Goal: Task Accomplishment & Management: Manage account settings

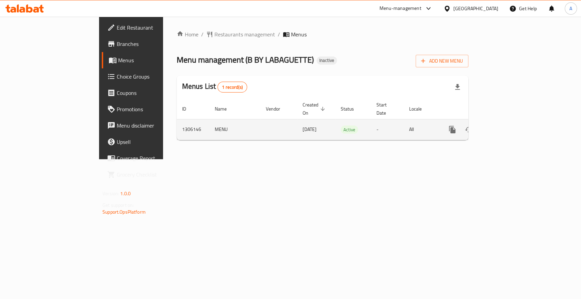
click at [510, 122] on link "enhanced table" at bounding box center [502, 130] width 16 height 16
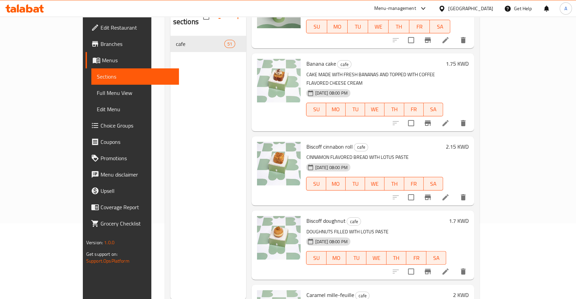
scroll to position [524, 0]
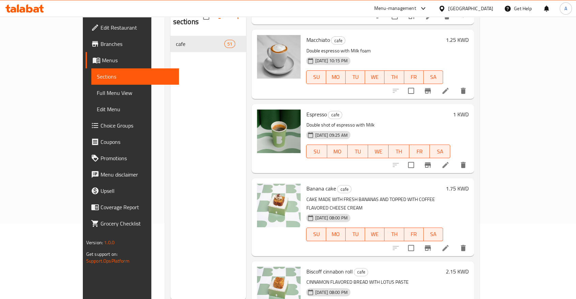
click at [170, 138] on div "Menu sections cafe 51" at bounding box center [208, 150] width 76 height 299
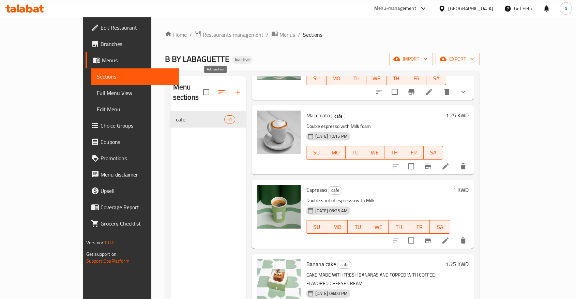
click at [234, 88] on icon "button" at bounding box center [238, 92] width 8 height 8
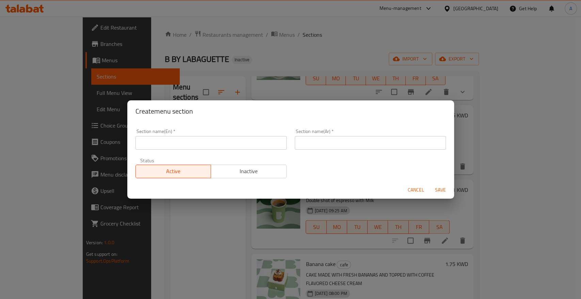
click at [191, 141] on input "text" at bounding box center [211, 143] width 151 height 14
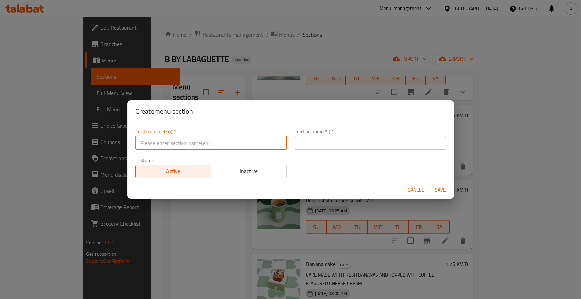
paste input "Pastries"
type input "Pastries"
click at [304, 139] on input "text" at bounding box center [370, 143] width 151 height 14
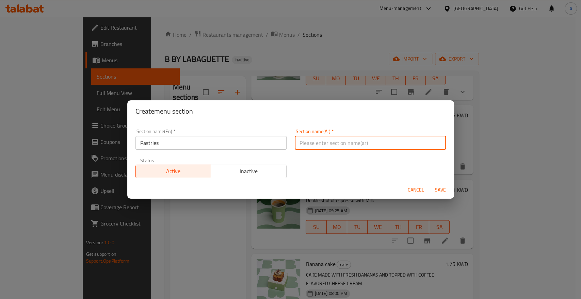
paste input "المعجنات"
type input "المعجنات"
click at [441, 186] on span "Save" at bounding box center [441, 190] width 16 height 9
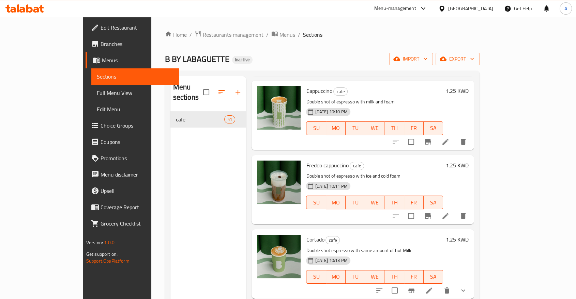
scroll to position [302, 0]
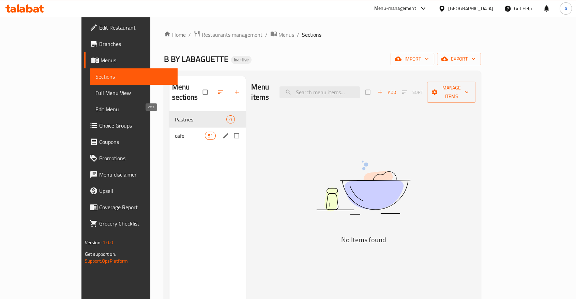
drag, startPoint x: 157, startPoint y: 116, endPoint x: 163, endPoint y: 115, distance: 6.6
click at [175, 132] on span "cafe" at bounding box center [190, 136] width 30 height 8
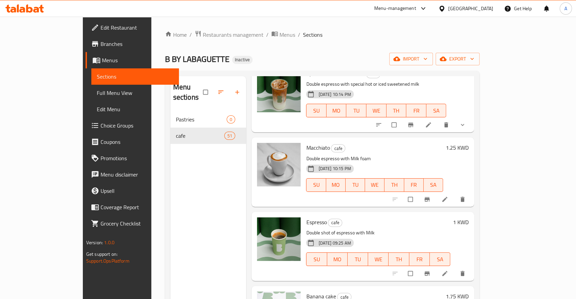
scroll to position [567, 0]
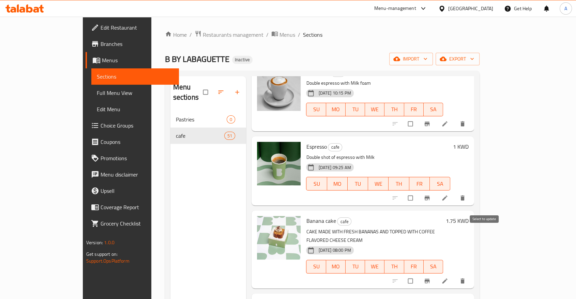
click at [418, 275] on input "checkbox" at bounding box center [411, 281] width 14 height 13
checkbox input "true"
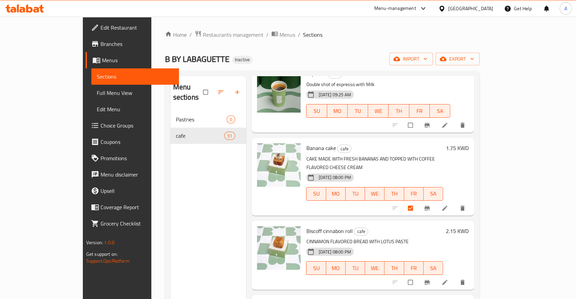
scroll to position [643, 0]
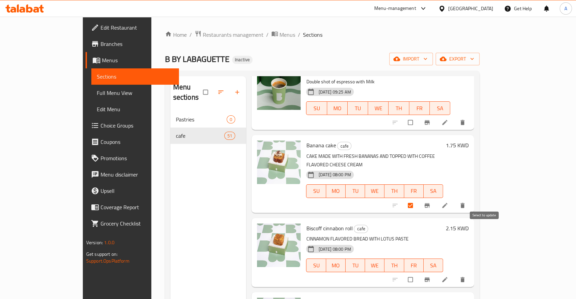
click at [418, 274] on input "checkbox" at bounding box center [411, 280] width 14 height 13
checkbox input "true"
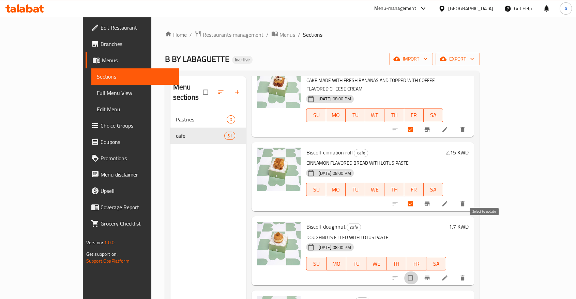
click at [418, 272] on input "checkbox" at bounding box center [411, 278] width 14 height 13
checkbox input "true"
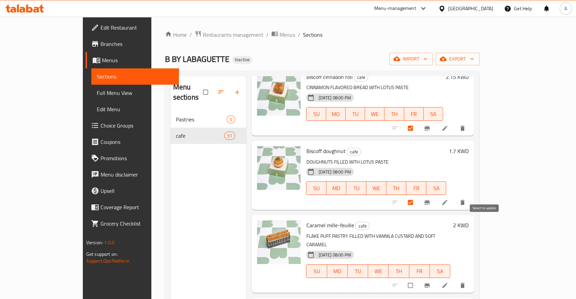
click at [418, 279] on input "checkbox" at bounding box center [411, 285] width 14 height 13
checkbox input "true"
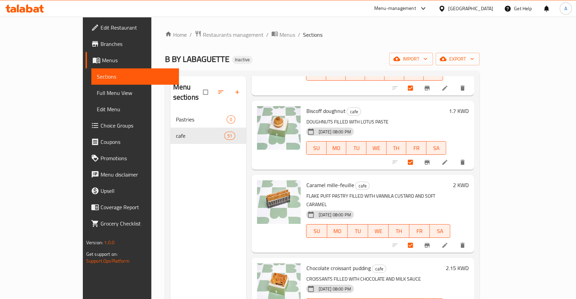
scroll to position [870, 0]
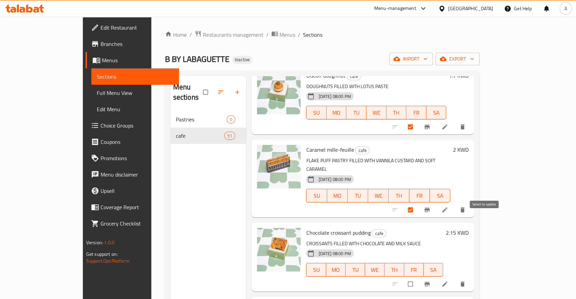
click at [418, 278] on input "checkbox" at bounding box center [411, 284] width 14 height 13
checkbox input "true"
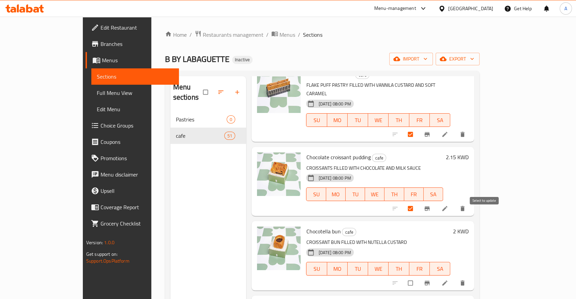
click at [418, 277] on input "checkbox" at bounding box center [411, 283] width 14 height 13
checkbox input "true"
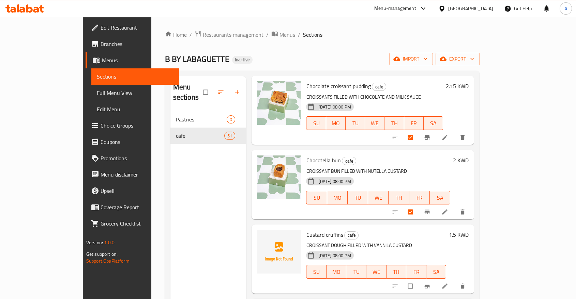
scroll to position [1022, 0]
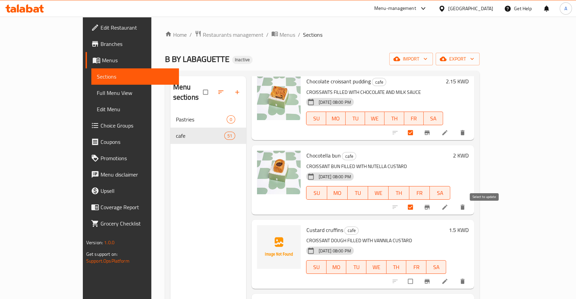
click at [418, 275] on input "checkbox" at bounding box center [411, 281] width 14 height 13
checkbox input "true"
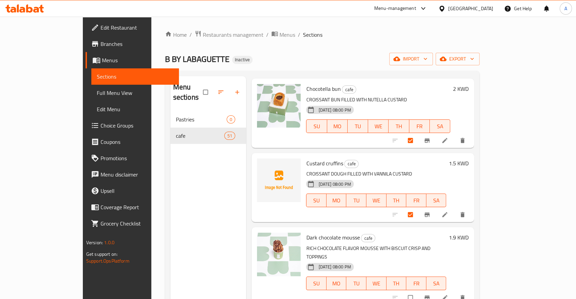
scroll to position [1097, 0]
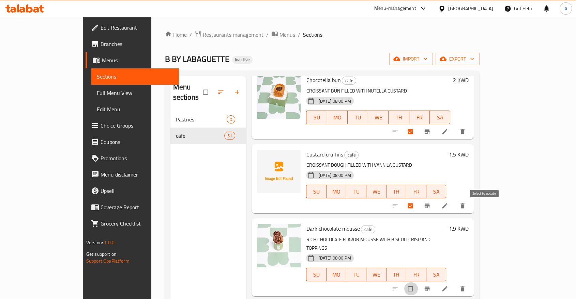
click at [418, 283] on input "checkbox" at bounding box center [411, 289] width 14 height 13
checkbox input "true"
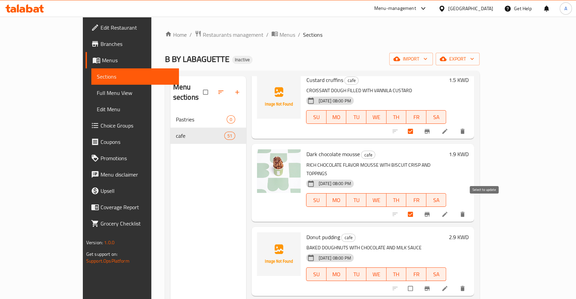
scroll to position [1173, 0]
click at [418, 281] on input "checkbox" at bounding box center [411, 287] width 14 height 13
checkbox input "true"
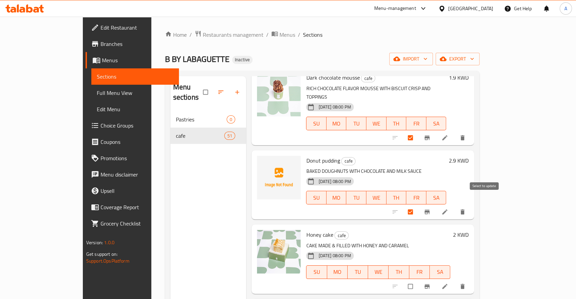
click at [418, 280] on input "checkbox" at bounding box center [411, 286] width 14 height 13
checkbox input "true"
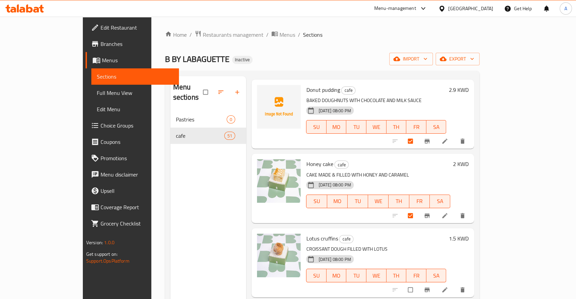
scroll to position [1324, 0]
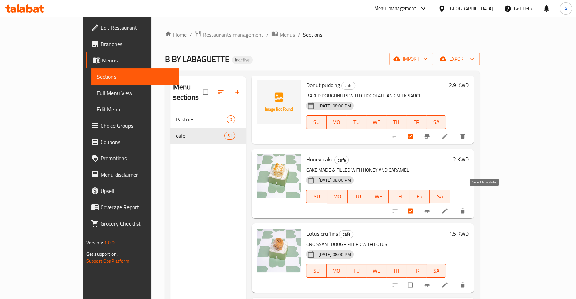
click at [418, 279] on input "checkbox" at bounding box center [411, 285] width 14 height 13
checkbox input "true"
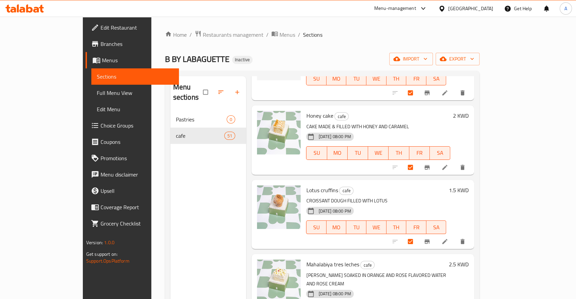
scroll to position [1400, 0]
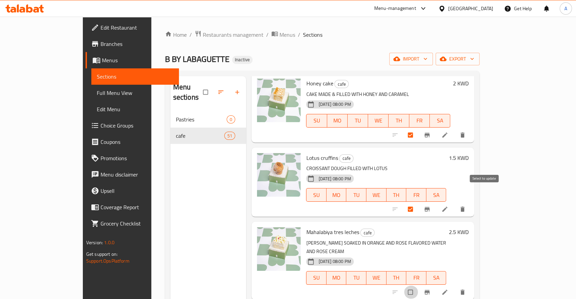
click at [418, 286] on input "checkbox" at bounding box center [411, 292] width 14 height 13
checkbox input "true"
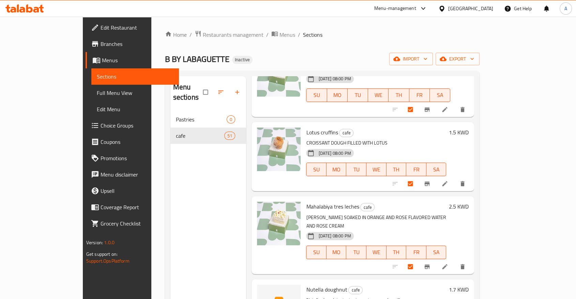
scroll to position [1438, 0]
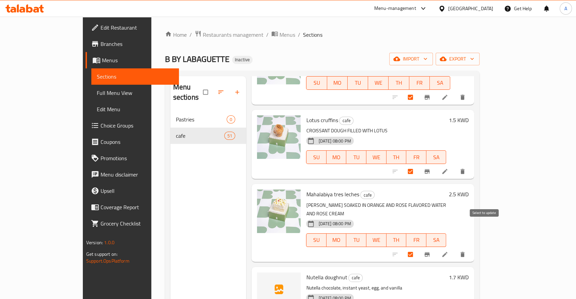
checkbox input "true"
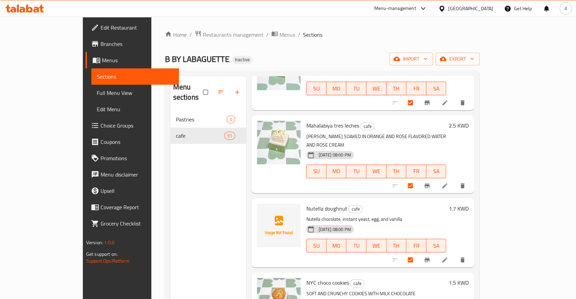
scroll to position [1551, 0]
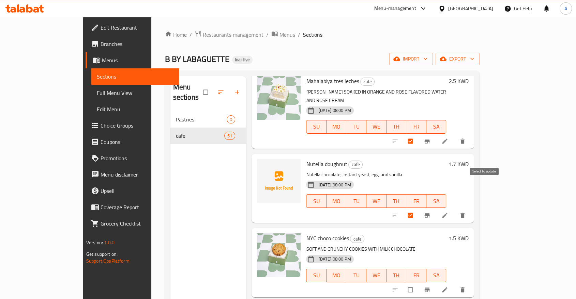
click at [418, 284] on input "checkbox" at bounding box center [411, 290] width 14 height 13
checkbox input "true"
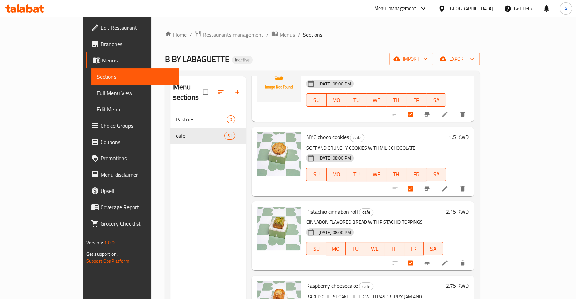
scroll to position [1665, 0]
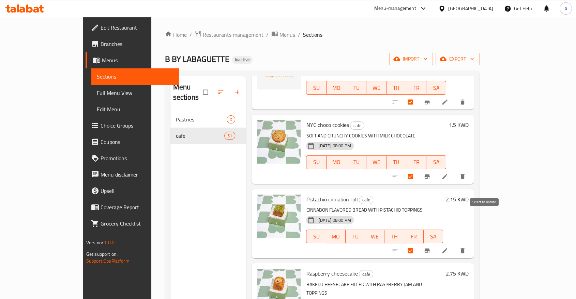
checkbox input "true"
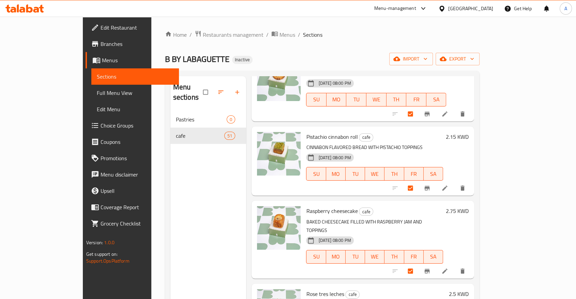
scroll to position [1741, 0]
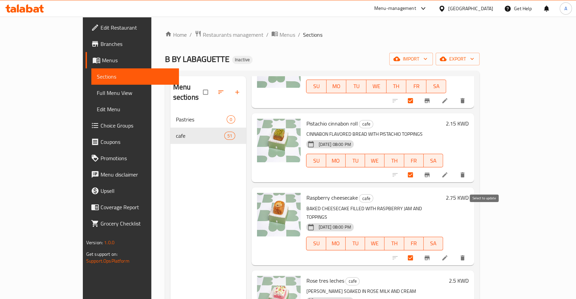
checkbox input "true"
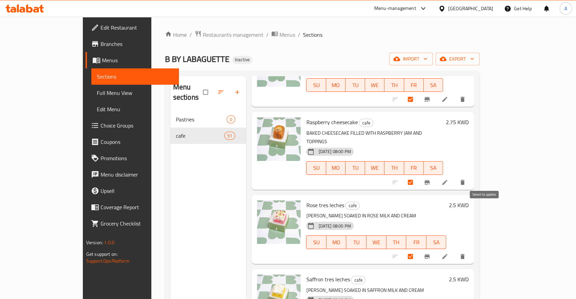
checkbox input "true"
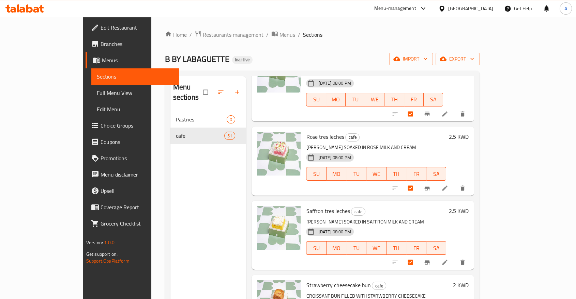
scroll to position [1892, 0]
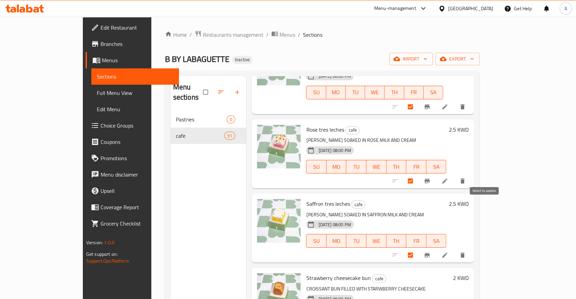
checkbox input "true"
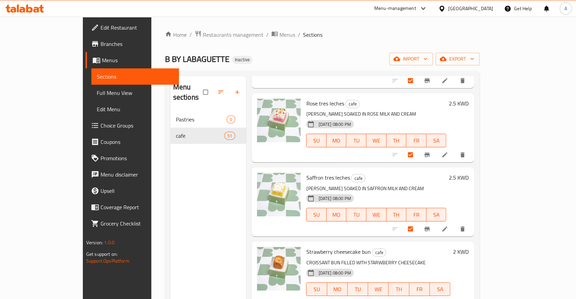
scroll to position [1930, 0]
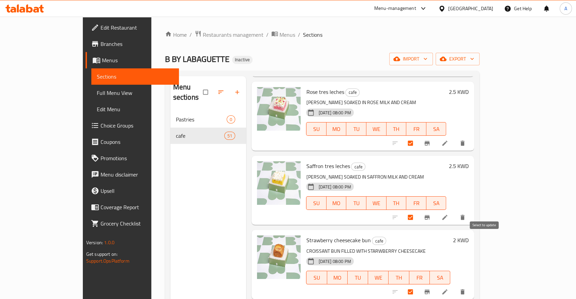
checkbox input "true"
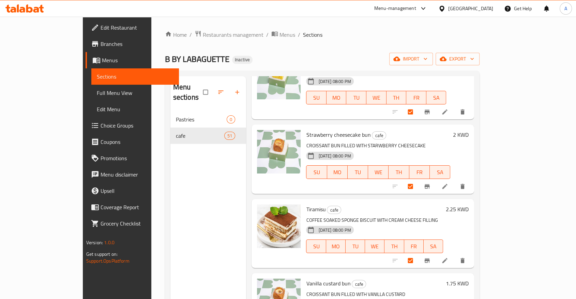
scroll to position [2044, 0]
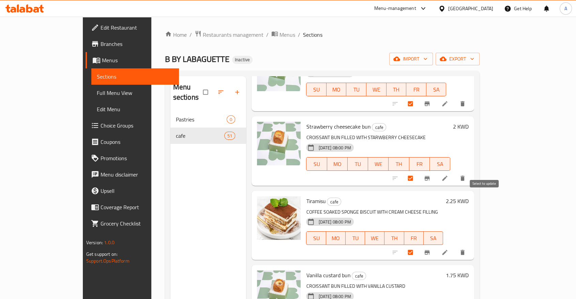
checkbox input "true"
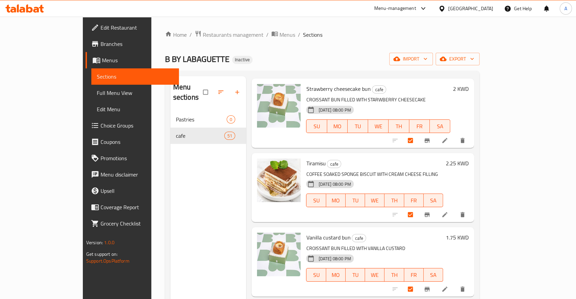
scroll to position [2119, 0]
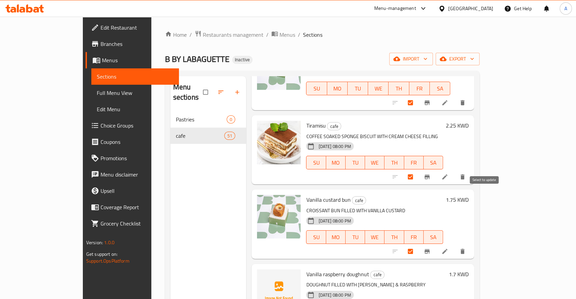
checkbox input "true"
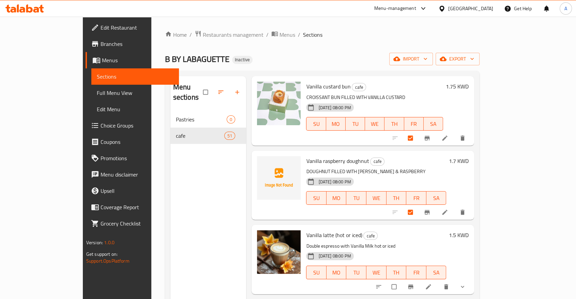
scroll to position [2308, 0]
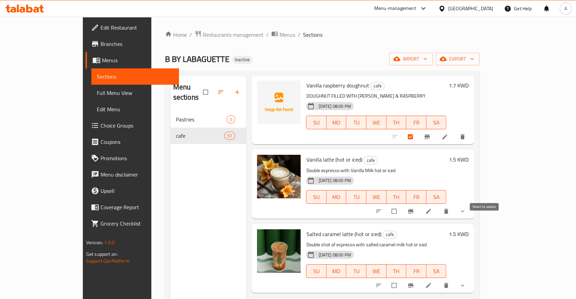
checkbox input "true"
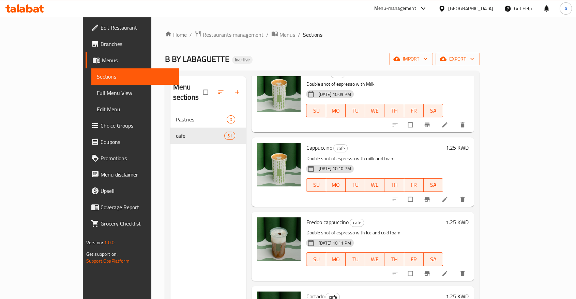
scroll to position [0, 0]
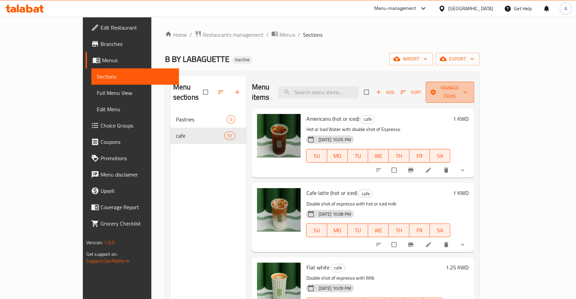
click at [468, 87] on span "Manage items" at bounding box center [449, 92] width 37 height 17
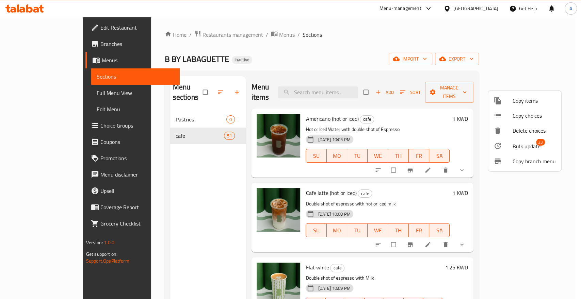
click at [529, 142] on span "Bulk update" at bounding box center [527, 146] width 28 height 8
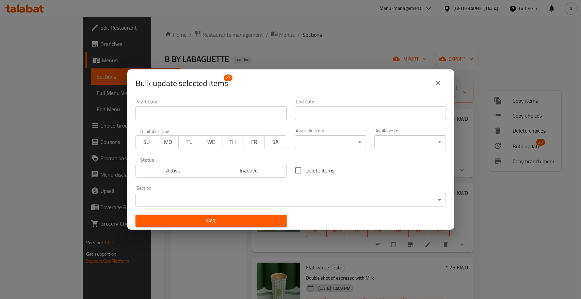
click at [278, 197] on body "​ Menu-management Kuwait Get Help A Edit Restaurant Branches Menus Sections Ful…" at bounding box center [290, 158] width 581 height 283
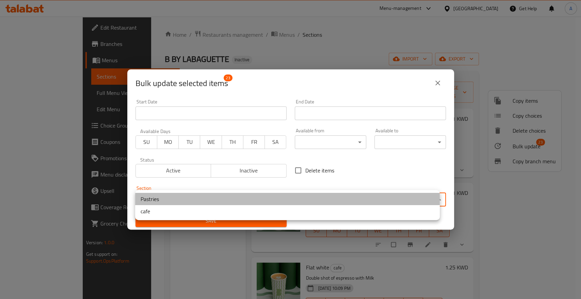
click at [189, 198] on li "Pastries" at bounding box center [287, 199] width 305 height 12
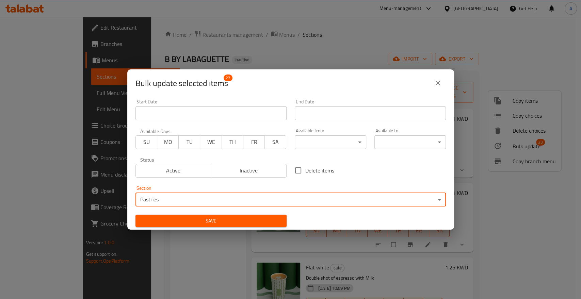
click at [186, 219] on span "Save" at bounding box center [211, 221] width 140 height 9
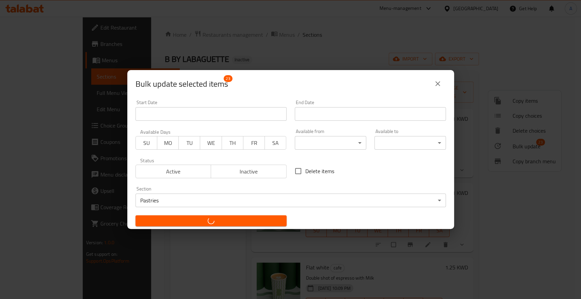
checkbox input "false"
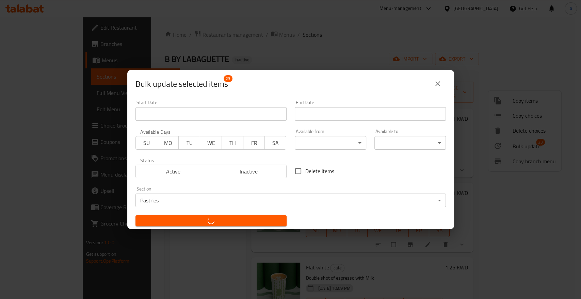
checkbox input "false"
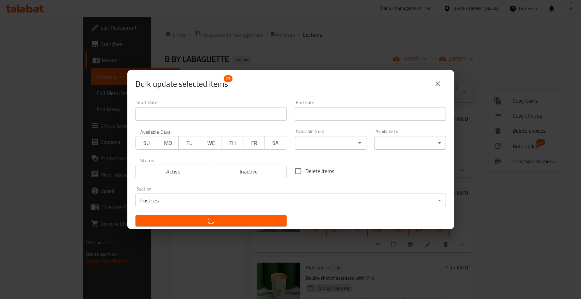
checkbox input "false"
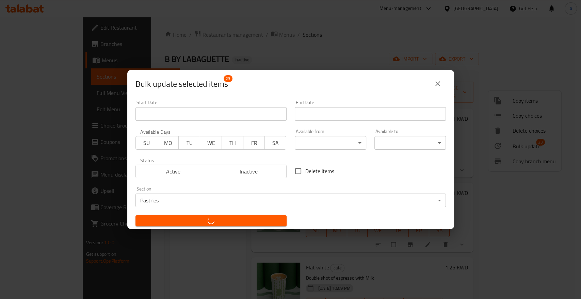
checkbox input "false"
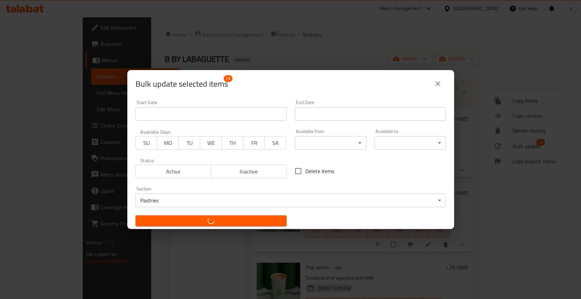
checkbox input "false"
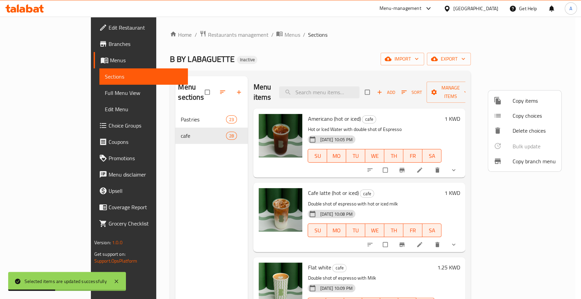
click at [565, 94] on div at bounding box center [290, 149] width 581 height 299
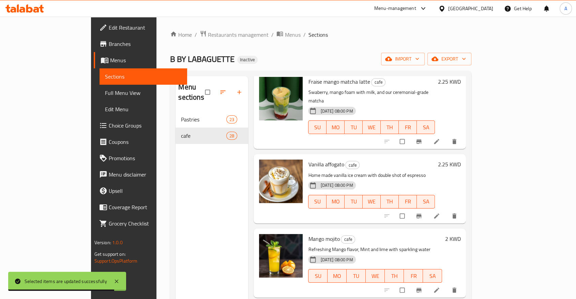
scroll to position [1492, 0]
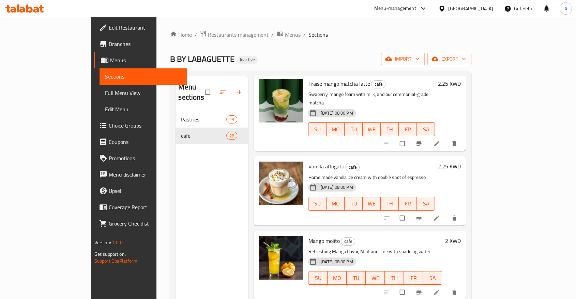
click at [179, 159] on div "Menu sections Pastries 23 cafe 28" at bounding box center [211, 225] width 73 height 299
click at [236, 89] on icon "button" at bounding box center [239, 92] width 7 height 7
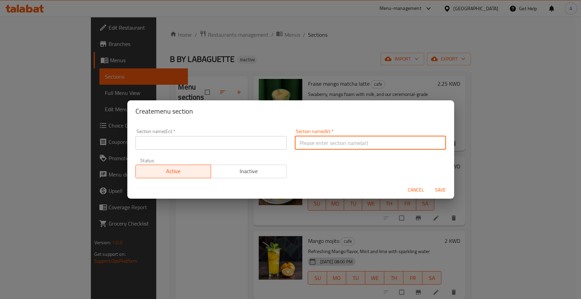
click at [311, 143] on input "text" at bounding box center [370, 143] width 151 height 14
paste input "مشروب"
type input "مشروب"
click at [218, 142] on input "text" at bounding box center [211, 143] width 151 height 14
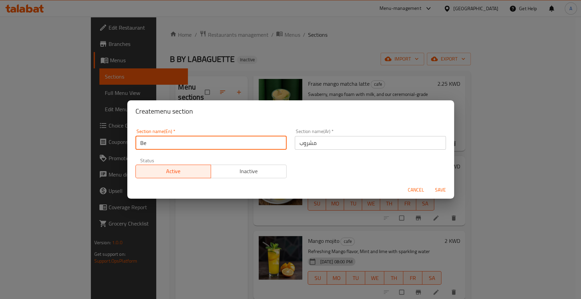
type input "B"
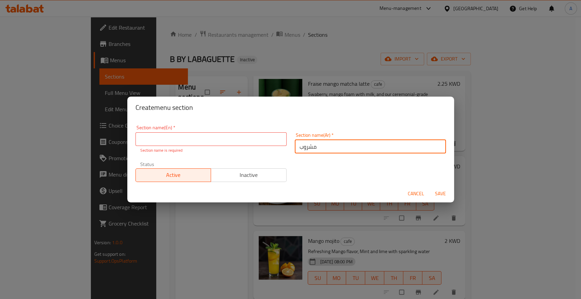
click at [300, 146] on input "مشروب" at bounding box center [370, 147] width 151 height 14
paste input "ات"
type input "مشروبات"
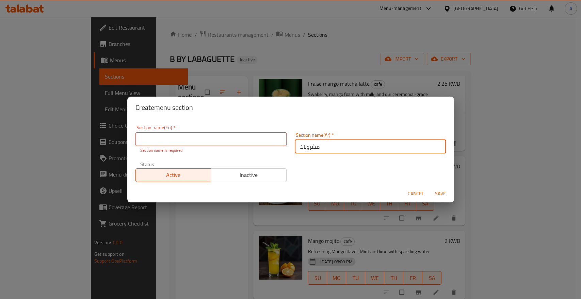
click at [234, 136] on input "text" at bounding box center [211, 139] width 151 height 14
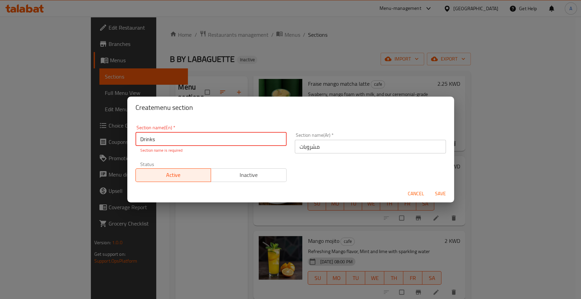
type input "Drinks"
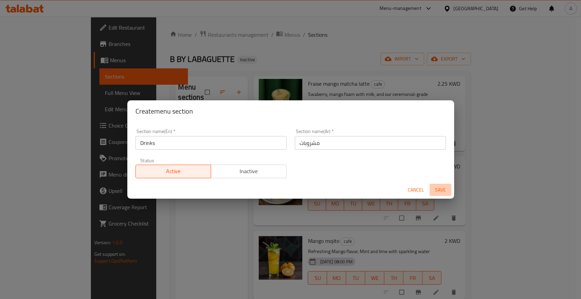
click at [443, 192] on button "Save" at bounding box center [441, 190] width 22 height 13
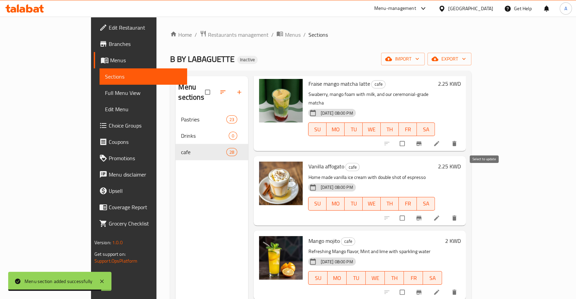
click at [410, 286] on input "checkbox" at bounding box center [402, 292] width 14 height 13
checkbox input "true"
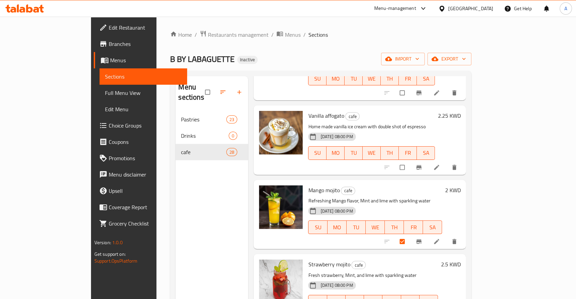
scroll to position [1605, 0]
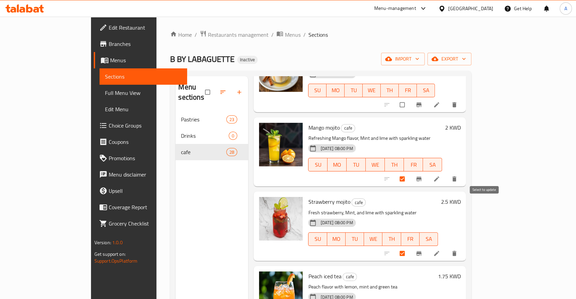
checkbox input "true"
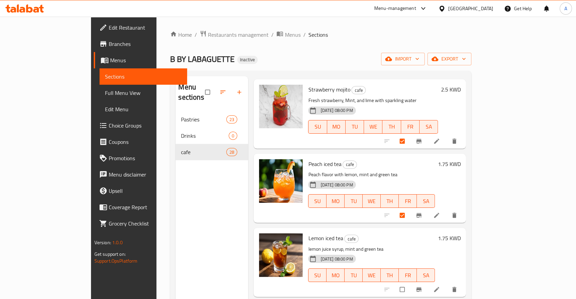
scroll to position [1719, 0]
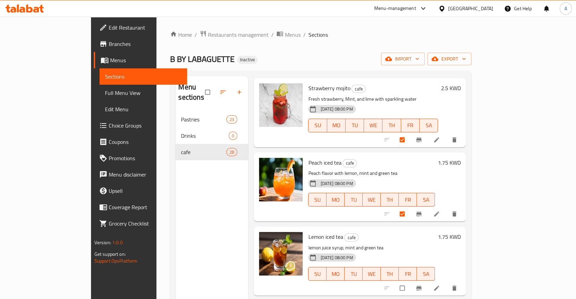
click at [410, 282] on input "checkbox" at bounding box center [402, 288] width 14 height 13
checkbox input "true"
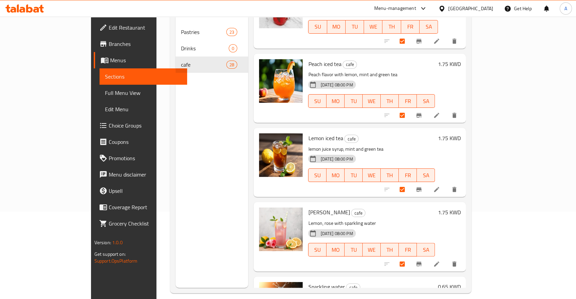
scroll to position [94, 0]
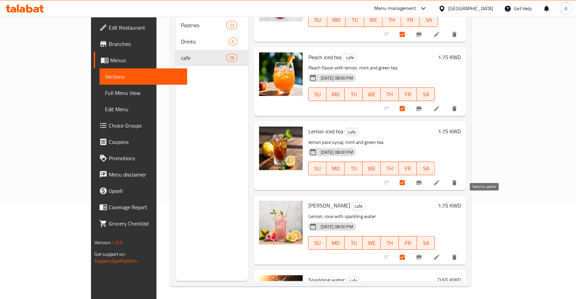
checkbox input "true"
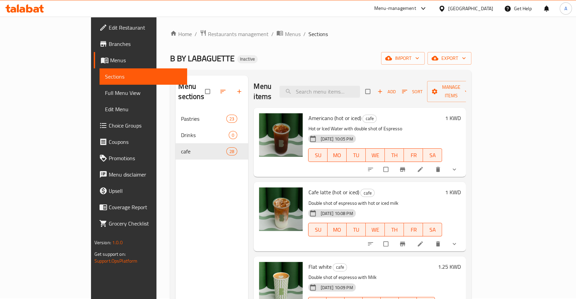
scroll to position [0, 0]
click at [470, 84] on span "Manage items" at bounding box center [450, 92] width 37 height 17
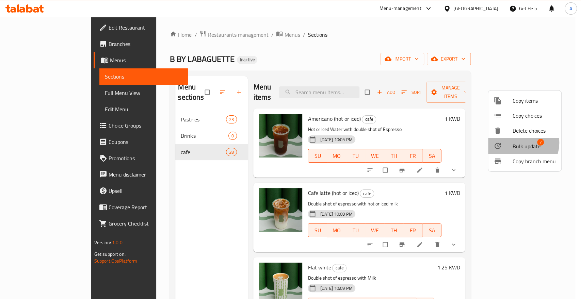
click at [523, 142] on span "Bulk update" at bounding box center [527, 146] width 28 height 8
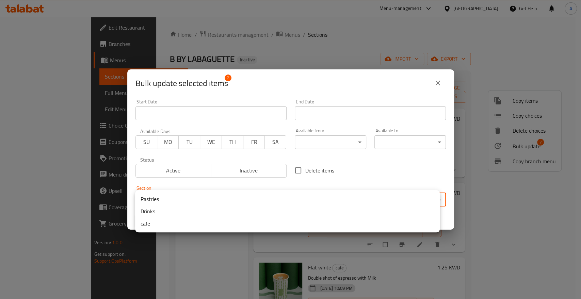
click at [264, 201] on body "​ Menu-management Kuwait Get Help A Edit Restaurant Branches Menus Sections Ful…" at bounding box center [290, 158] width 581 height 283
click at [197, 209] on li "Drinks" at bounding box center [287, 211] width 305 height 12
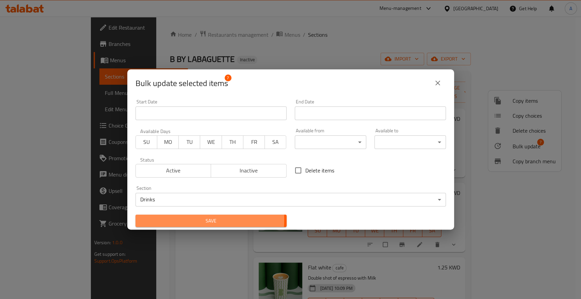
click at [192, 218] on span "Save" at bounding box center [211, 221] width 140 height 9
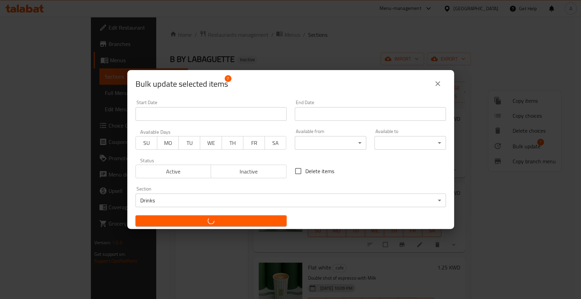
checkbox input "false"
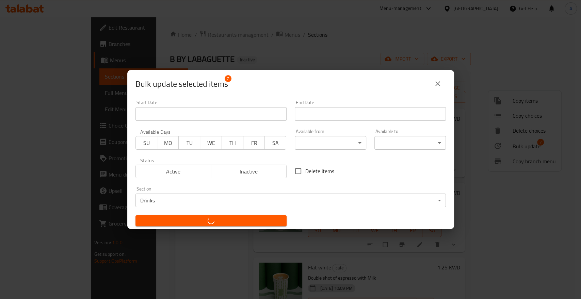
checkbox input "false"
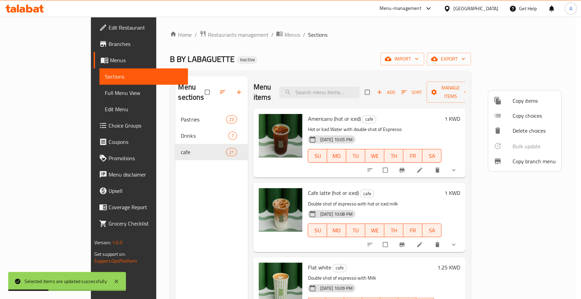
click at [171, 198] on div at bounding box center [290, 149] width 581 height 299
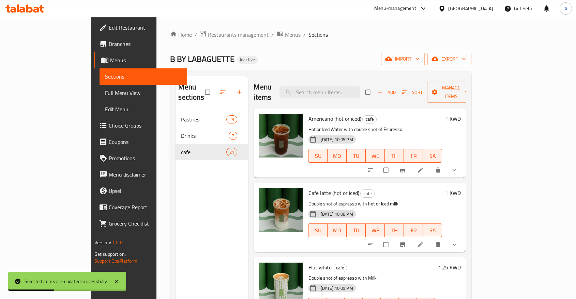
click at [276, 37] on ol "Home / Restaurants management / Menus / Sections" at bounding box center [320, 34] width 301 height 9
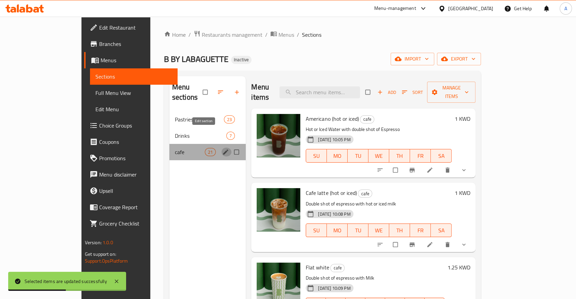
click at [222, 149] on icon "edit" at bounding box center [225, 152] width 7 height 7
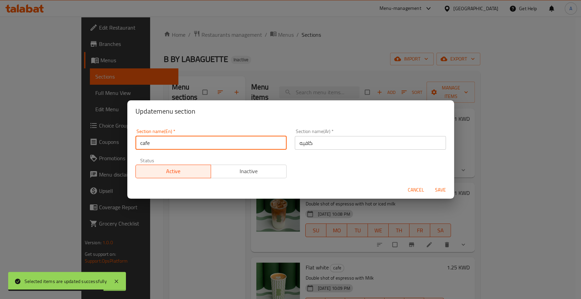
click at [142, 141] on input "cafe" at bounding box center [211, 143] width 151 height 14
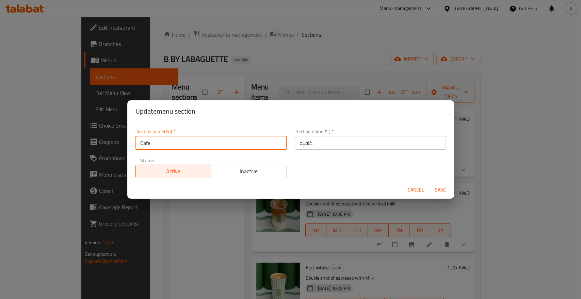
type input "Cafe"
click at [326, 174] on div "Section name(En)   * Cafe Section name(En) * Section name(Ar)   * كافيه Section…" at bounding box center [290, 154] width 319 height 58
click at [438, 187] on span "Save" at bounding box center [441, 190] width 16 height 9
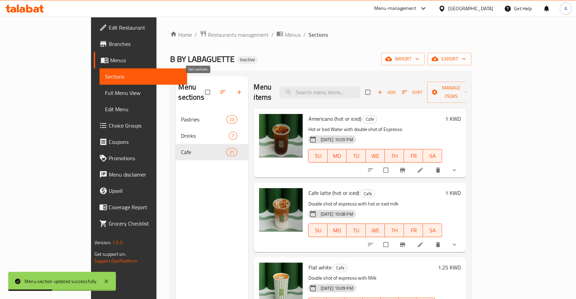
click at [219, 89] on icon "button" at bounding box center [222, 92] width 7 height 7
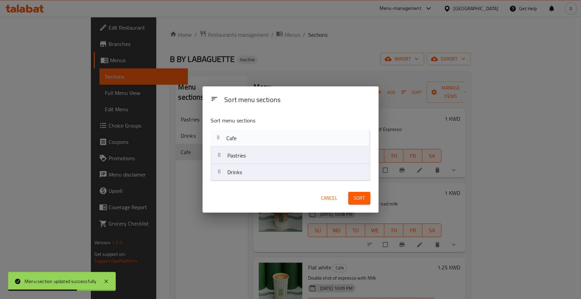
drag, startPoint x: 219, startPoint y: 176, endPoint x: 217, endPoint y: 140, distance: 36.2
click at [217, 140] on nav "Pastries Drinks Cafe" at bounding box center [291, 155] width 160 height 51
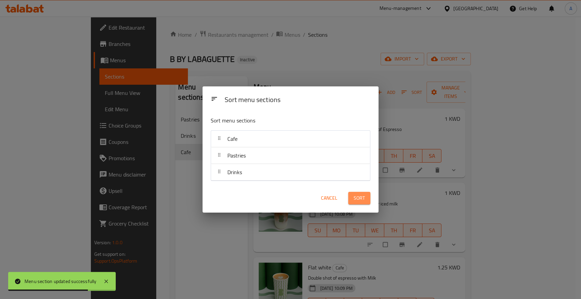
click at [360, 199] on span "Sort" at bounding box center [359, 198] width 11 height 9
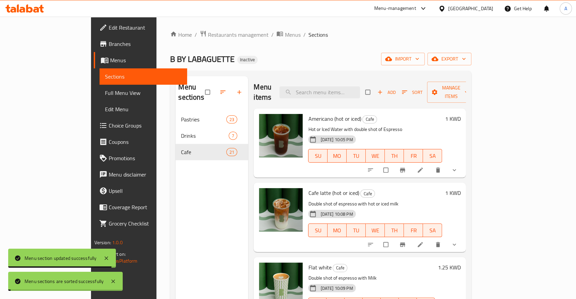
click at [175, 220] on div "Menu sections Pastries 23 Drinks 7 Cafe 21" at bounding box center [211, 225] width 73 height 299
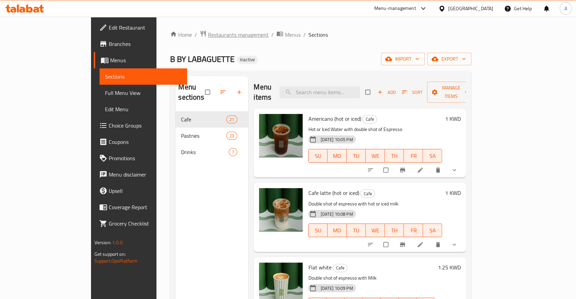
click at [208, 33] on span "Restaurants management" at bounding box center [238, 35] width 61 height 8
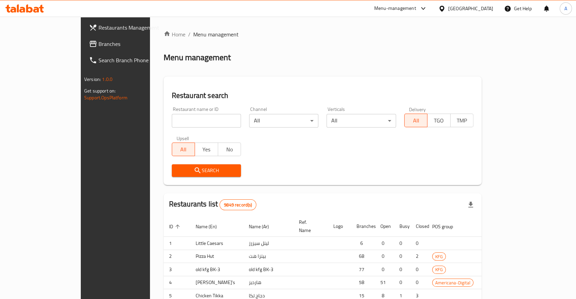
click at [163, 111] on div "Home / Menu management Menu management Restaurant search Restaurant name or ID …" at bounding box center [322, 210] width 318 height 361
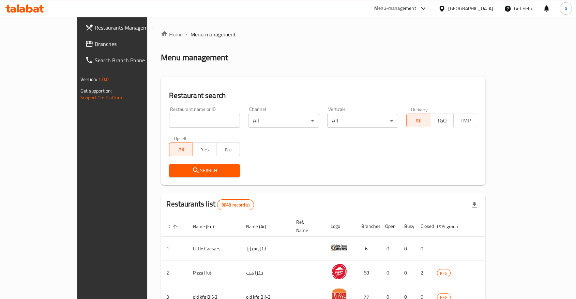
click at [169, 114] on input "search" at bounding box center [204, 121] width 71 height 14
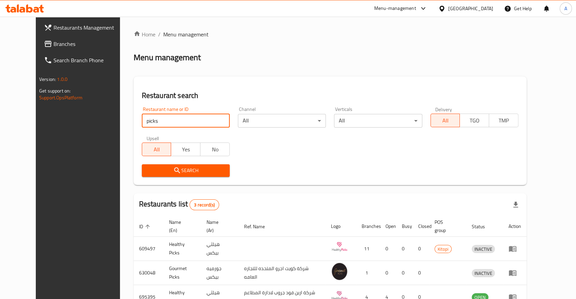
click at [279, 149] on div "Restaurant name or ID picks Restaurant name or ID Channel All ​ Verticals All ​…" at bounding box center [330, 142] width 385 height 78
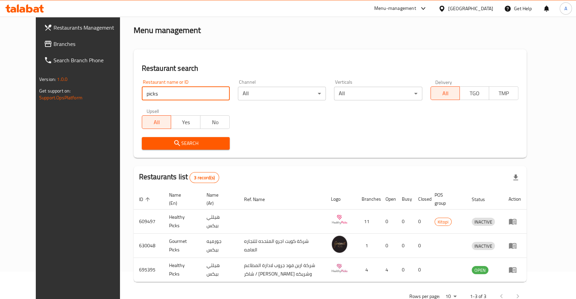
click at [150, 87] on input "picks" at bounding box center [186, 94] width 88 height 14
paste input "Frap"
click button "Search" at bounding box center [186, 143] width 88 height 13
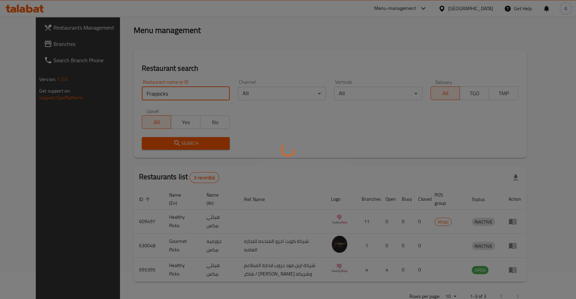
scroll to position [0, 0]
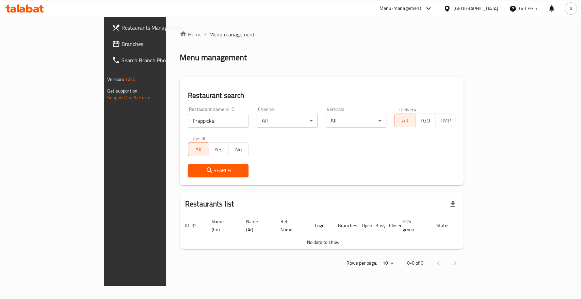
click at [188, 91] on h2 "Restaurant search" at bounding box center [322, 96] width 268 height 10
drag, startPoint x: 147, startPoint y: 116, endPoint x: 108, endPoint y: 94, distance: 45.0
click at [180, 106] on div "Restaurant search Restaurant name or ID Frappicks Restaurant name or ID Channel…" at bounding box center [322, 131] width 284 height 109
type input "pick"
click button "Search" at bounding box center [218, 171] width 61 height 13
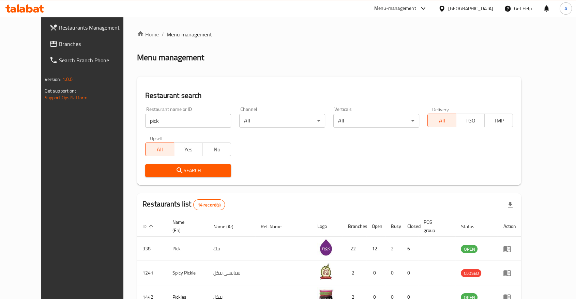
click at [263, 152] on div "Restaurant name or ID pick Restaurant name or ID Channel All ​ Verticals All ​ …" at bounding box center [329, 142] width 376 height 78
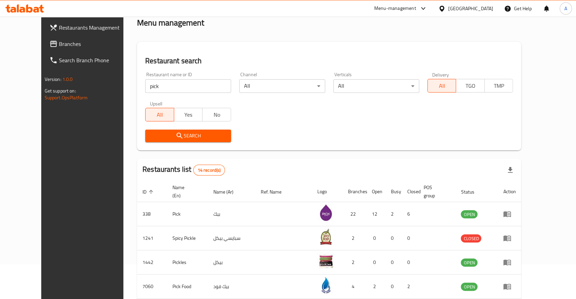
scroll to position [113, 0]
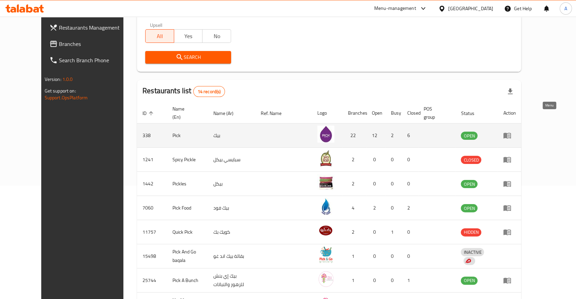
click at [511, 133] on icon "enhanced table" at bounding box center [506, 136] width 7 height 6
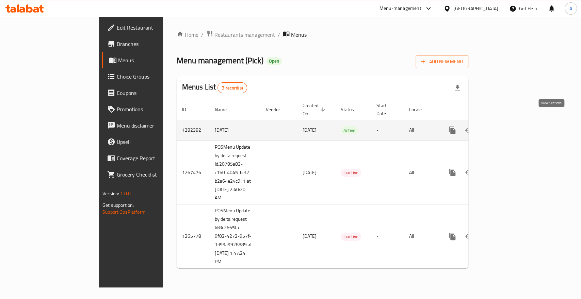
click at [506, 126] on icon "enhanced table" at bounding box center [502, 130] width 8 height 8
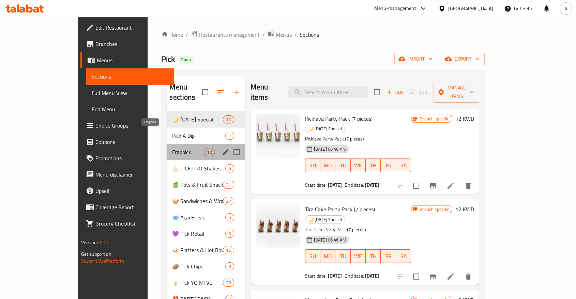
click at [172, 148] on span "Frappick" at bounding box center [188, 152] width 32 height 8
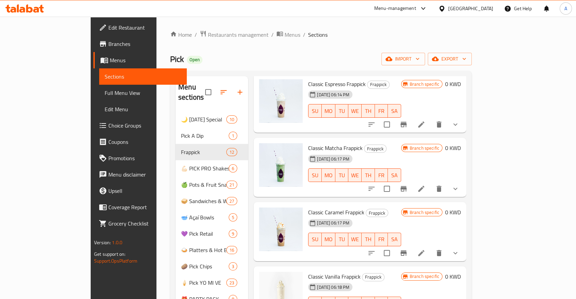
scroll to position [38, 0]
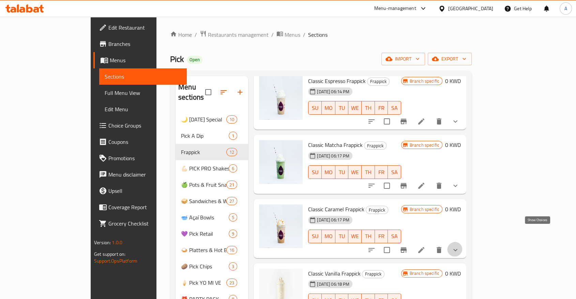
click at [459, 246] on icon "show more" at bounding box center [455, 250] width 8 height 8
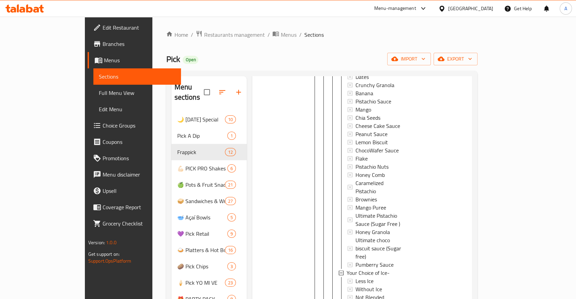
scroll to position [1022, 0]
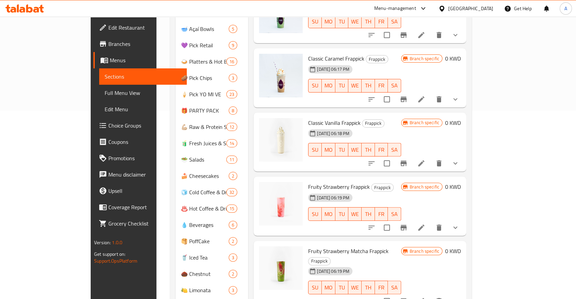
scroll to position [0, 0]
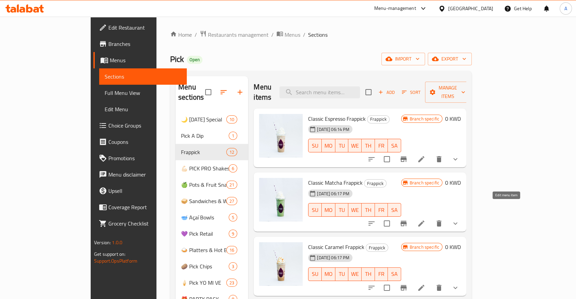
click at [425, 220] on icon at bounding box center [421, 224] width 8 height 8
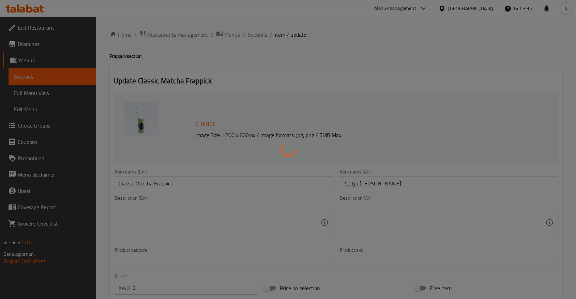
type input "Additional Toppings 1"
type input "0"
type input "1"
type input "اختيارك للثلج"
type input "0"
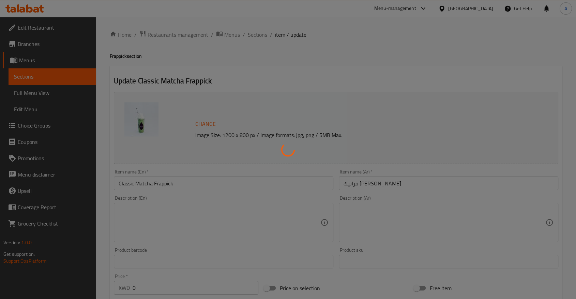
type input "1"
type input "إضافات"
type input "0"
type input "2"
type input "مع / بدون"
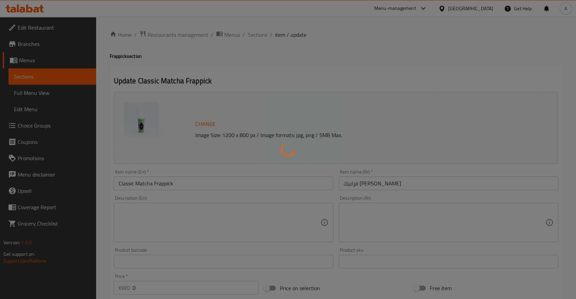
type input "0"
type input "2"
type input "Your Choice Of Syrup:"
type input "0"
type input "1"
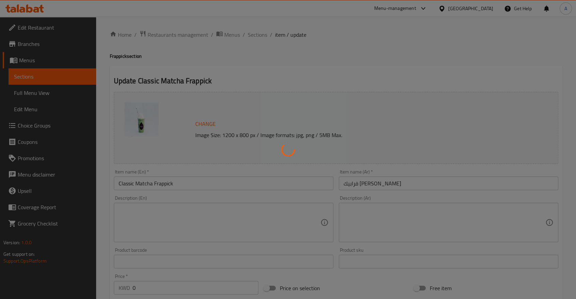
type input "إضافات"
type input "0"
type input "2"
type input "اختيارك من الحليب -"
type input "0"
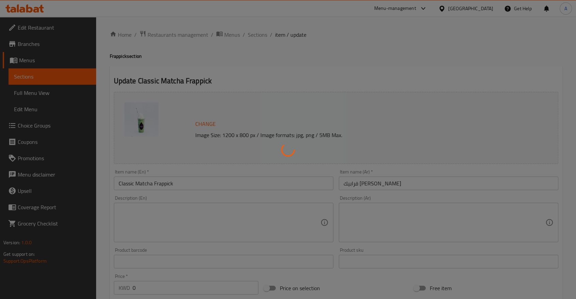
type input "1"
type input "Additional Toppings 1"
type input "0"
type input "1"
type input "اختيارك للثلج"
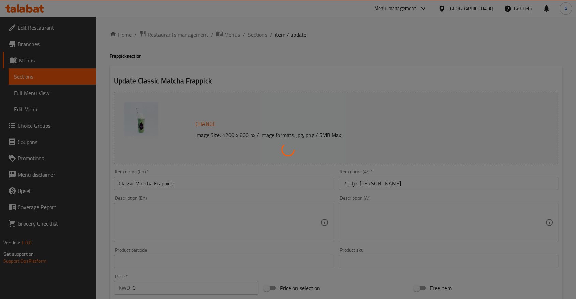
type input "0"
type input "1"
type input "إضافات"
type input "0"
type input "2"
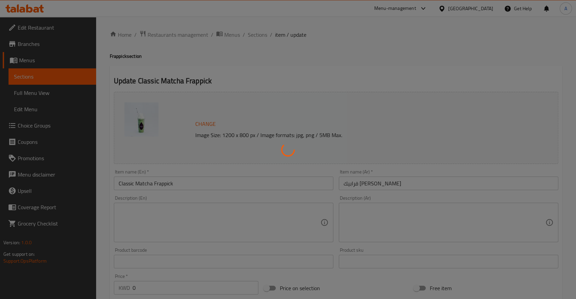
type input "مع / بدون"
type input "0"
type input "2"
type input "Your Choice Of Syrup:"
type input "0"
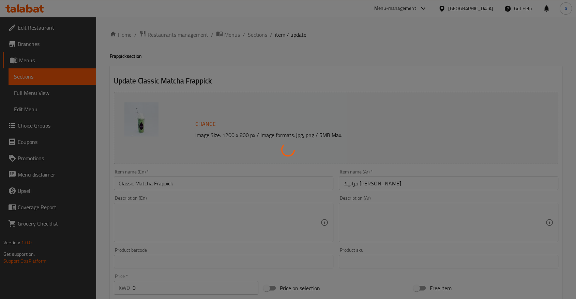
type input "1"
type input "إضافات"
type input "0"
type input "2"
type input "اختيارك من الحليب -"
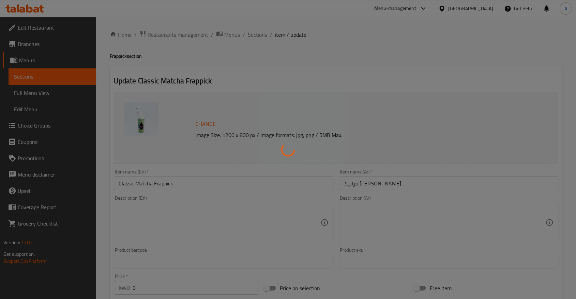
type input "0"
type input "1"
click at [142, 206] on div at bounding box center [288, 149] width 576 height 299
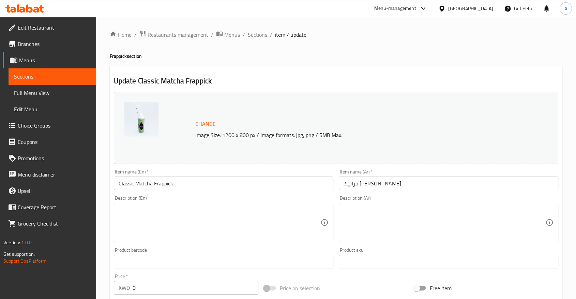
click at [142, 207] on textarea at bounding box center [220, 223] width 202 height 32
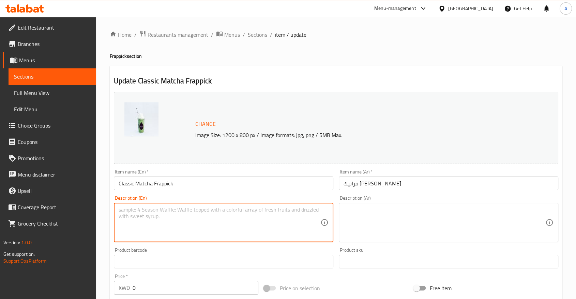
paste textarea "Small : Cal 219 / carbs 42g / protein 5g / fat 2g Medium : Cal 292 / carbs 56g …"
type textarea "Small : Cal 219 / carbs 42g / protein 5g / fat 2g Medium : Cal 292 / carbs 56g …"
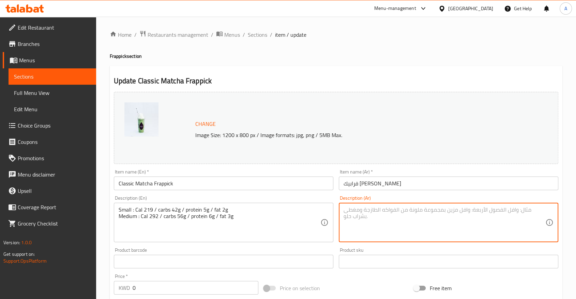
click at [346, 207] on textarea at bounding box center [444, 223] width 202 height 32
paste textarea "صغير: ٢١٩ سعرة حرارية / ٤٢ غ كربوهيدرات / ٥ غ بروتين / ٢ غ دهون متوسط: ٢٩٢ سعرة…"
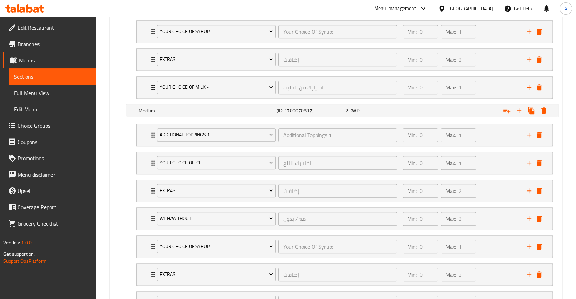
scroll to position [563, 0]
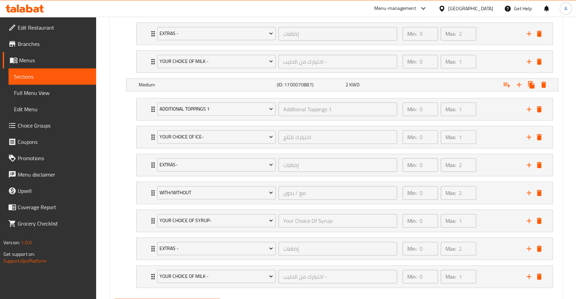
type textarea "صغير: ٢١٩ سعرة حرارية / ٤٢ غ كربوهيدرات / ٥ غ بروتين / ٢ غ دهون متوسط: ٢٩٢ سعرة…"
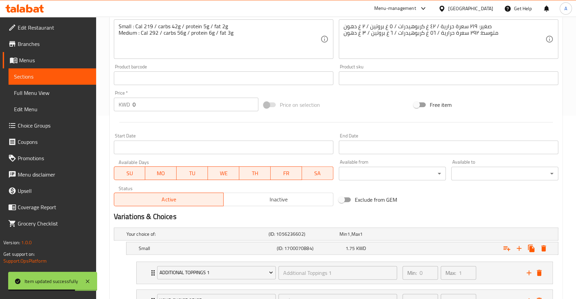
scroll to position [0, 0]
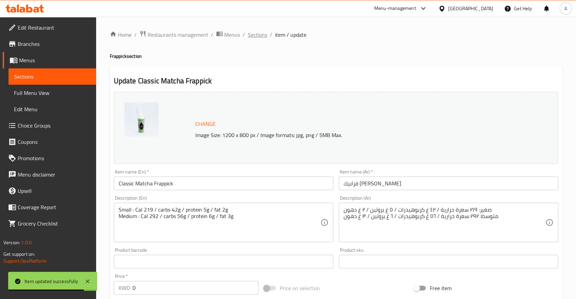
click at [248, 35] on span "Sections" at bounding box center [257, 35] width 19 height 8
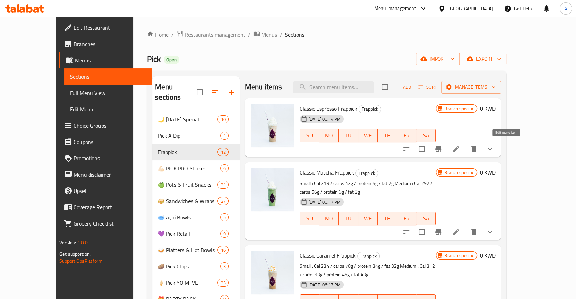
click at [459, 146] on icon at bounding box center [456, 149] width 6 height 6
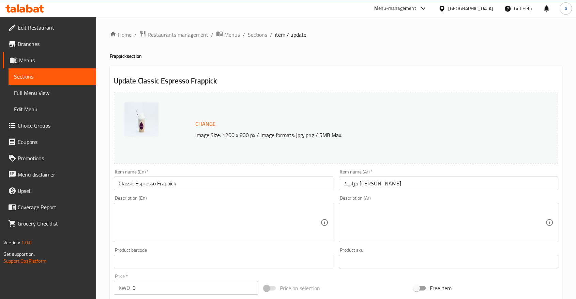
click at [131, 208] on textarea at bounding box center [220, 223] width 202 height 32
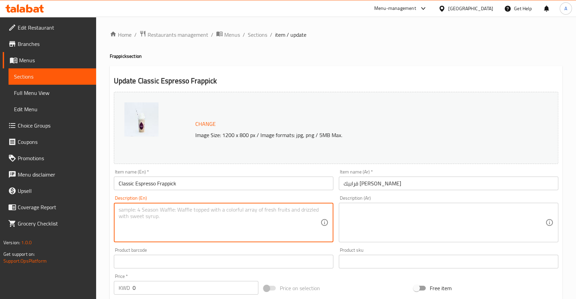
paste textarea "Small : Cal 204 / Carbs 40g / protein 4g / fat 2g Medium : Cal 272 / carbs 53g …"
type textarea "Small : Cal 204 / Carbs 40g / protein 4g / fat 2g Medium : Cal 272 / carbs 53g …"
click at [363, 207] on textarea at bounding box center [444, 223] width 202 height 32
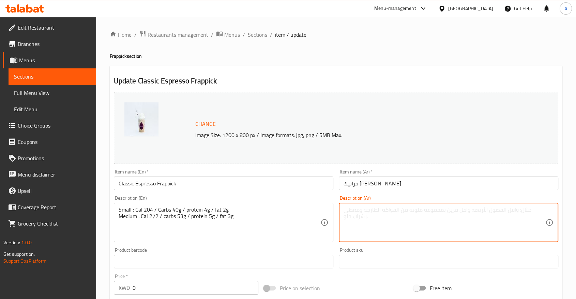
paste textarea "صغير: ٢٠٤ سعرات حرارية / ٤٠ غ كربوهيدرات / ٤ غ بروتين / ٢ غ دهون متوسط: ٢٧٢ سعر…"
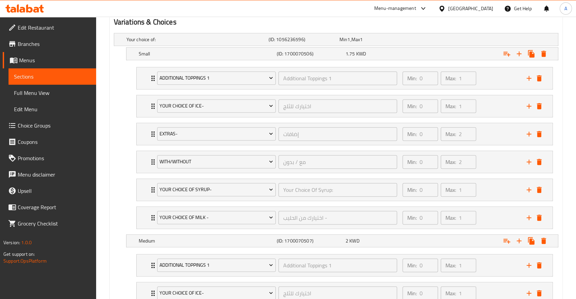
scroll to position [509, 0]
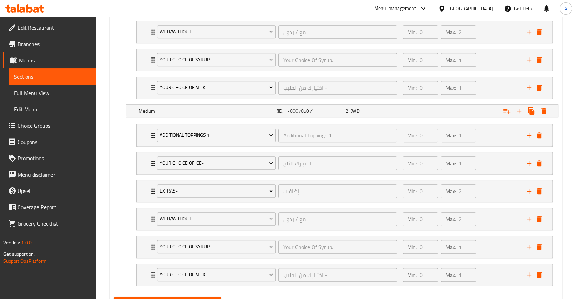
type textarea "صغير: ٢٠٤ سعرات حرارية / ٤٠ غ كربوهيدرات / ٤ غ بروتين / ٢ غ دهون متوسط: ٢٧٢ سعر…"
click at [167, 299] on span "Update" at bounding box center [167, 303] width 96 height 9
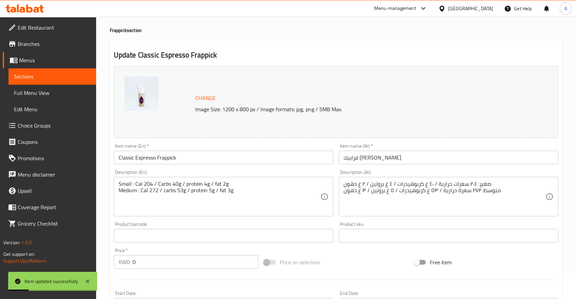
scroll to position [0, 0]
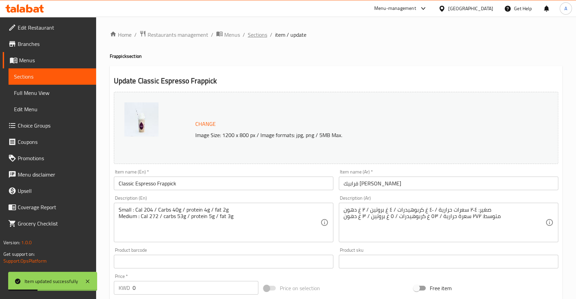
click at [248, 35] on span "Sections" at bounding box center [257, 35] width 19 height 8
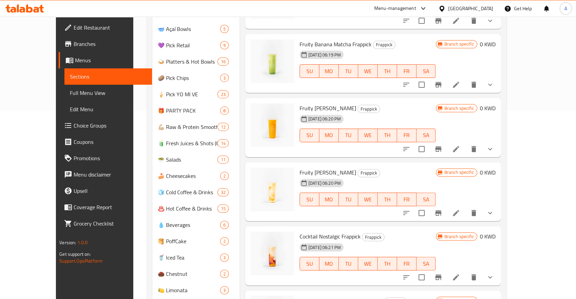
scroll to position [400, 0]
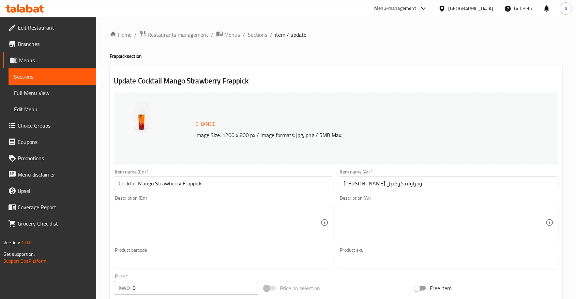
click at [195, 213] on textarea at bounding box center [220, 223] width 202 height 32
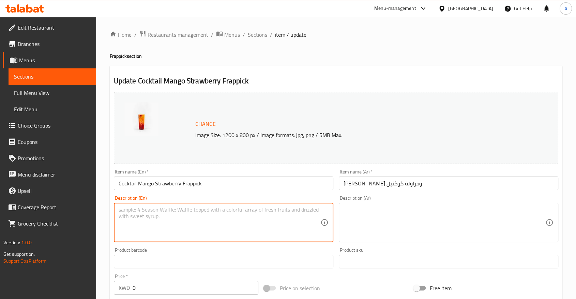
paste textarea "Small : Cal 171 / carbs 41g Medium : Cal 229 / carbs 55g / fat 1g"
type textarea "Small : Cal 171 / carbs 41g Medium : Cal 229 / carbs 55g / fat 1g"
click at [360, 207] on textarea at bounding box center [444, 223] width 202 height 32
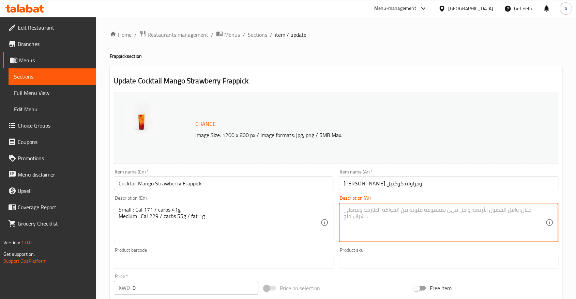
paste textarea "صغير: ١٧١ سعرة حرارية / ٤١ غرام كربوهيدرات متوسط: ٢٢٩ سعرة حرارية / ٥٥ غرام كرب…"
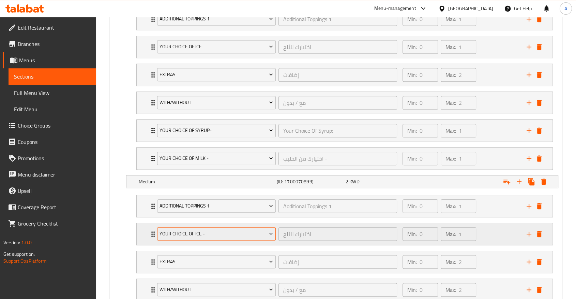
scroll to position [509, 0]
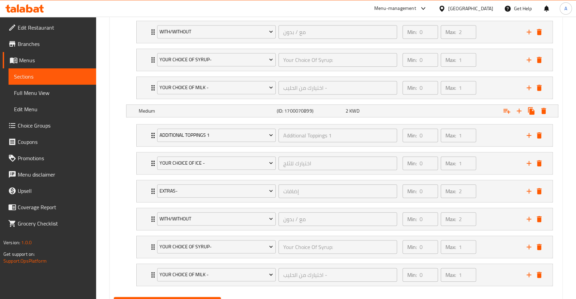
type textarea "صغير: ١٧١ سعرة حرارية / ٤١ غرام كربوهيدرات متوسط: ٢٢٩ سعرة حرارية / ٥٥ غرام كرب…"
click at [191, 299] on span "Update" at bounding box center [167, 303] width 96 height 9
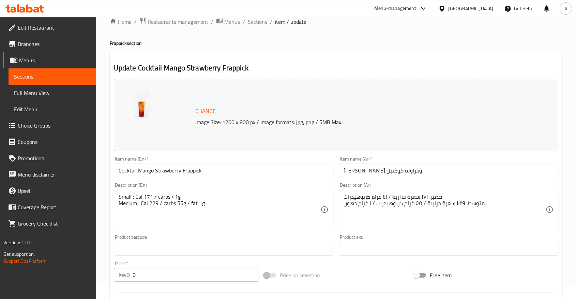
scroll to position [0, 0]
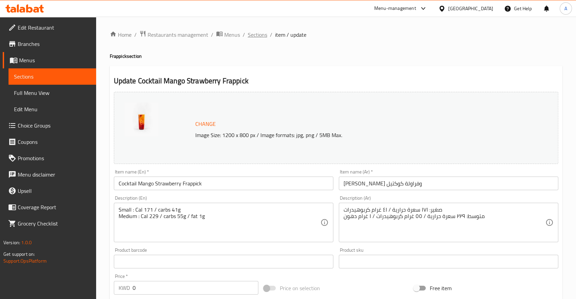
click at [248, 33] on span "Sections" at bounding box center [257, 35] width 19 height 8
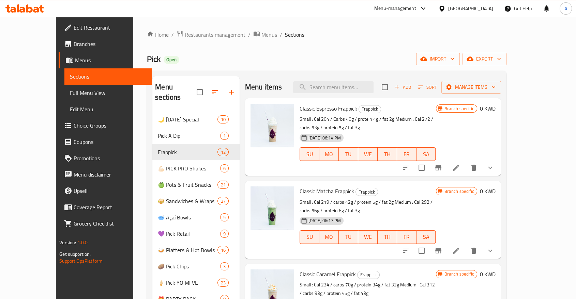
click at [125, 4] on div "Menu-management Kuwait Get Help A" at bounding box center [288, 8] width 576 height 16
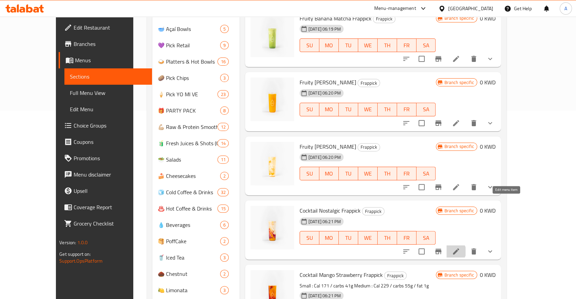
click at [459, 249] on icon at bounding box center [456, 252] width 6 height 6
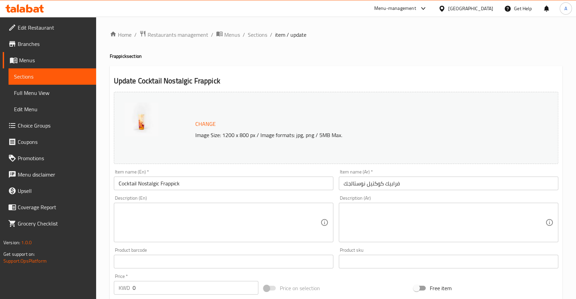
click at [176, 207] on textarea at bounding box center [220, 223] width 202 height 32
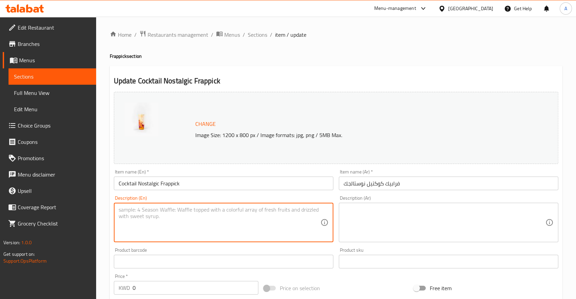
paste textarea "Small : Cal 261 / carbs 56g / protein 4g / fat 2g Medium : Cal 349 / carbs 75g …"
type textarea "Small : Cal 261 / carbs 56g / protein 4g / fat 2g Medium : Cal 349 / carbs 75g …"
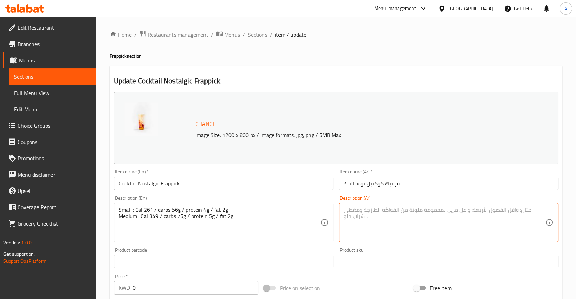
click at [363, 209] on textarea at bounding box center [444, 223] width 202 height 32
paste textarea "صغير: ٢٦١ سعرة حرارية / ٥٦ غ كربوهيدرات / ٤ غ بروتين / ٢ غ دهون متوسط: ٣٤٩ سعرة…"
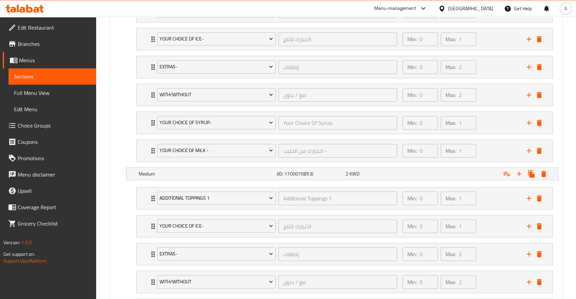
scroll to position [509, 0]
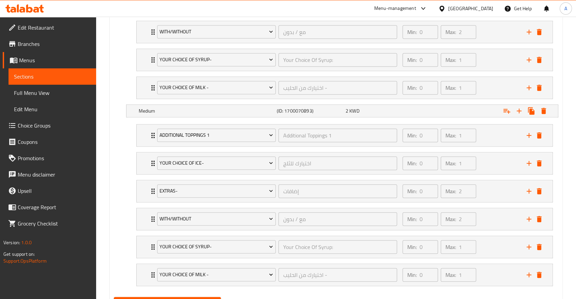
type textarea "صغير: ٢٦١ سعرة حرارية / ٥٦ غ كربوهيدرات / ٤ غ بروتين / ٢ غ دهون متوسط: ٣٤٩ سعرة…"
click at [183, 299] on span "Update" at bounding box center [167, 303] width 96 height 9
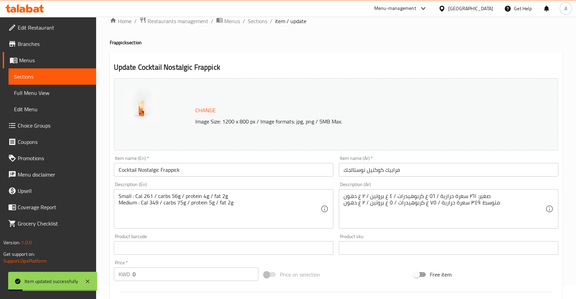
scroll to position [0, 0]
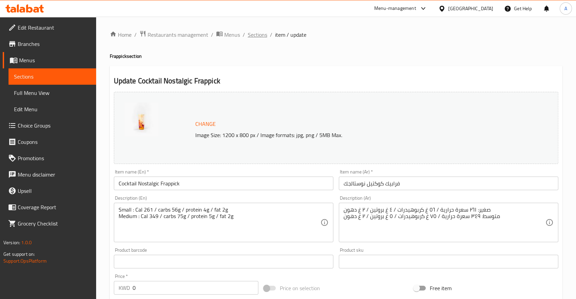
click at [248, 33] on span "Sections" at bounding box center [257, 35] width 19 height 8
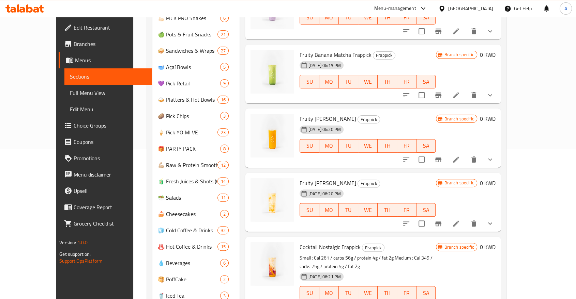
scroll to position [151, 0]
click at [465, 217] on li at bounding box center [455, 223] width 19 height 12
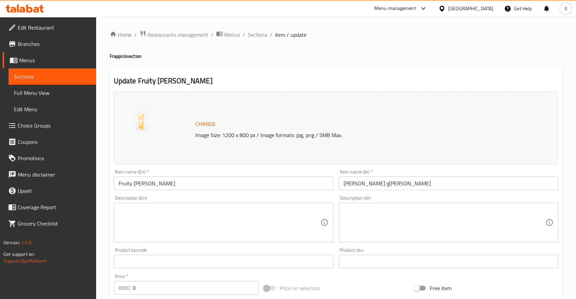
click at [161, 207] on textarea at bounding box center [220, 223] width 202 height 32
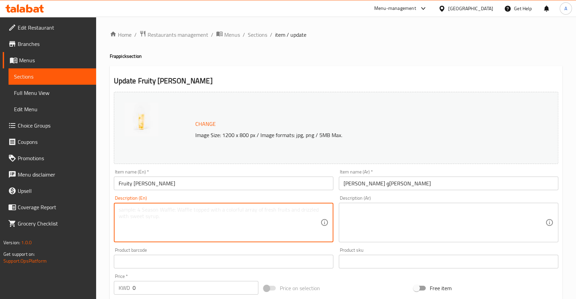
paste textarea "Small : Cal 209 / carbs 39g / protein 2g / fat 5g Medium : Cal 278 / carbs 52g …"
type textarea "Small : Cal 209 / carbs 39g / protein 2g / fat 5g Medium : Cal 278 / carbs 52g …"
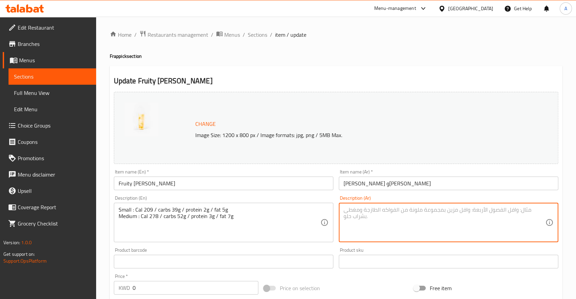
click at [359, 207] on textarea at bounding box center [444, 223] width 202 height 32
paste textarea "صغير: ٢٠٩ سعرات حرارية / ٣٩ غ كربوهيدرات / ٢ غ بروتين / ٥ غ دهون متوسط: ٢٧٨ سعر…"
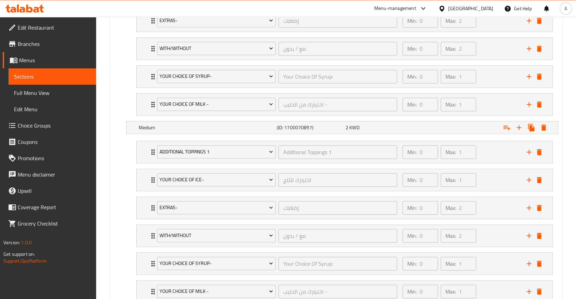
scroll to position [509, 0]
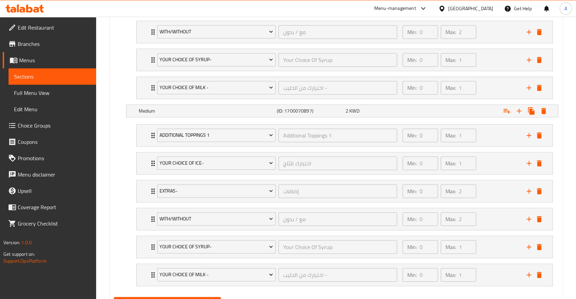
type textarea "صغير: ٢٠٩ سعرات حرارية / ٣٩ غ كربوهيدرات / ٢ غ بروتين / ٥ غ دهون متوسط: ٢٧٨ سعر…"
click at [193, 299] on span "Update" at bounding box center [167, 303] width 96 height 9
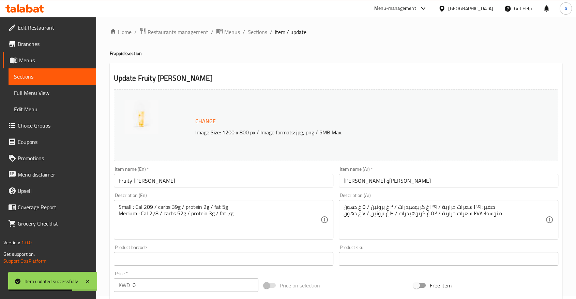
scroll to position [0, 0]
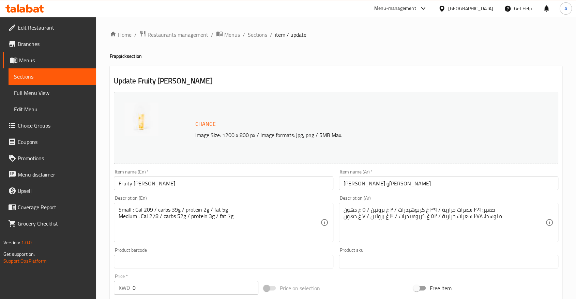
drag, startPoint x: 237, startPoint y: 35, endPoint x: 161, endPoint y: 0, distance: 83.8
click at [248, 35] on span "Sections" at bounding box center [257, 35] width 19 height 8
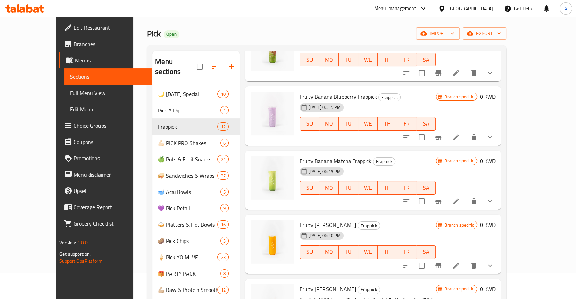
scroll to position [38, 0]
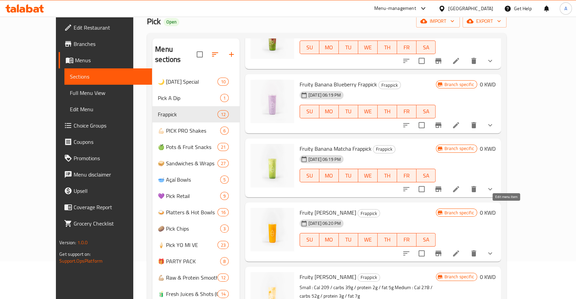
click at [460, 250] on icon at bounding box center [456, 254] width 8 height 8
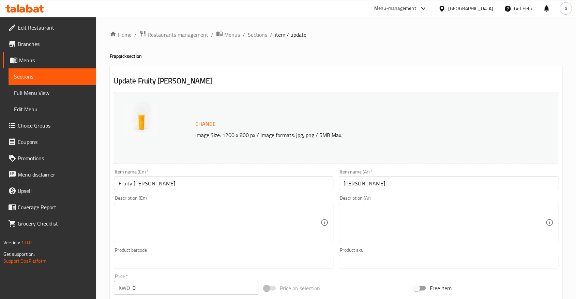
click at [150, 207] on textarea at bounding box center [220, 223] width 202 height 32
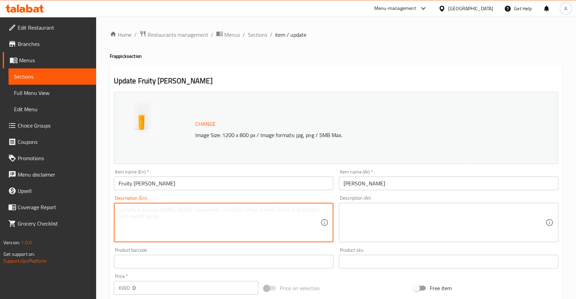
paste textarea "Small : Cal 129 / carbs 31g Medium : Cal 172 / carbs 41g / fat 1g"
type textarea "Small : Cal 129 / carbs 31g Medium : Cal 172 / carbs 41g / fat 1g"
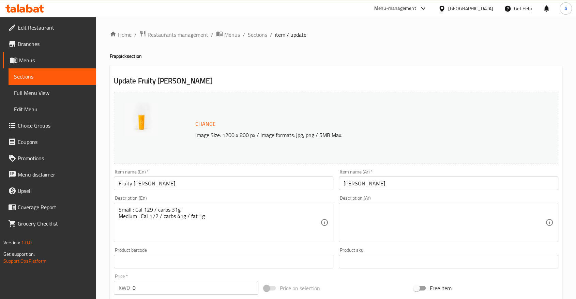
click at [358, 203] on div "Description (Ar)" at bounding box center [448, 223] width 219 height 40
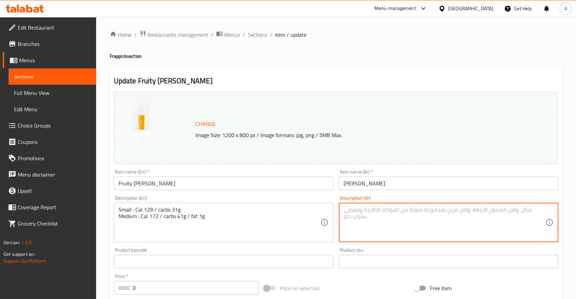
paste textarea "صغير: ١٢٩ سعرة حرارية / ٣١ غرام كربوهيدرات متوسط: ١٧٢ سعرة حرارية / ٤١ غرام كرب…"
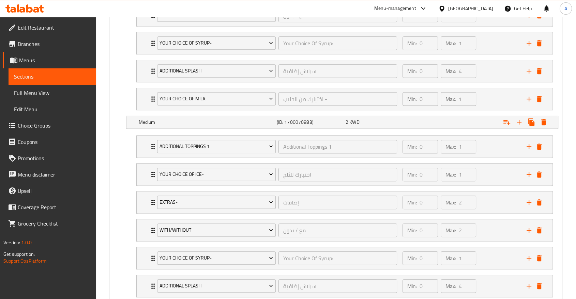
scroll to position [563, 0]
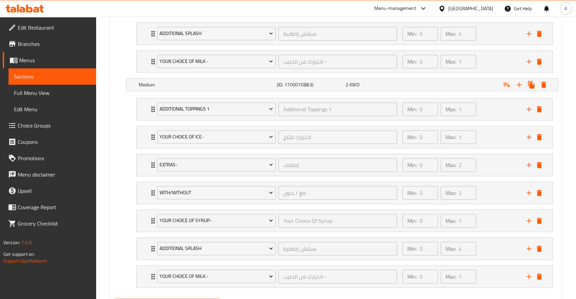
type textarea "صغير: ١٢٩ سعرة حرارية / ٣١ غرام كربوهيدرات متوسط: ١٧٢ سعرة حرارية / ٤١ غرام كرب…"
click at [190, 269] on div at bounding box center [288, 149] width 576 height 299
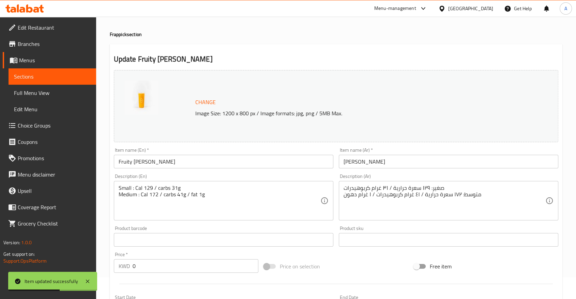
scroll to position [0, 0]
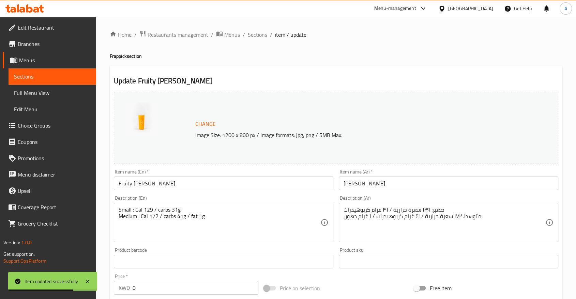
drag, startPoint x: 242, startPoint y: 34, endPoint x: 117, endPoint y: 1, distance: 129.1
click at [248, 34] on span "Sections" at bounding box center [257, 35] width 19 height 8
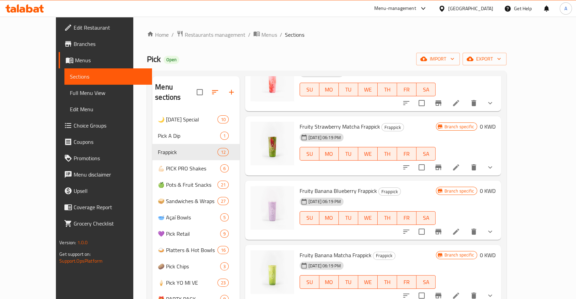
scroll to position [373, 0]
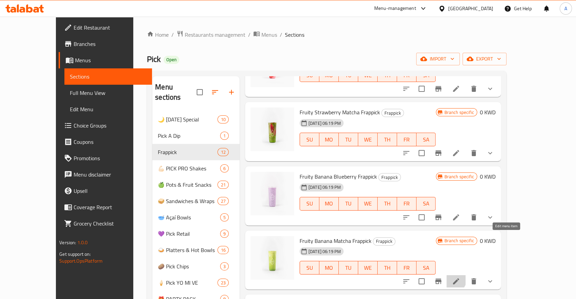
click at [460, 278] on icon at bounding box center [456, 282] width 8 height 8
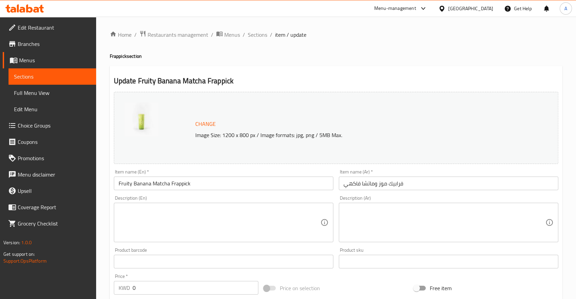
click at [199, 203] on div "Description (En)" at bounding box center [223, 223] width 219 height 40
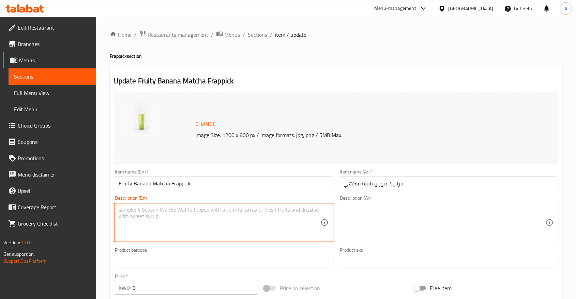
paste textarea "Small : Cal 232 / carbs 45g / protein 4g / fat 3g Medium : Cal 309 / carbs 59g …"
type textarea "Small : Cal 232 / carbs 45g / protein 4g / fat 3g Medium : Cal 309 / carbs 59g …"
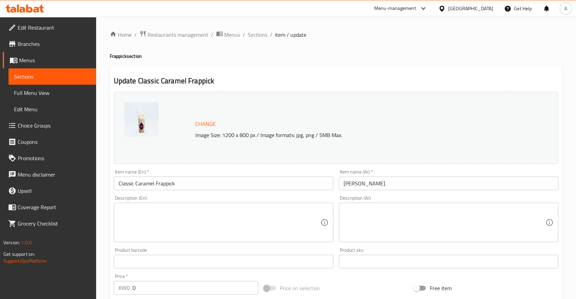
type input "Additional Toppings 1"
type input "0"
type input "1"
type input "اختيارك للثلج"
type input "0"
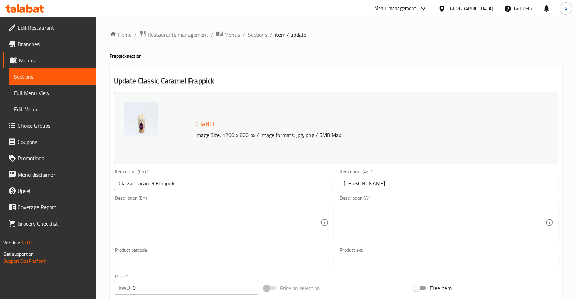
type input "1"
type input "إضافات"
type input "0"
type input "2"
type input "مع / بدون"
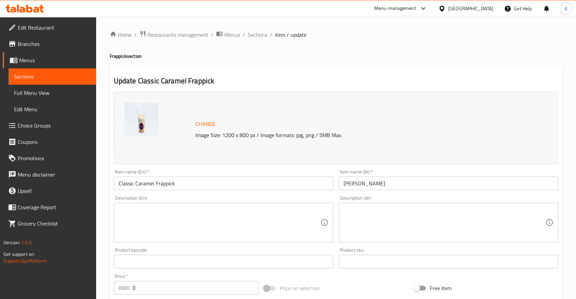
type input "0"
type input "2"
type input "Your Choice Of Syrup:"
type input "0"
type input "1"
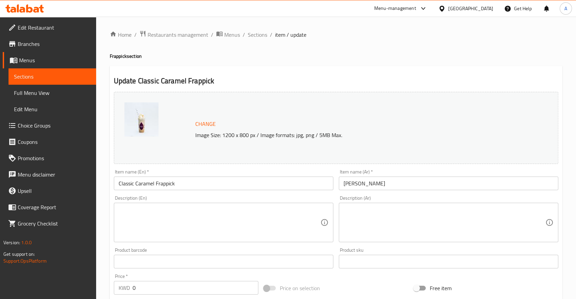
type input "اختيارك من الحليب -"
type input "0"
type input "1"
type input "Additional Toppings 1"
type input "0"
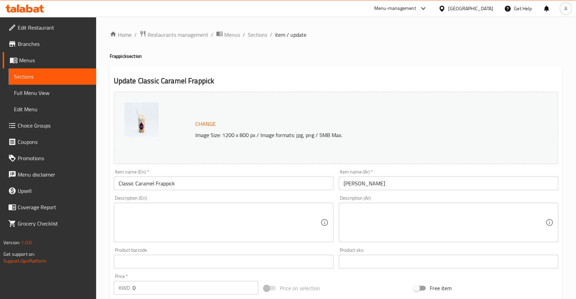
type input "1"
type input "اختيارك للثلج"
type input "0"
type input "1"
type input "إضافات"
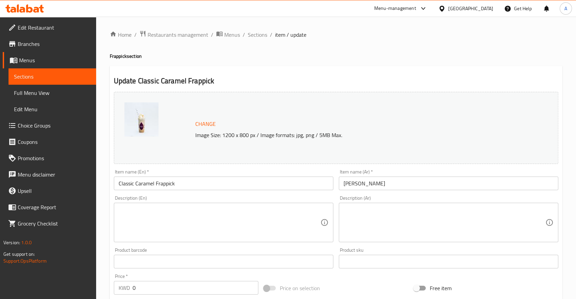
type input "0"
type input "2"
type input "مع / بدون"
type input "0"
type input "2"
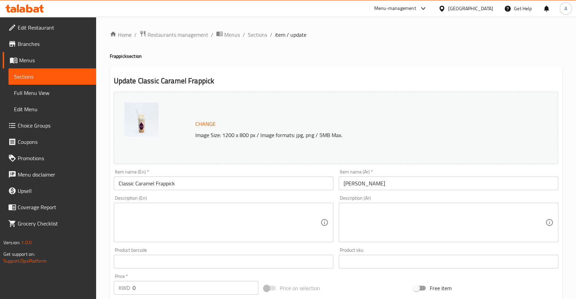
type input "Your Choice Of Syrup:"
type input "0"
type input "1"
type input "اختيارك من الحليب -"
type input "0"
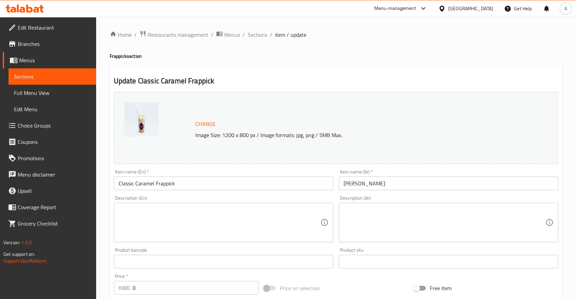
type input "1"
click at [151, 207] on textarea at bounding box center [220, 223] width 202 height 32
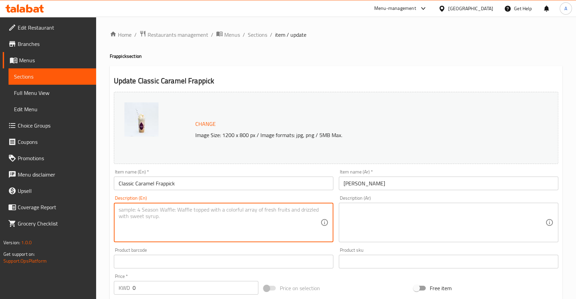
paste textarea "Small : Cal 234 / carbs 70g / protein 34g / fat 32g Medium : Cal 312 / carbs 93…"
type textarea "Small : Cal 234 / carbs 70g / protein 34g / fat 32g Medium : Cal 312 / carbs 93…"
click at [355, 210] on textarea at bounding box center [444, 223] width 202 height 32
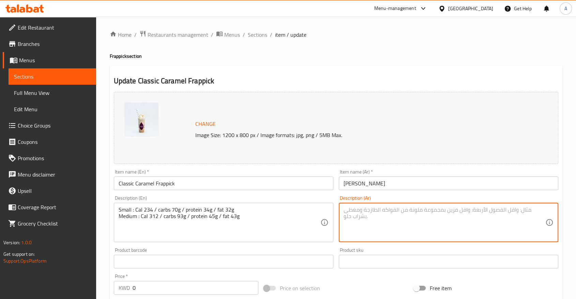
paste textarea "صغير: ٢٣٤ سعرة حرارية / ٧٠ غ كربوهيدرات / ٣٤ غ بروتين / ٣٢ غ دهون متوسط: ٣١٢ سع…"
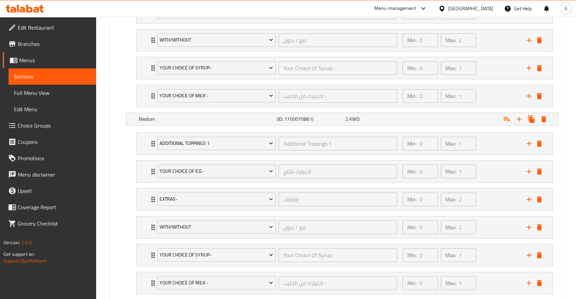
scroll to position [509, 0]
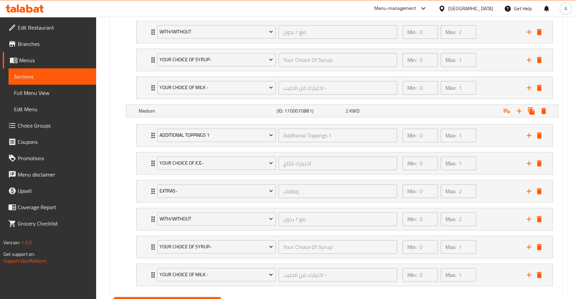
type textarea "صغير: ٢٣٤ سعرة حرارية / ٧٠ غ كربوهيدرات / ٣٤ غ بروتين / ٣٢ غ دهون متوسط: ٣١٢ سع…"
drag, startPoint x: 197, startPoint y: 268, endPoint x: 218, endPoint y: 229, distance: 44.4
click at [197, 299] on span "Update" at bounding box center [167, 303] width 96 height 9
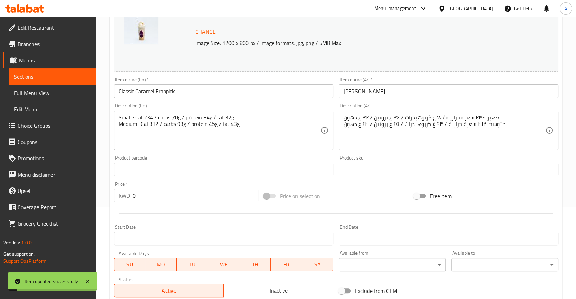
scroll to position [0, 0]
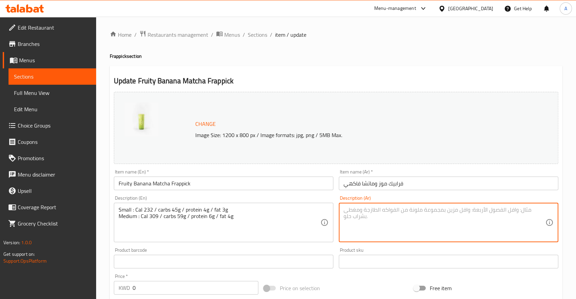
click at [359, 212] on textarea at bounding box center [444, 223] width 202 height 32
paste textarea "صغير: ٢٣٢ سعرة حرارية / ٤٥ غ كربوهيدرات / ٤ غ بروتين / ٣ غ دهون متوسط: ٣٠٩ سعرة…"
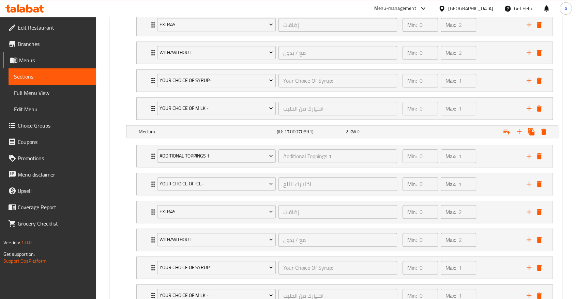
scroll to position [509, 0]
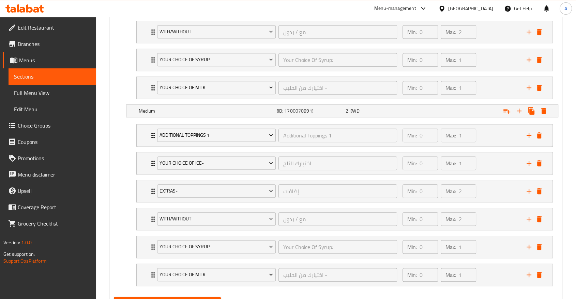
type textarea "صغير: ٢٣٢ سعرة حرارية / ٤٥ غ كربوهيدرات / ٤ غ بروتين / ٣ غ دهون متوسط: ٣٠٩ سعرة…"
click at [205, 299] on span "Update" at bounding box center [167, 303] width 96 height 9
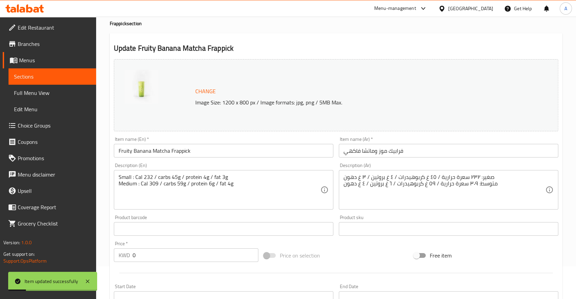
scroll to position [0, 0]
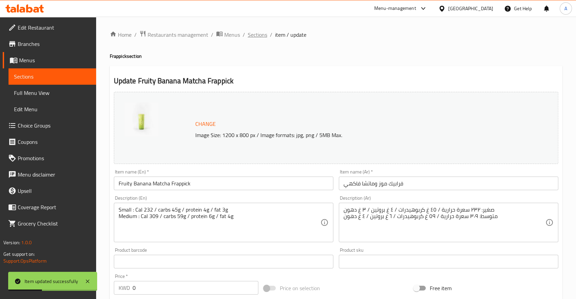
click at [248, 35] on span "Sections" at bounding box center [257, 35] width 19 height 8
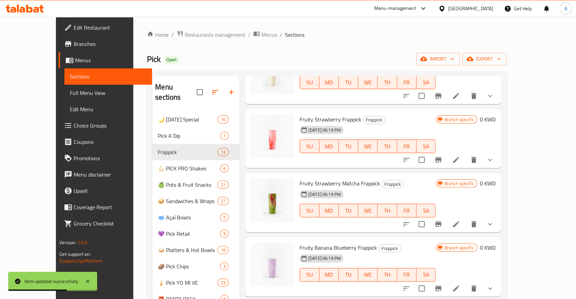
scroll to position [310, 0]
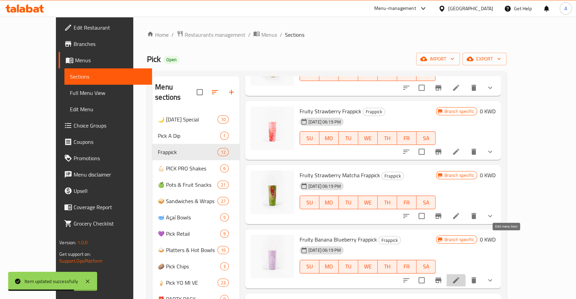
click at [460, 277] on icon at bounding box center [456, 281] width 8 height 8
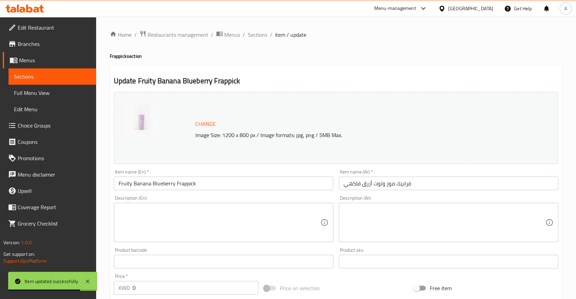
click at [183, 207] on textarea at bounding box center [220, 223] width 202 height 32
paste textarea "Small : Cal 226 / carbs 47g / protein 4g / fat 2g Medium : Cal 302 / carbs 62g …"
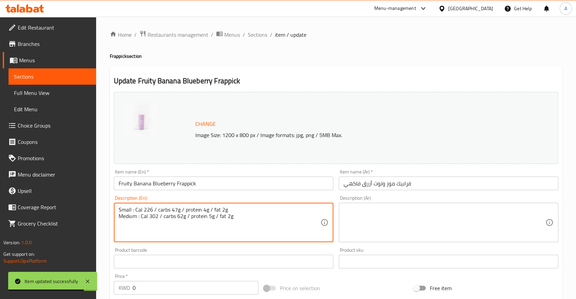
type textarea "Small : Cal 226 / carbs 47g / protein 4g / fat 2g Medium : Cal 302 / carbs 62g …"
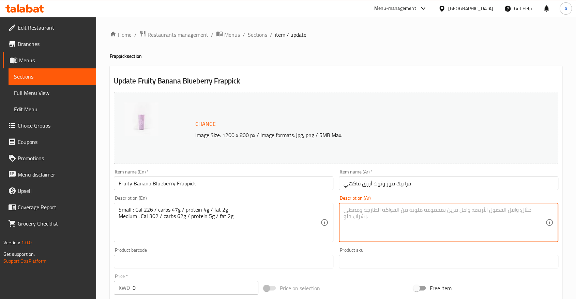
click at [355, 207] on textarea at bounding box center [444, 223] width 202 height 32
paste textarea "صغير: ٢٢٦ سعرة حرارية / ٤٧ غ كربوهيدرات / ٤ غ بروتين / ٢ غ دهون متوسط: ٣٠٢ سعرة…"
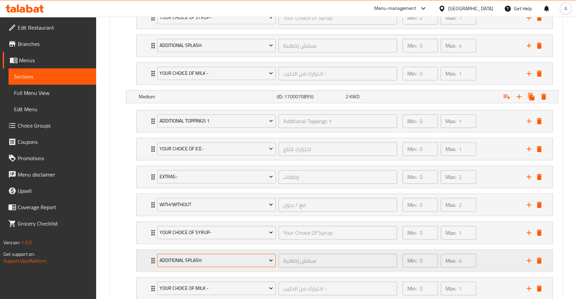
scroll to position [563, 0]
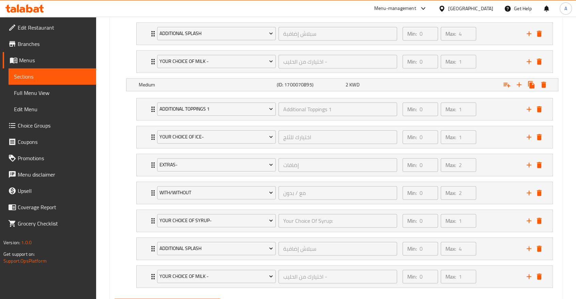
type textarea "صغير: ٢٢٦ سعرة حرارية / ٤٧ غ كربوهيدرات / ٤ غ بروتين / ٢ غ دهون متوسط: ٣٠٢ سعرة…"
click at [157, 270] on div at bounding box center [288, 149] width 576 height 299
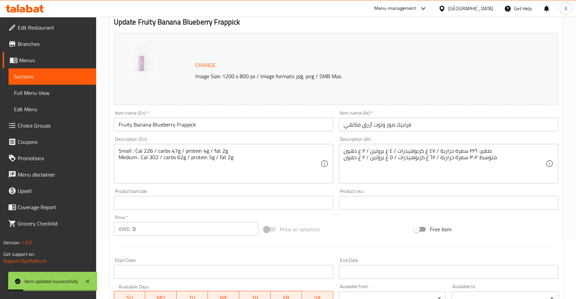
scroll to position [0, 0]
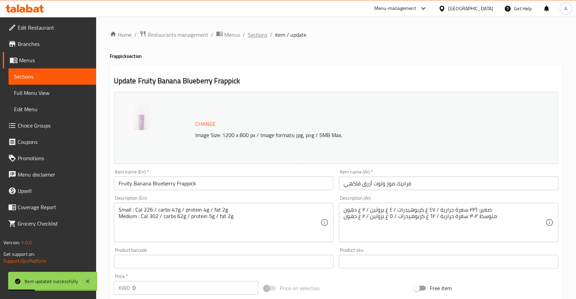
click at [248, 35] on span "Sections" at bounding box center [257, 35] width 19 height 8
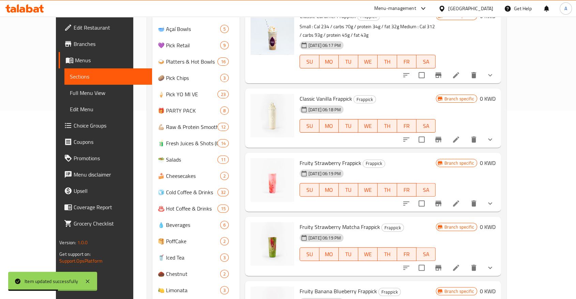
scroll to position [76, 0]
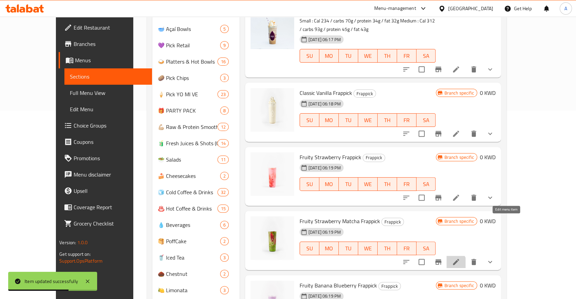
click at [459, 259] on icon at bounding box center [456, 262] width 6 height 6
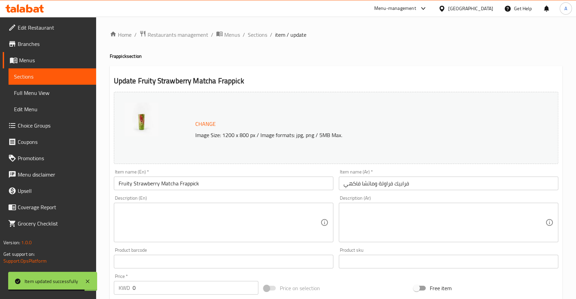
click at [184, 207] on textarea at bounding box center [220, 223] width 202 height 32
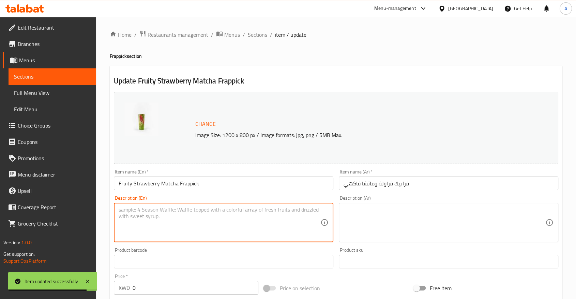
paste textarea "Small : Cal 205 / carbs 42g / protein 4g / fat 2g Medium : Cal 274 / carbs 56g …"
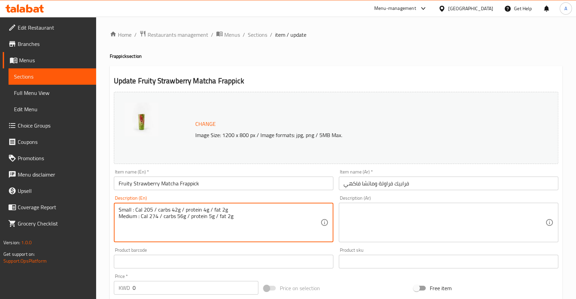
type textarea "Small : Cal 205 / carbs 42g / protein 4g / fat 2g Medium : Cal 274 / carbs 56g …"
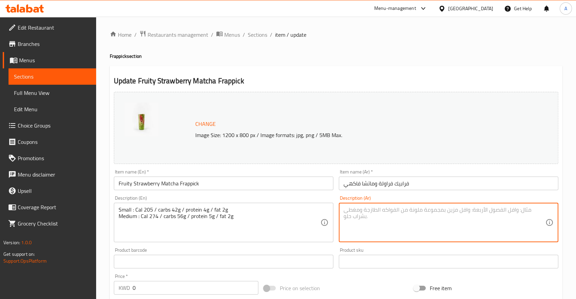
click at [350, 209] on textarea at bounding box center [444, 223] width 202 height 32
paste textarea "صغير: ٢٠٥ سعرة حرارية / ٤٢ غ كربوهيدرات / ٤ غ بروتين / ٢ غ دهون متوسط: ٢٧٤ سعرة…"
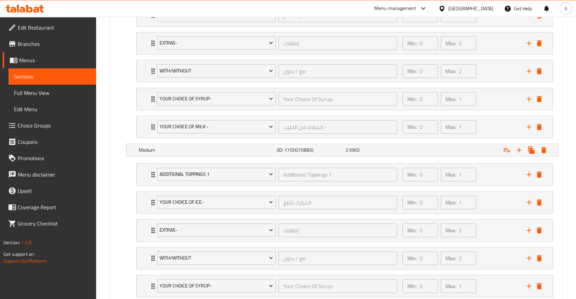
scroll to position [509, 0]
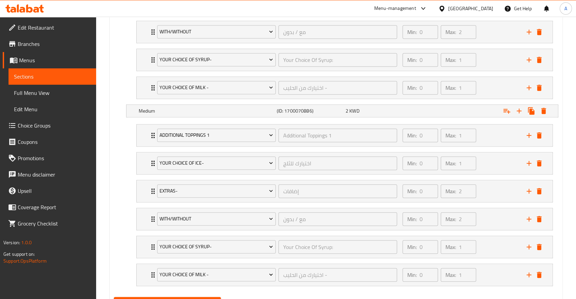
type textarea "صغير: ٢٠٥ سعرة حرارية / ٤٢ غ كربوهيدرات / ٤ غ بروتين / ٢ غ دهون متوسط: ٢٧٤ سعرة…"
click at [158, 299] on span "Update" at bounding box center [167, 303] width 96 height 9
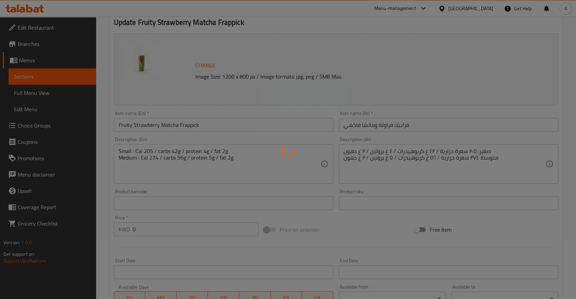
scroll to position [0, 0]
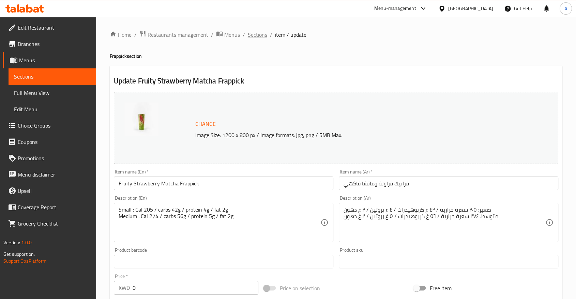
click at [248, 36] on span "Sections" at bounding box center [257, 35] width 19 height 8
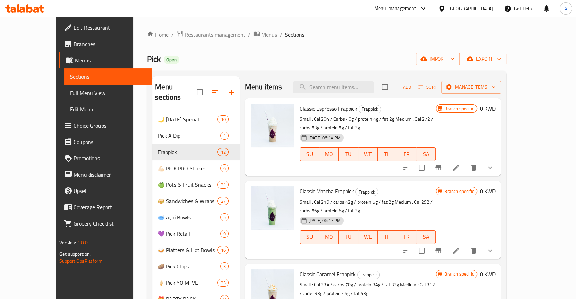
scroll to position [189, 0]
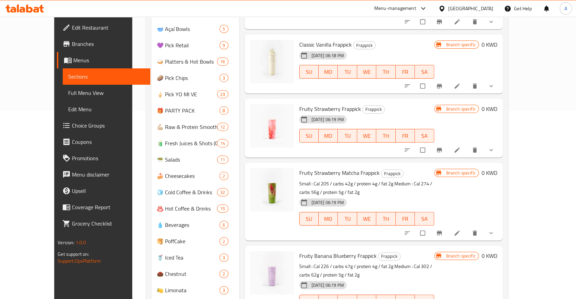
scroll to position [86, 0]
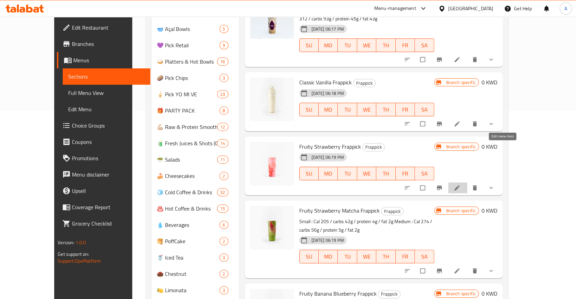
click at [459, 186] on icon at bounding box center [456, 188] width 5 height 5
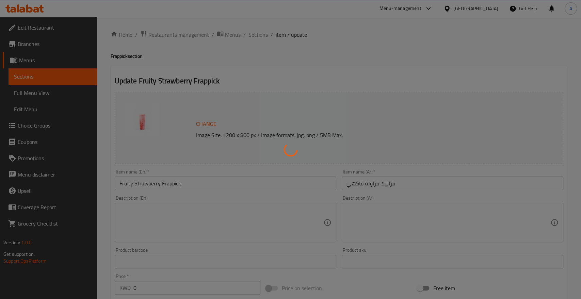
type input "Additional Toppings 1"
type input "0"
type input "1"
type input "اختيارك للثلج"
type input "0"
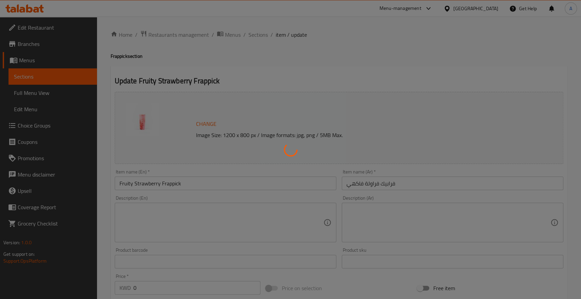
type input "1"
type input "إضافات"
type input "0"
type input "2"
type input "مع / بدون"
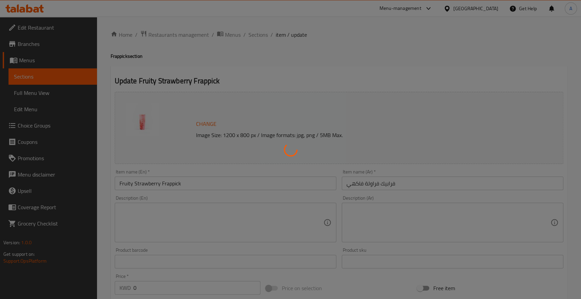
type input "0"
type input "2"
type input "Your Choice Of Syrup:"
type input "0"
type input "1"
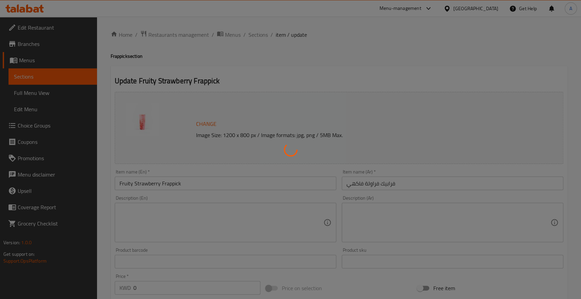
type input "سبلاش إضافية"
type input "0"
type input "4"
type input "اختيارك من الحليب -"
type input "0"
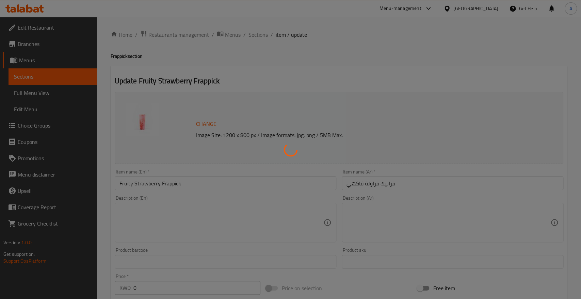
type input "1"
type input "Additional Toppings 1"
type input "0"
type input "1"
type input "اختيارك للثلج"
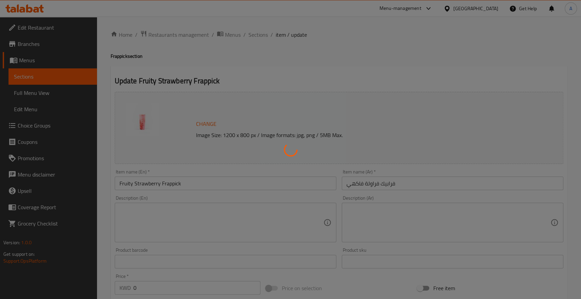
type input "0"
type input "1"
type input "إضافات"
type input "0"
type input "2"
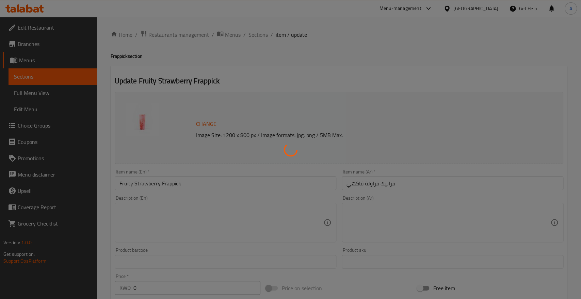
type input "مع / بدون"
type input "0"
type input "2"
type input "Your Choice Of Syrup:"
type input "0"
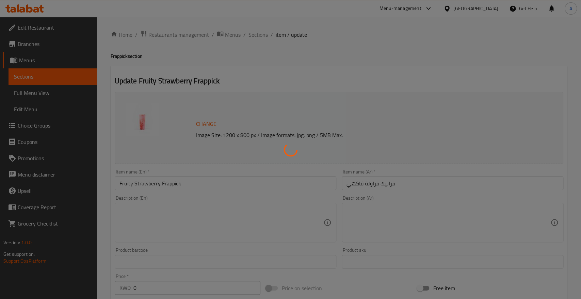
type input "1"
type input "سبلاش إضافية"
type input "0"
type input "4"
type input "اختيارك من الحليب -"
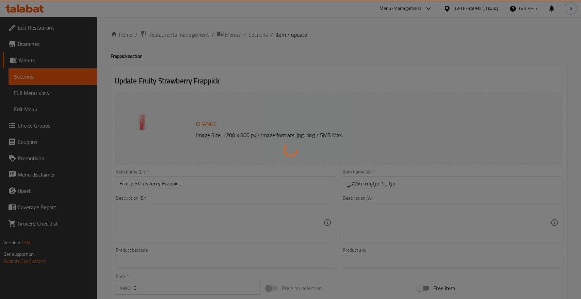
type input "0"
type input "1"
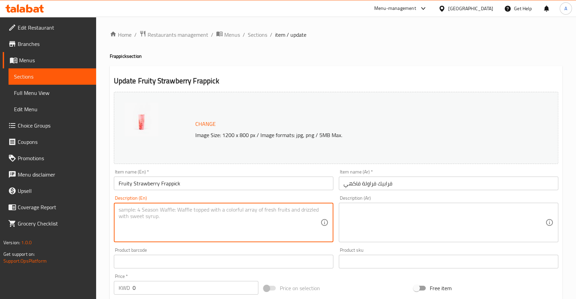
click at [180, 213] on textarea at bounding box center [220, 223] width 202 height 32
paste textarea "Small : Cal 205 / carbs 42g / protein 4g / fat 2g Medium : Cal 274 / carbs 56g …"
type textarea "Small : Cal 205 / carbs 42g / protein 4g / fat 2g Medium : Cal 274 / carbs 56g …"
click at [364, 207] on textarea at bounding box center [444, 223] width 202 height 32
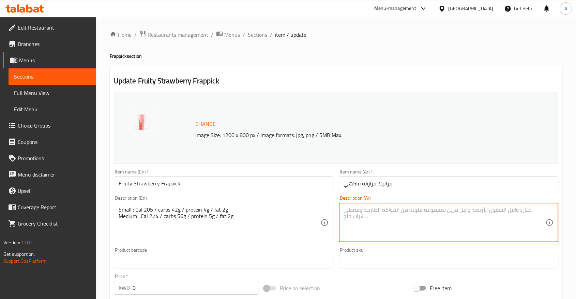
paste textarea "صغير: ٢٠٥ سعرة حرارية / ٤٢ غ كربوهيدرات / ٤ غ بروتين / ٢ غ دهون متوسط: ٢٧٤ سعرة…"
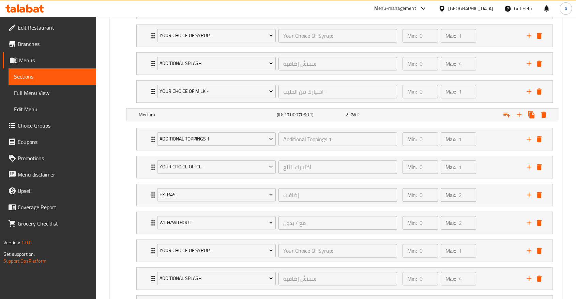
scroll to position [563, 0]
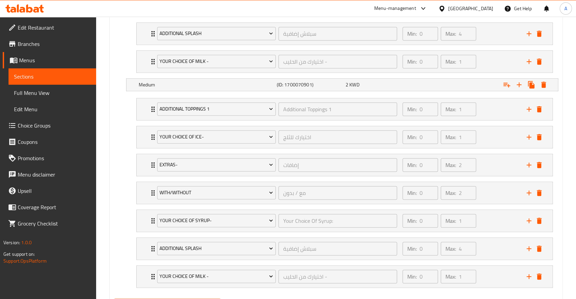
type textarea "صغير: ٢٠٥ سعرة حرارية / ٤٢ غ كربوهيدرات / ٤ غ بروتين / ٢ غ دهون متوسط: ٢٧٤ سعرة…"
click at [186, 266] on div at bounding box center [288, 149] width 576 height 299
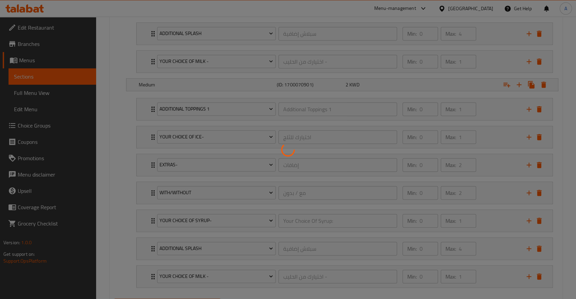
click at [183, 270] on div at bounding box center [288, 149] width 576 height 299
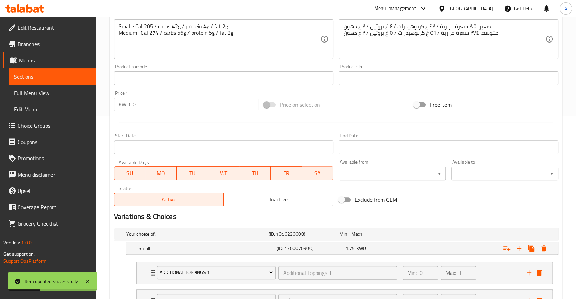
scroll to position [0, 0]
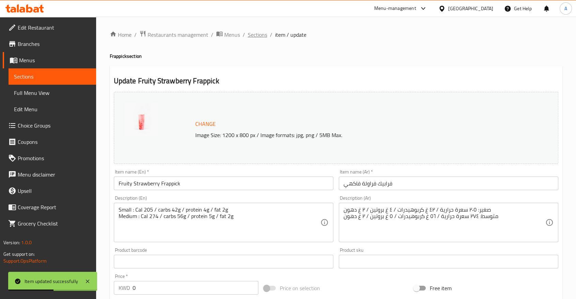
click at [248, 32] on span "Sections" at bounding box center [257, 35] width 19 height 8
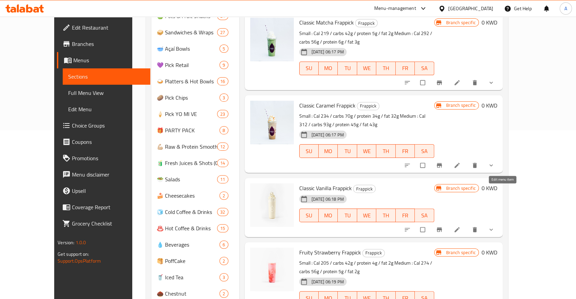
click at [460, 227] on icon at bounding box center [456, 230] width 7 height 7
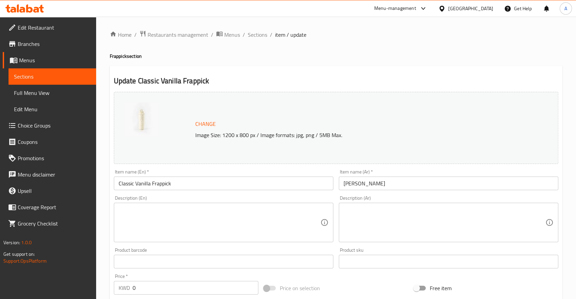
type input "Additional Toppings 1"
type input "0"
type input "1"
type input "اختيارك للثلج"
type input "0"
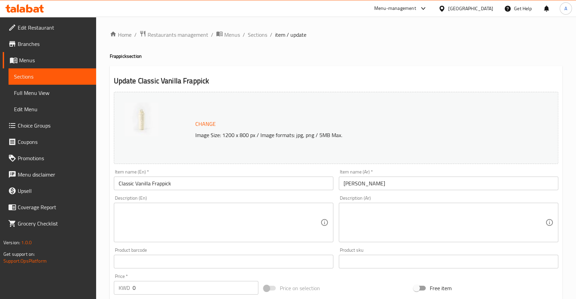
type input "1"
type input "إضافات"
type input "0"
type input "2"
type input "مع / بدون"
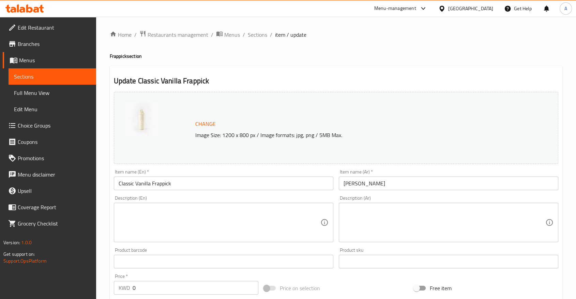
type input "0"
type input "2"
type input "Your Choice Of Syrup:"
type input "0"
type input "1"
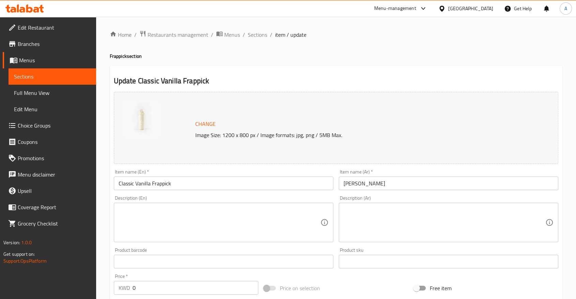
type input "سبلاش إضافية"
type input "0"
type input "4"
type input "اختيارك من الحليب -"
type input "0"
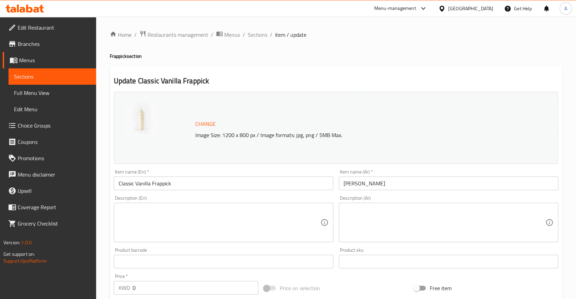
type input "1"
type input "Additional Toppings 1"
type input "0"
type input "1"
type input "اختيارك للثلج"
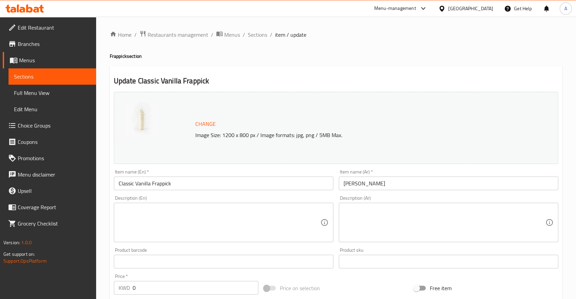
type input "0"
type input "1"
type input "إضافات"
type input "0"
type input "2"
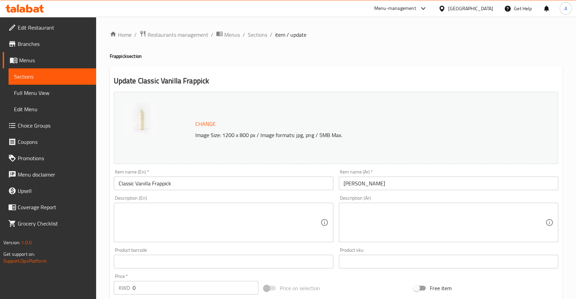
type input "مع / بدون"
type input "0"
type input "2"
type input "Your Choice Of Syrup:"
type input "0"
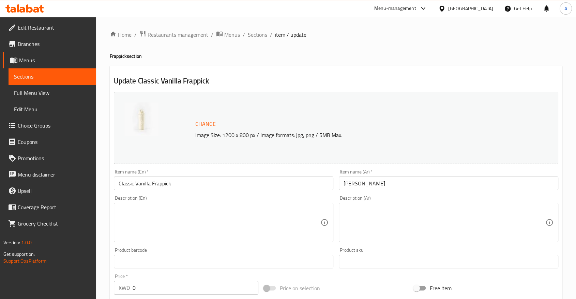
type input "1"
type input "سبلاش إضافية"
type input "0"
type input "4"
type input "اختيارك من الحليب -"
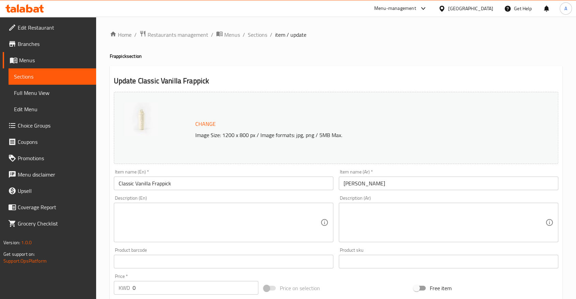
type input "0"
type input "1"
click at [137, 213] on textarea at bounding box center [220, 223] width 202 height 32
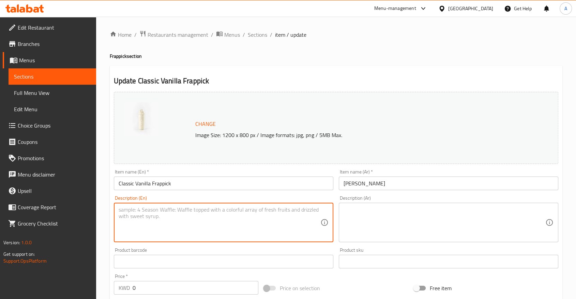
paste textarea "Small : Cal 216 / carbs 35 / protein 4g / fat 6g Medium : Cal 288 / carbs 46g /…"
type textarea "Small : Cal 216 / carbs 35 / protein 4g / fat 6g Medium : Cal 288 / carbs 46g /…"
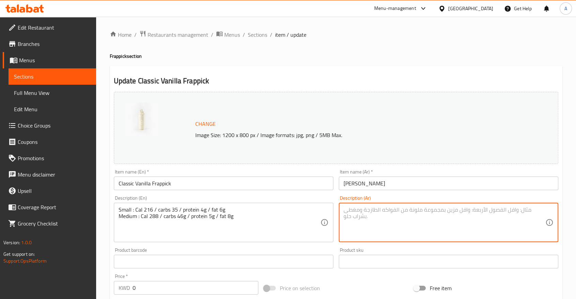
click at [387, 207] on textarea at bounding box center [444, 223] width 202 height 32
paste textarea "صغير: ٢١٦ سعرة حرارية / ٣٥ كربوهيدرات / ٤ غ بروتين / ٦ غ دهون متوسط: ٢٨٨ سعرة ح…"
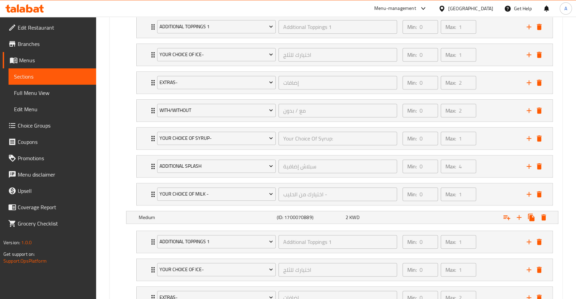
scroll to position [563, 0]
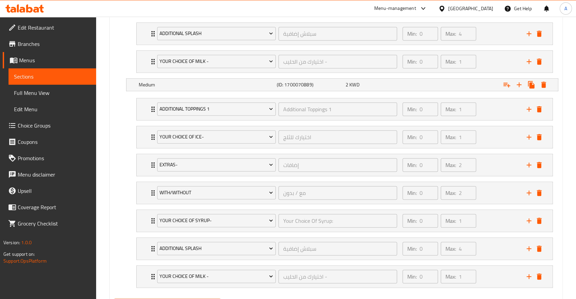
type textarea "صغير: ٢١٦ سعرة حرارية / ٣٥ كربوهيدرات / ٤ غ بروتين / ٦ غ دهون متوسط: ٢٨٨ سعرة ح…"
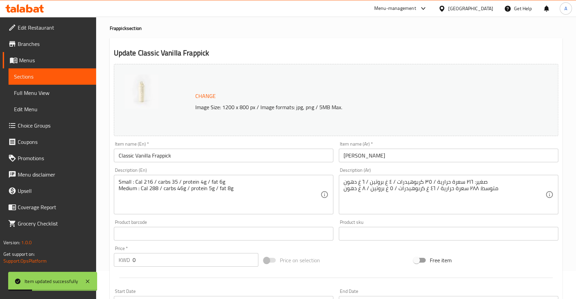
scroll to position [0, 0]
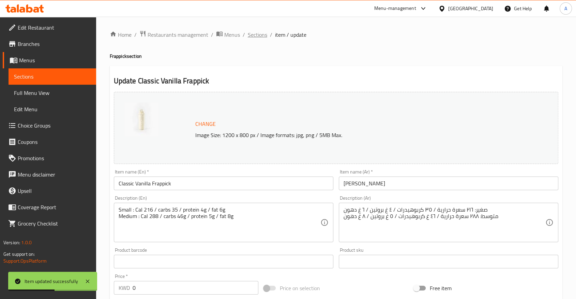
click at [248, 32] on span "Sections" at bounding box center [257, 35] width 19 height 8
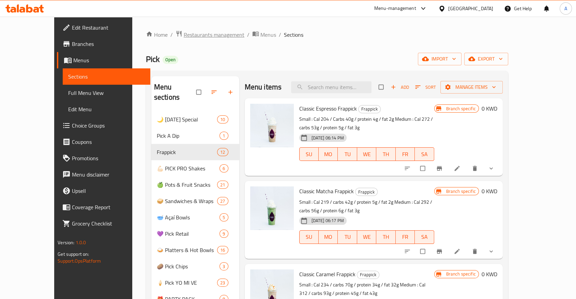
click at [184, 34] on span "Restaurants management" at bounding box center [214, 35] width 61 height 8
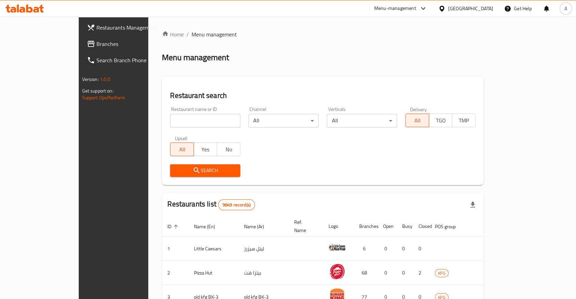
click at [170, 115] on input "search" at bounding box center [205, 121] width 70 height 14
type input "[PERSON_NAME]"
click button "Search" at bounding box center [205, 171] width 70 height 13
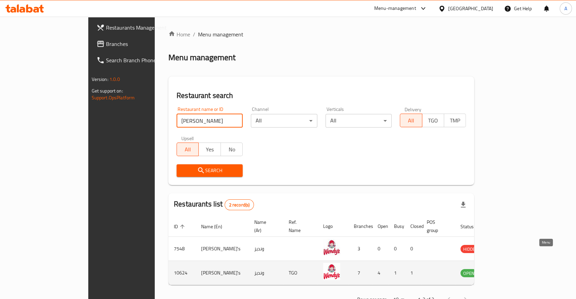
click at [504, 269] on icon "enhanced table" at bounding box center [500, 273] width 8 height 8
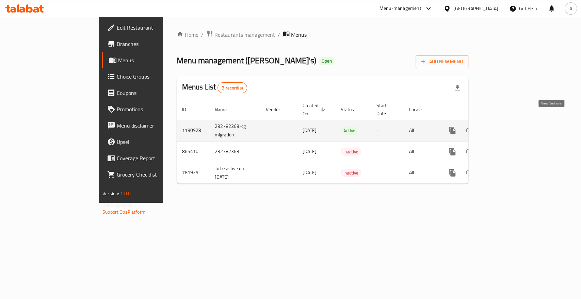
click at [506, 127] on icon "enhanced table" at bounding box center [502, 131] width 8 height 8
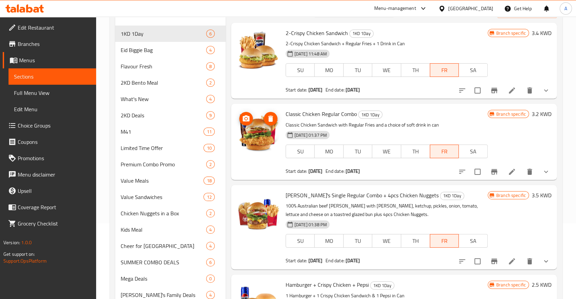
scroll to position [113, 0]
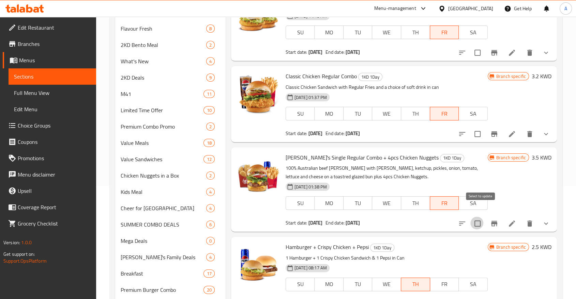
click at [483, 217] on input "checkbox" at bounding box center [477, 224] width 14 height 14
checkbox input "true"
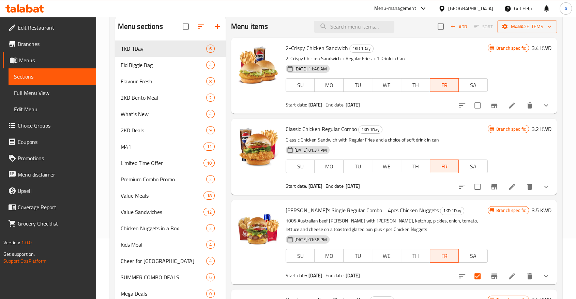
scroll to position [0, 0]
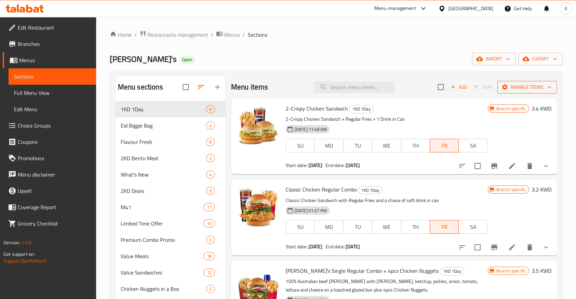
click at [515, 83] on span "Manage items" at bounding box center [526, 87] width 49 height 9
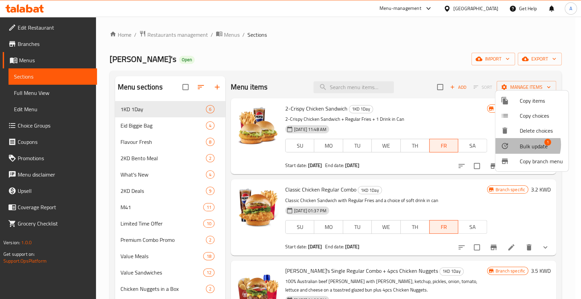
click at [526, 142] on span "Bulk update" at bounding box center [534, 146] width 28 height 8
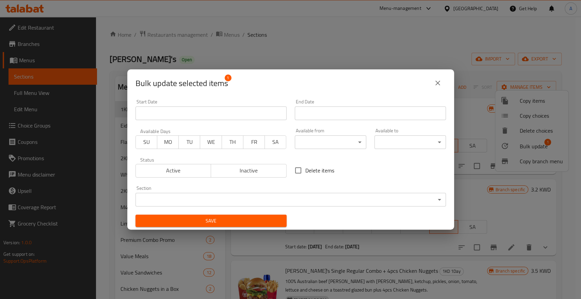
click at [228, 142] on span "TH" at bounding box center [233, 142] width 16 height 10
click at [249, 141] on span "FR" at bounding box center [254, 142] width 16 height 10
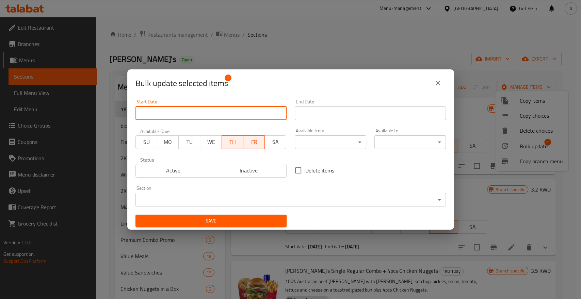
click at [240, 112] on input "Start Date" at bounding box center [211, 114] width 151 height 14
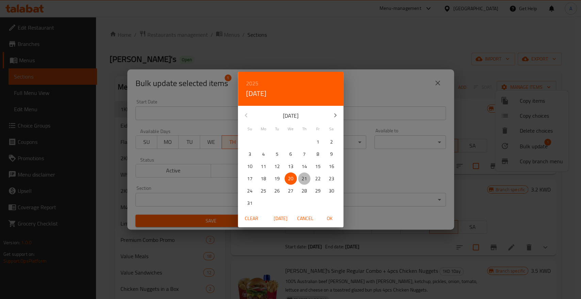
click at [301, 178] on span "21" at bounding box center [304, 179] width 12 height 9
click at [328, 215] on span "OK" at bounding box center [330, 219] width 16 height 9
type input "[DATE]"
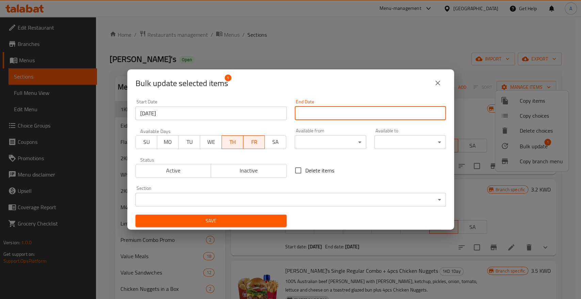
click at [317, 112] on input "Start Date" at bounding box center [370, 114] width 151 height 14
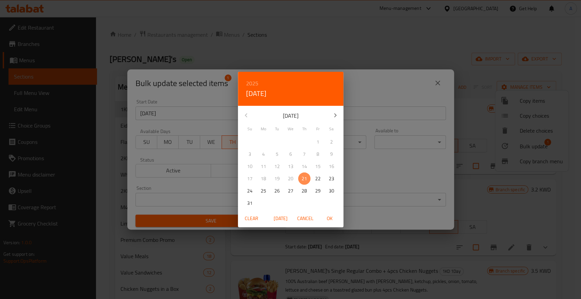
click at [304, 177] on p "21" at bounding box center [304, 179] width 5 height 9
click at [332, 215] on span "OK" at bounding box center [330, 219] width 16 height 9
type input "[DATE]"
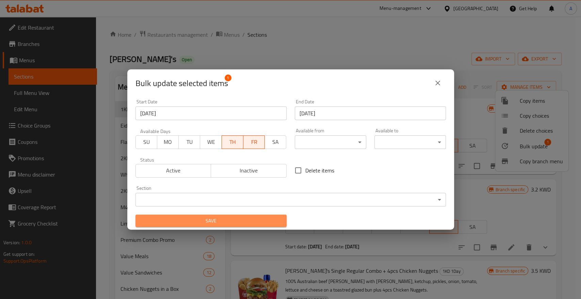
click at [248, 219] on span "Save" at bounding box center [211, 221] width 140 height 9
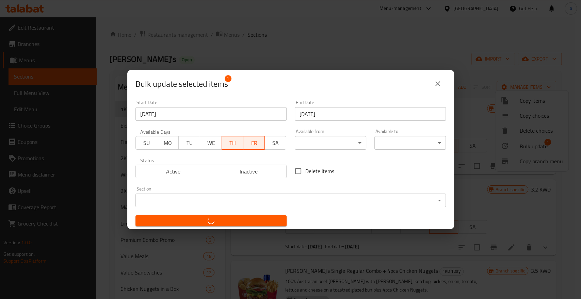
checkbox input "false"
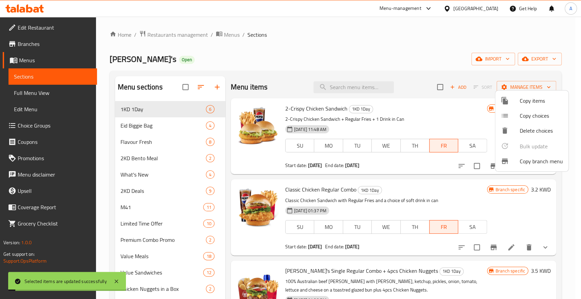
click at [340, 45] on div at bounding box center [290, 149] width 581 height 299
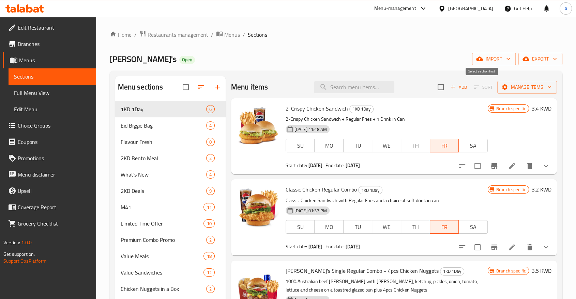
click at [481, 84] on span "Sort" at bounding box center [483, 87] width 28 height 11
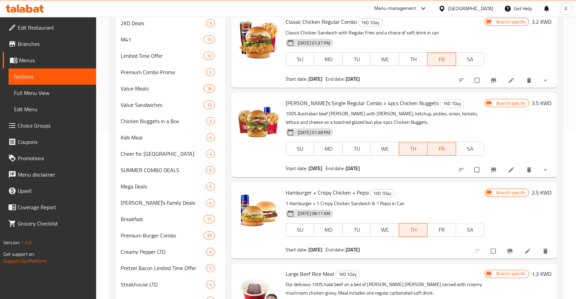
scroll to position [151, 0]
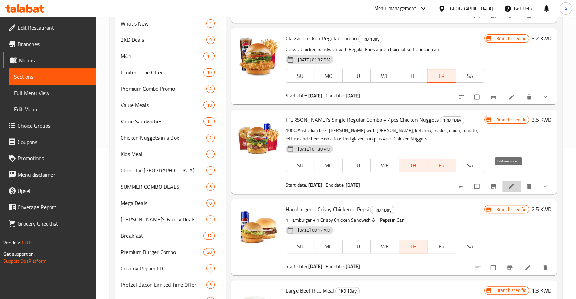
click at [511, 183] on icon at bounding box center [511, 186] width 7 height 7
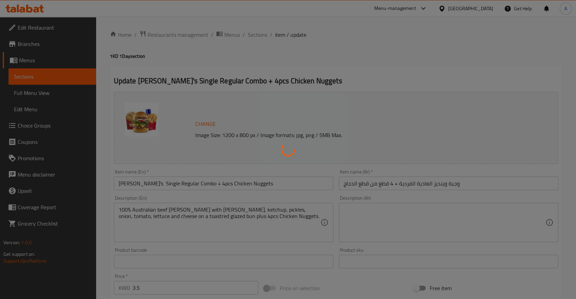
type input "اختر مشروبًا"
type input "1"
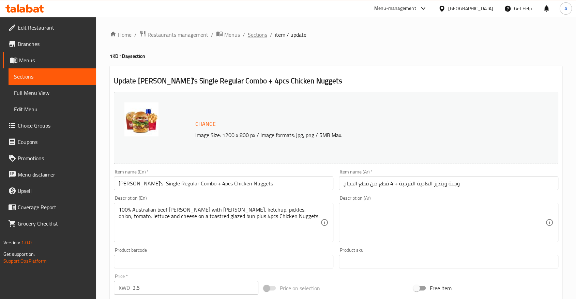
click at [248, 36] on span "Sections" at bounding box center [257, 35] width 19 height 8
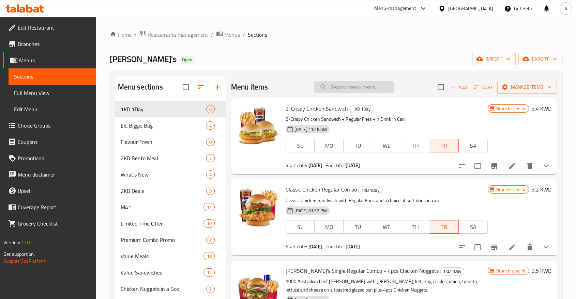
click at [363, 81] on input "search" at bounding box center [354, 87] width 80 height 12
paste input "Dynamite Chicken Wrap"
type input "Dynamite Chicken Wrap"
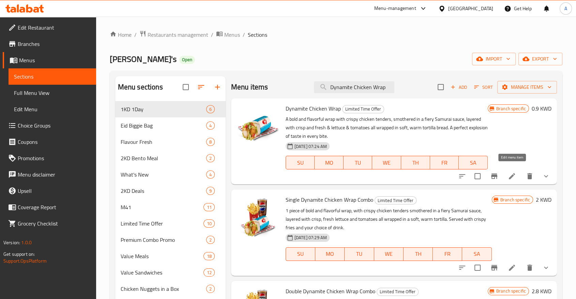
click at [515, 172] on icon at bounding box center [512, 176] width 8 height 8
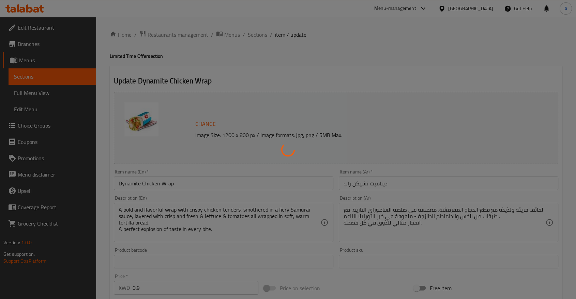
type input "الإضافة:"
type input "0"
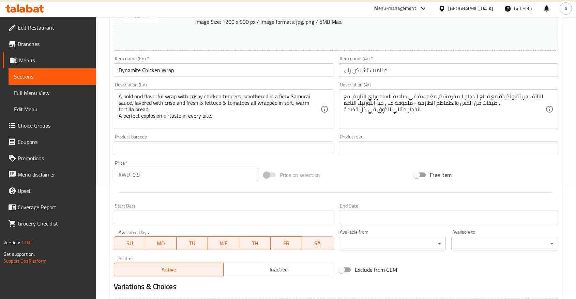
scroll to position [182, 0]
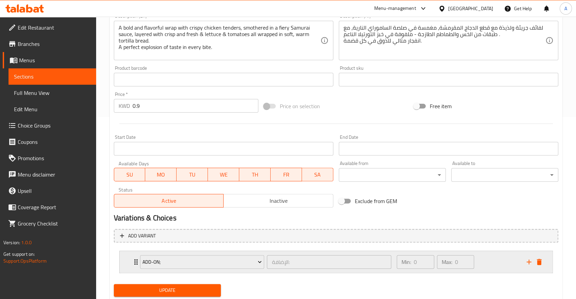
click at [134, 260] on icon "Expand" at bounding box center [135, 262] width 3 height 5
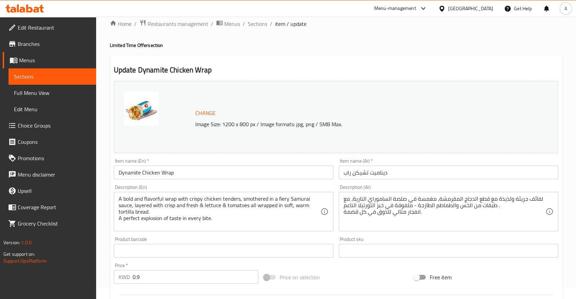
scroll to position [0, 0]
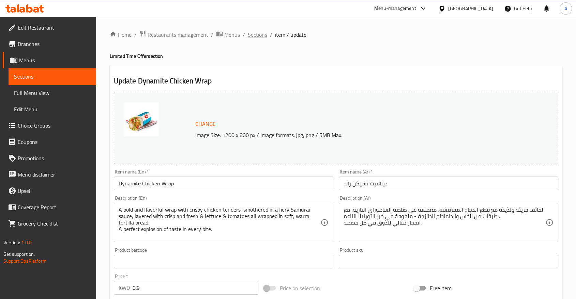
click at [248, 33] on span "Sections" at bounding box center [257, 35] width 19 height 8
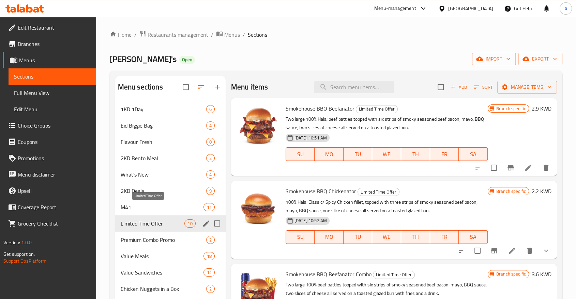
click at [149, 220] on span "Limited Time Offer" at bounding box center [153, 224] width 64 height 8
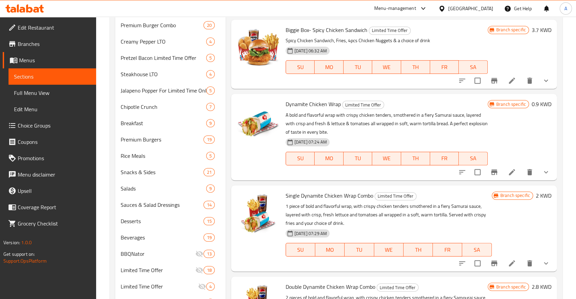
scroll to position [173, 0]
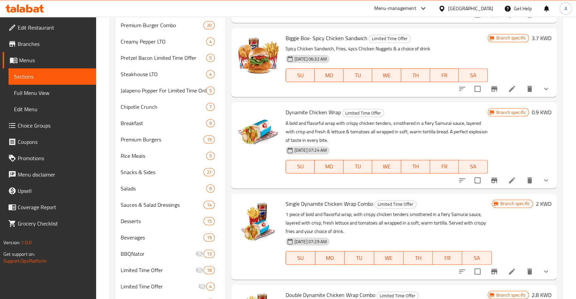
click at [542, 176] on icon "show more" at bounding box center [546, 180] width 8 height 8
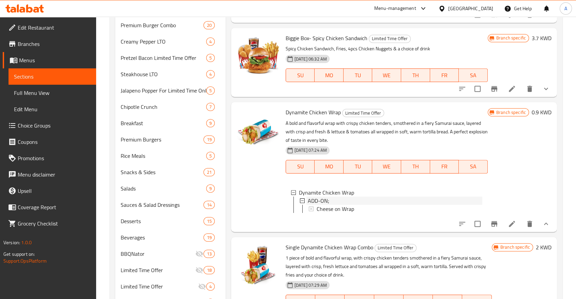
click at [321, 197] on span "ADD-ON;" at bounding box center [318, 201] width 21 height 8
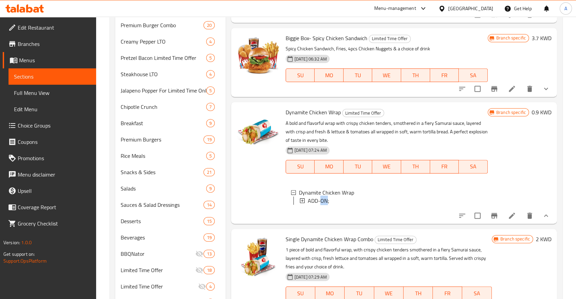
click at [321, 197] on span "ADD-ON;" at bounding box center [318, 201] width 21 height 8
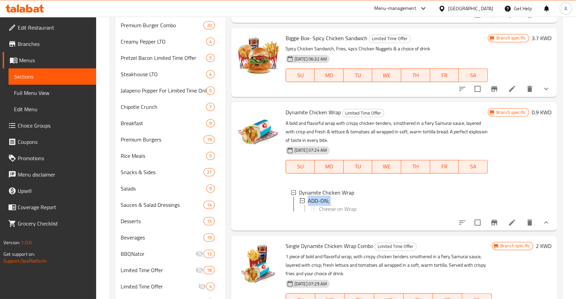
click at [321, 197] on span "ADD-ON;" at bounding box center [318, 201] width 21 height 8
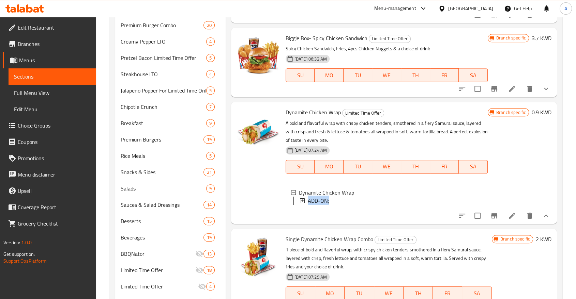
copy li "ADD-ON;"
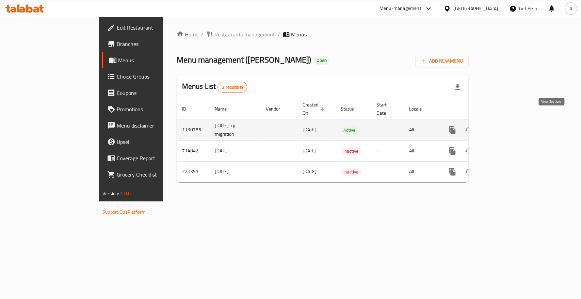
click at [505, 127] on icon "enhanced table" at bounding box center [502, 130] width 6 height 6
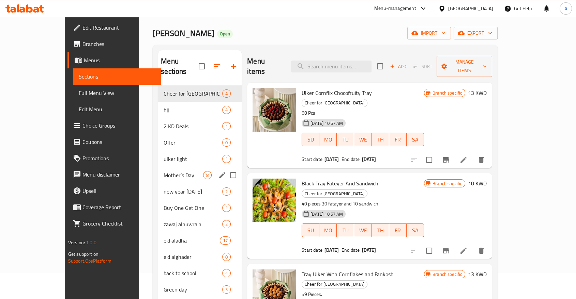
scroll to position [38, 0]
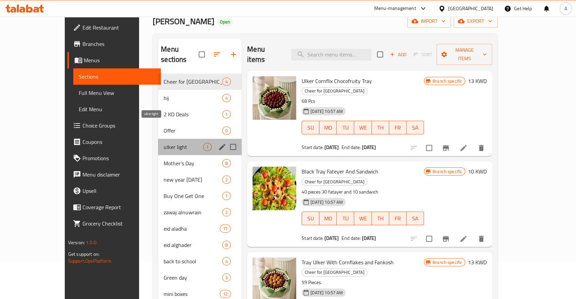
click at [163, 143] on span "ulker light" at bounding box center [183, 147] width 40 height 8
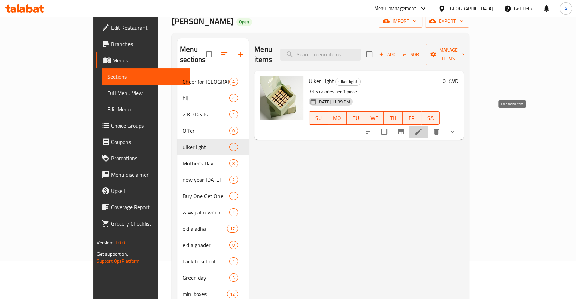
click at [422, 128] on icon at bounding box center [418, 132] width 8 height 8
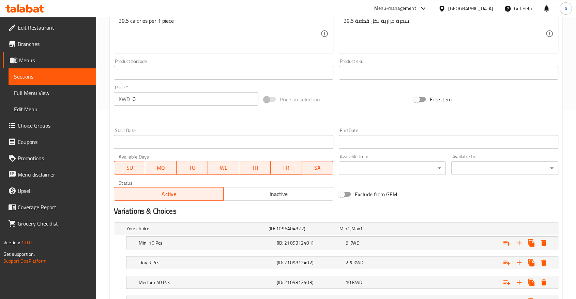
scroll to position [151, 0]
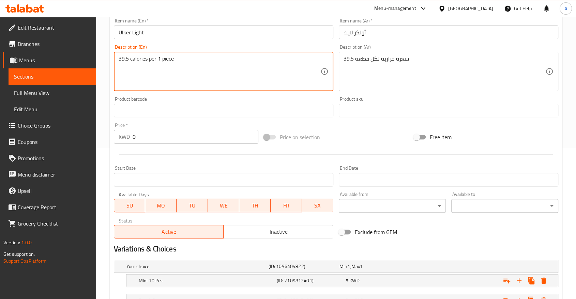
drag, startPoint x: 267, startPoint y: 56, endPoint x: 116, endPoint y: 29, distance: 153.3
paste textarea "/protein 0.68g total fat 2.28g /saturated fat 0.53g carbohydrates 3.95g /added …"
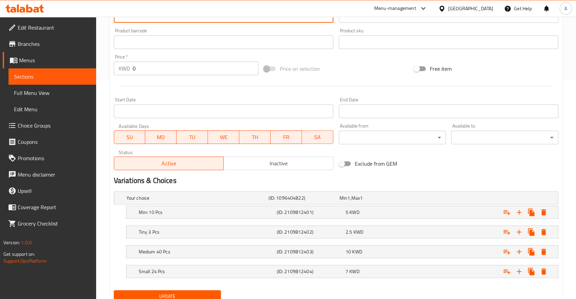
type textarea "39.5 calories/protein 0.68g total fat 2.28g /saturated fat 0.53g carbohydrates …"
click at [169, 293] on span "Update" at bounding box center [167, 297] width 96 height 9
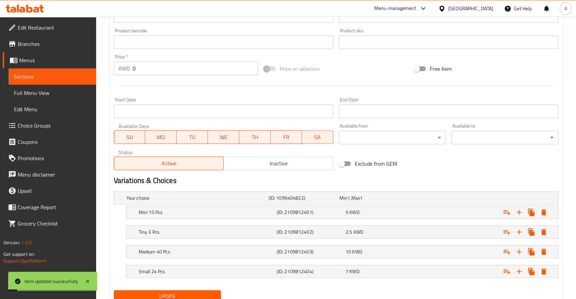
scroll to position [106, 0]
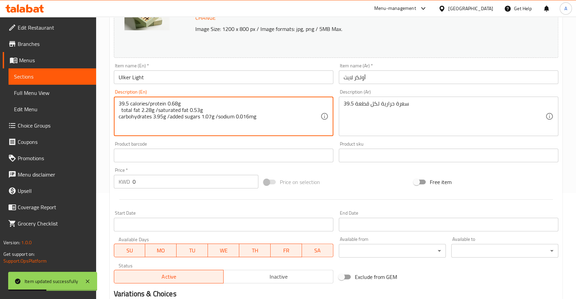
drag, startPoint x: 245, startPoint y: 108, endPoint x: 120, endPoint y: 110, distance: 125.0
click at [163, 105] on textarea "39.5 calories/protein 0.68g total fat 2.28g /saturated fat 0.53g carbohydrates …" at bounding box center [220, 116] width 202 height 32
drag, startPoint x: 244, startPoint y: 109, endPoint x: 107, endPoint y: 84, distance: 138.9
click at [107, 84] on div "Home / Restaurants management / Menus / Sections / item / update ulker light se…" at bounding box center [336, 174] width 480 height 529
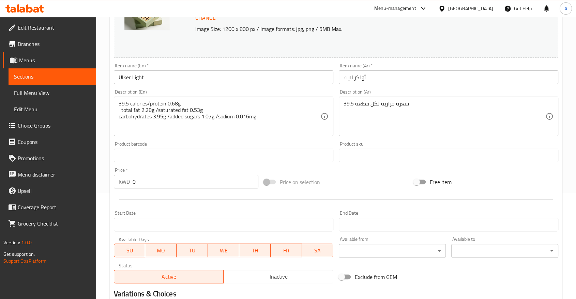
drag, startPoint x: 164, startPoint y: 91, endPoint x: 154, endPoint y: 97, distance: 11.8
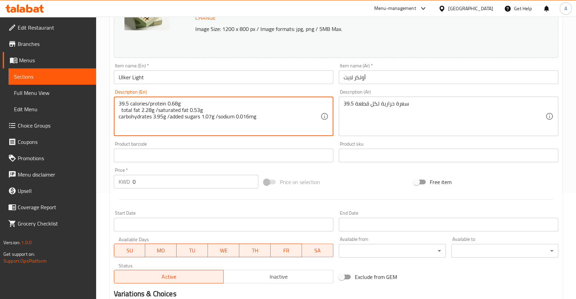
click at [154, 100] on textarea "39.5 calories/protein 0.68g total fat 2.28g /saturated fat 0.53g carbohydrates …" at bounding box center [220, 116] width 202 height 32
click at [144, 100] on textarea "39.5 calories/protein 0.68g total fat 2.28g /saturated fat 0.53g carbohydrates …" at bounding box center [220, 116] width 202 height 32
drag, startPoint x: 119, startPoint y: 96, endPoint x: 233, endPoint y: 108, distance: 115.1
click at [233, 108] on textarea "39.5 calories/protein 0.68g total fat 2.28g /saturated fat 0.53g carbohydrates …" at bounding box center [220, 116] width 202 height 32
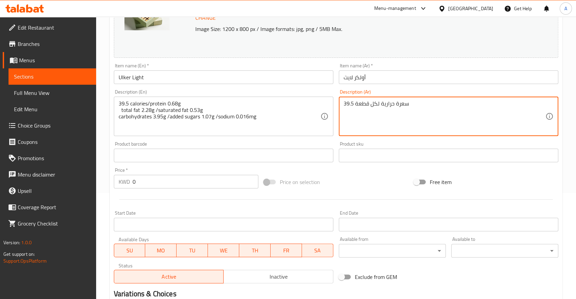
click at [406, 100] on textarea "39.5 سعرة حرارية لكل قطعة" at bounding box center [444, 116] width 202 height 32
paste textarea "٣٩.٥ سعرة حرارية/٠.٦٨ غرام بروتين ٢.٢٨ غرام دهون مشبعة/٠.٥٣ غرام كربوهيدرات/٣.٩…"
click at [372, 100] on textarea "٣٩.٥ سعرة حرارية/٠.٦٨ غرام بروتين ٢.٢٨ غرام دهون مشبعة/٠.٥٣ غرام كربوهيدرات/٣.٩…" at bounding box center [444, 116] width 202 height 32
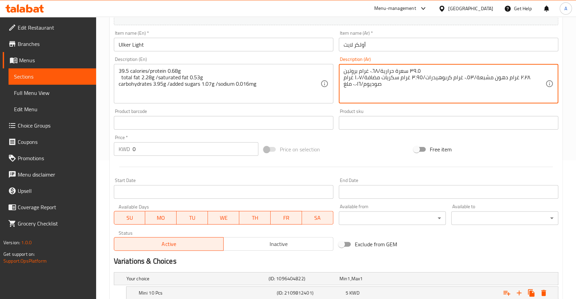
scroll to position [220, 0]
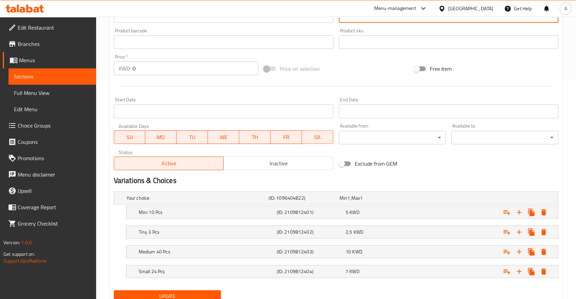
type textarea "٣٩.٥ سعرة حرارية/٠.٦٨ غرام بروتين ٢.٢٨ غرام دهون مشبعة/٠.٥٣ غرام كربوهيدرات/٣.٩…"
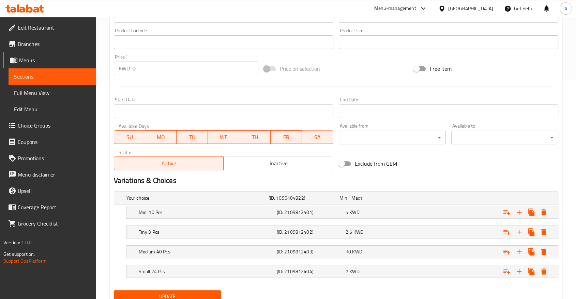
click at [185, 288] on div "Update" at bounding box center [167, 297] width 112 height 18
click at [187, 293] on span "Update" at bounding box center [167, 297] width 96 height 9
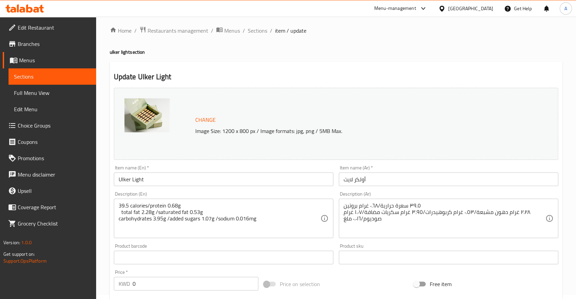
scroll to position [0, 0]
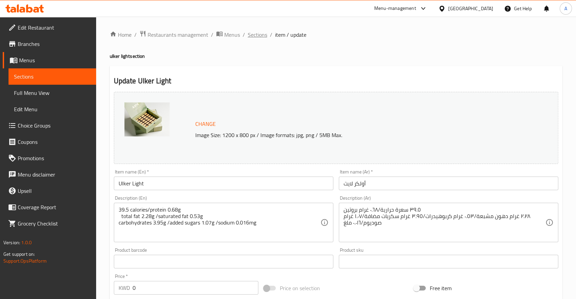
click at [248, 32] on span "Sections" at bounding box center [257, 35] width 19 height 8
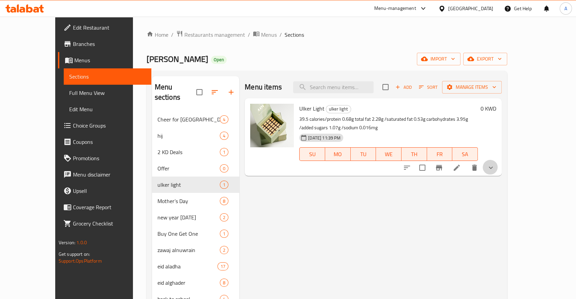
click at [499, 160] on button "show more" at bounding box center [490, 168] width 16 height 16
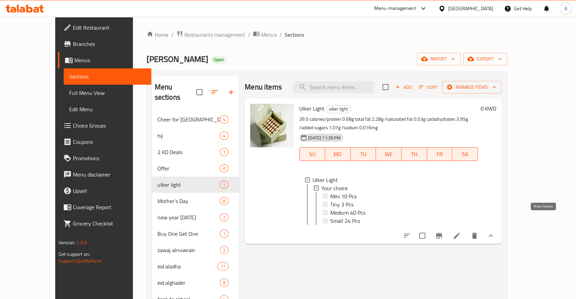
click at [495, 232] on icon "show more" at bounding box center [490, 236] width 8 height 8
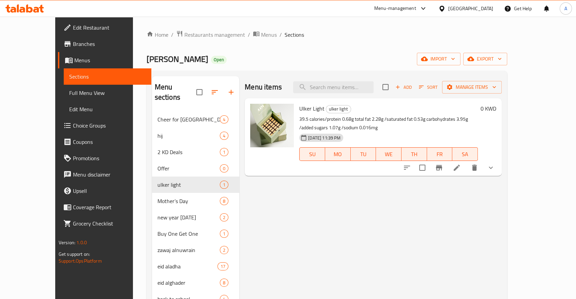
click at [460, 164] on icon at bounding box center [456, 168] width 8 height 8
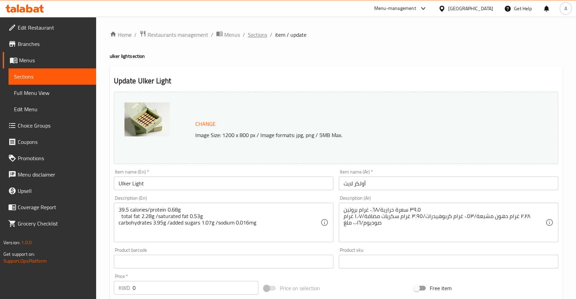
click at [248, 36] on span "Sections" at bounding box center [257, 35] width 19 height 8
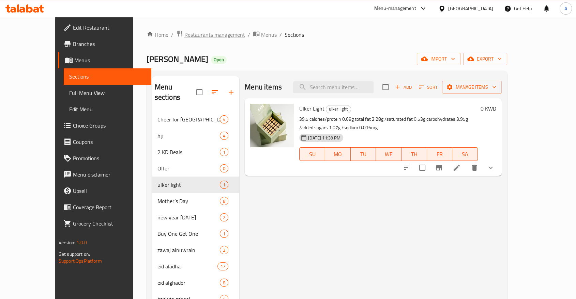
click at [184, 34] on span "Restaurants management" at bounding box center [214, 35] width 61 height 8
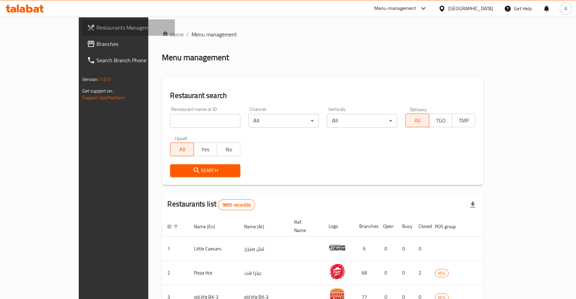
click at [96, 25] on span "Restaurants Management" at bounding box center [132, 28] width 73 height 8
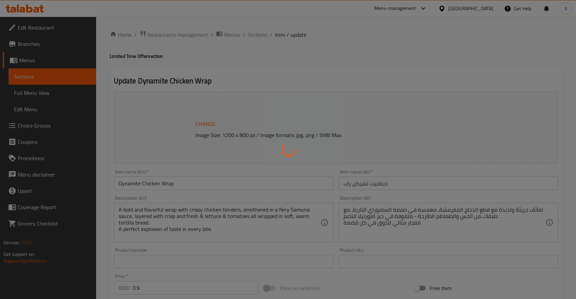
type input "الإضافة:"
type input "0"
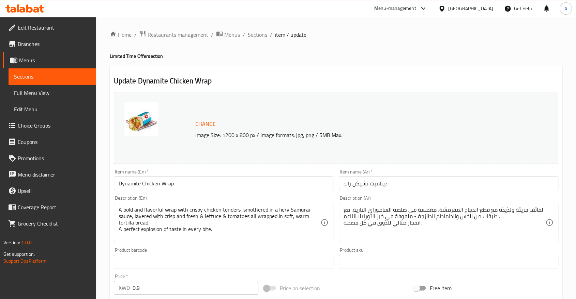
click at [26, 122] on span "Choice Groups" at bounding box center [54, 126] width 73 height 8
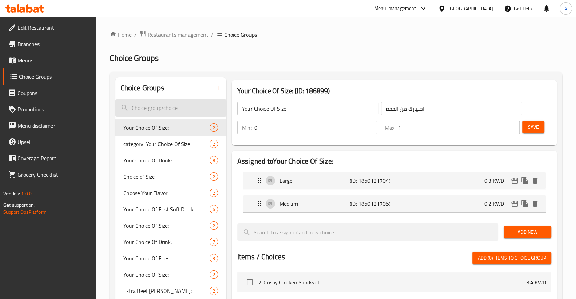
click at [206, 99] on input "search" at bounding box center [170, 107] width 111 height 17
paste input "ADD-ON;"
click at [152, 100] on input "ADD-ON;" at bounding box center [170, 107] width 111 height 17
paste input "ADD-ON;"
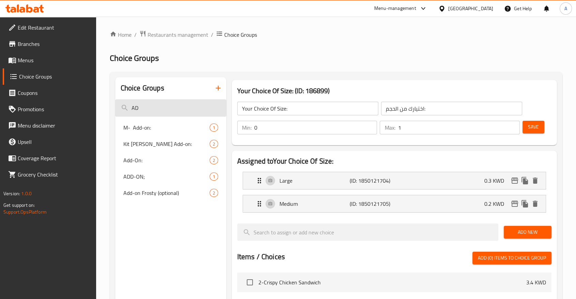
type input "A"
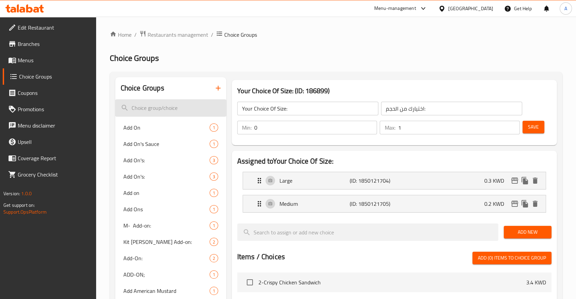
paste input "ADD-ON;"
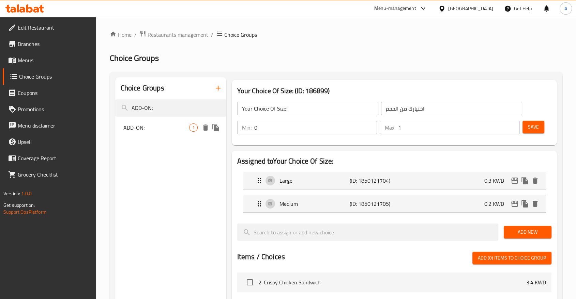
type input "ADD-ON;"
click at [150, 120] on div "ADD-ON; 1" at bounding box center [170, 128] width 111 height 16
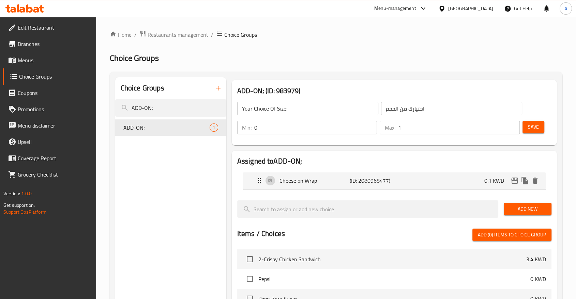
type input "ADD-ON;"
type input "الإضافة:"
type input "0"
click at [531, 205] on span "Add New" at bounding box center [527, 209] width 37 height 9
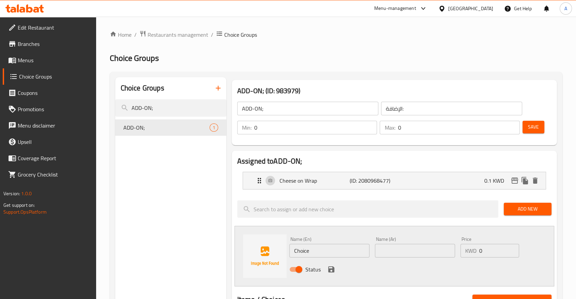
click at [192, 104] on input "ADD-ON;" at bounding box center [170, 107] width 111 height 17
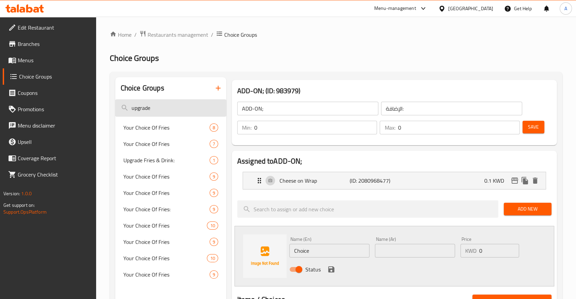
type input "upgrade"
click at [172, 100] on input "upgrade" at bounding box center [170, 107] width 111 height 17
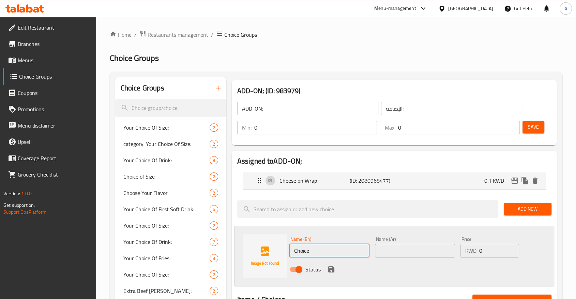
click at [318, 244] on input "Choice" at bounding box center [329, 251] width 80 height 14
paste input "Uprade to Extra Chicken Dynamite Wrap"
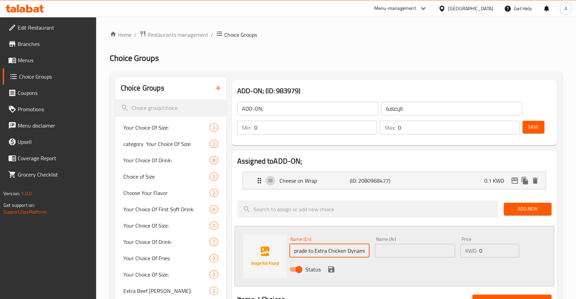
type input "Uprade to Extra Chicken Dynamite Wrap"
click at [398, 244] on input "text" at bounding box center [415, 251] width 80 height 14
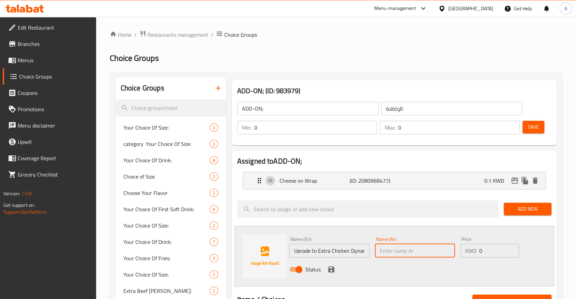
paste input "ترقية إلى لفائف ديناميت الدجاج الإضافية"
type input "ترقية إلى لفائف ديناميت الدجاج الإضافية"
click at [483, 244] on input "0" at bounding box center [499, 251] width 40 height 14
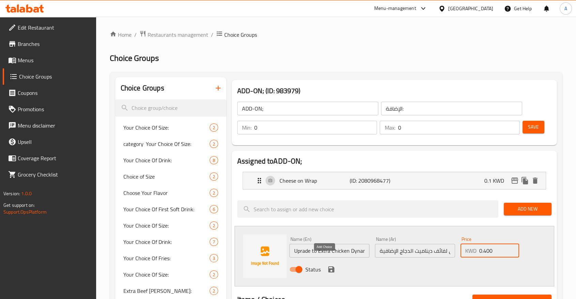
type input "0.400"
click at [328, 267] on icon "save" at bounding box center [331, 270] width 6 height 6
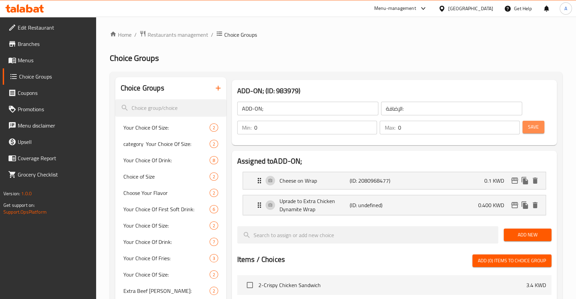
click at [534, 123] on span "Save" at bounding box center [533, 127] width 11 height 9
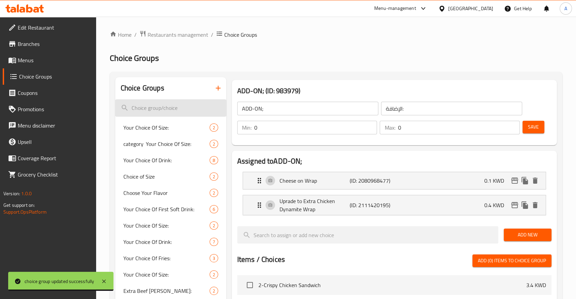
click at [162, 101] on input "search" at bounding box center [170, 107] width 111 height 17
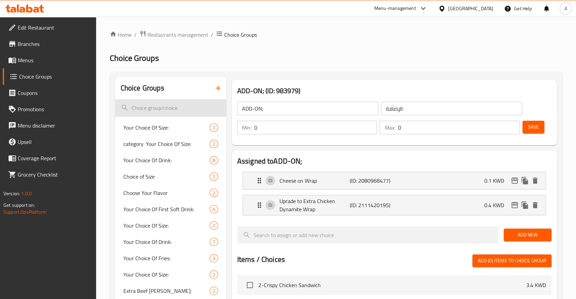
paste input "Double Chicken Wrap Combo"
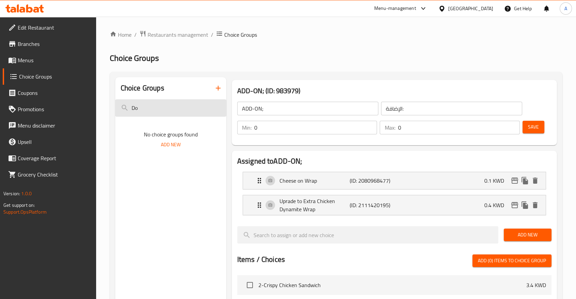
type input "D"
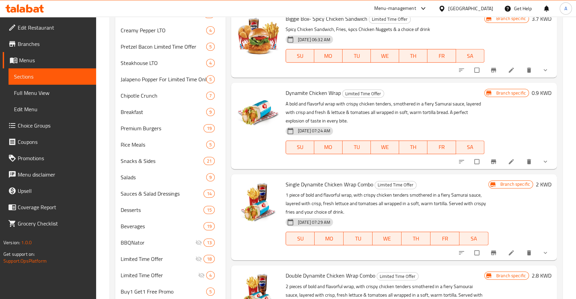
scroll to position [396, 0]
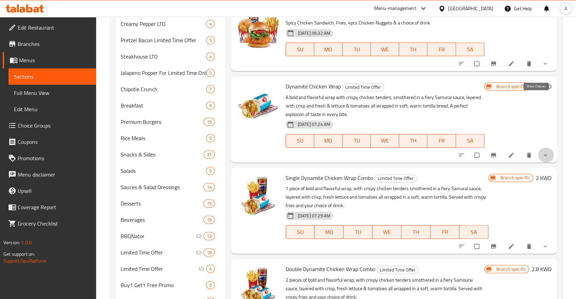
click at [542, 152] on icon "show more" at bounding box center [545, 155] width 7 height 7
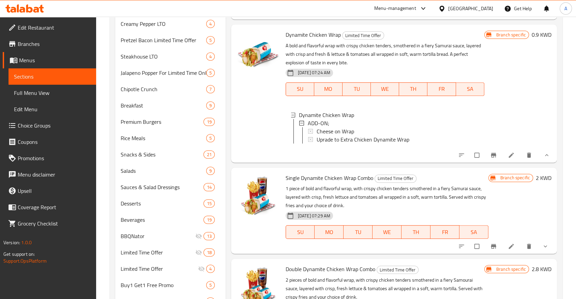
scroll to position [262, 0]
click at [542, 243] on icon "show more" at bounding box center [545, 246] width 7 height 7
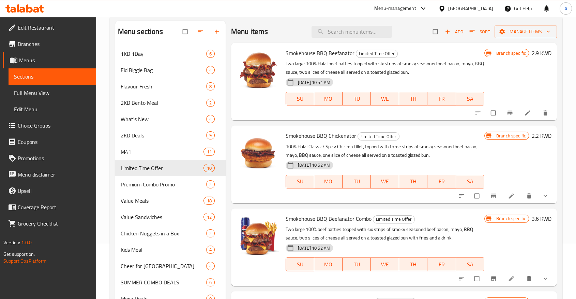
scroll to position [0, 0]
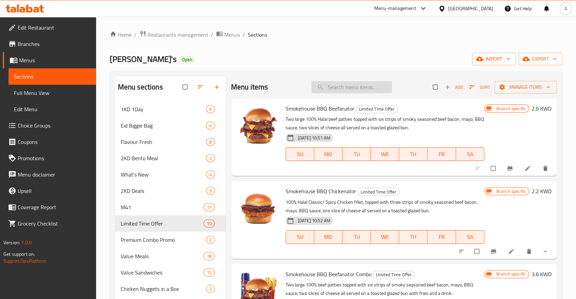
click at [362, 84] on input "search" at bounding box center [351, 87] width 80 height 12
paste input "Double Chicken Wrap Combo"
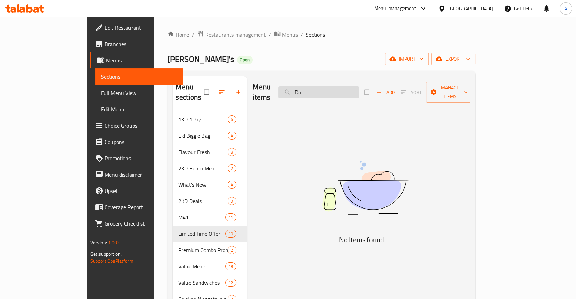
type input "D"
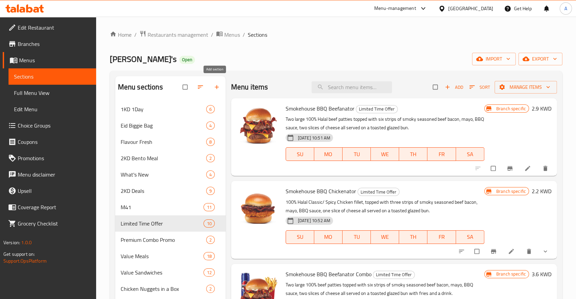
click at [215, 80] on button "button" at bounding box center [217, 87] width 16 height 15
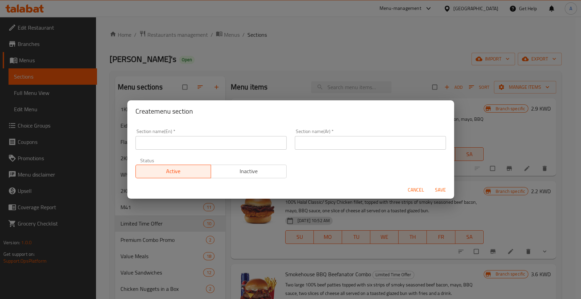
click at [211, 141] on input "text" at bounding box center [211, 143] width 151 height 14
paste input "What’s New- Chicken Wrap"
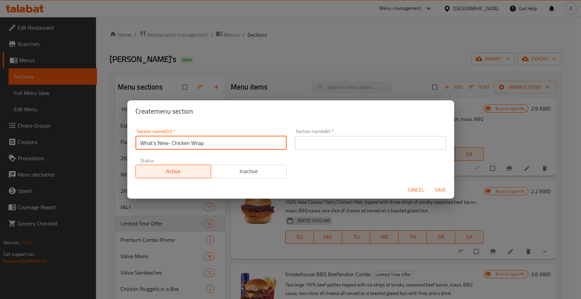
type input "What’s New- Chicken Wrap"
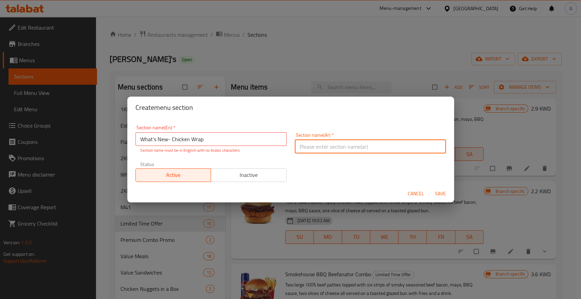
click at [307, 141] on input "text" at bounding box center [370, 147] width 151 height 14
paste input "ما الجديد - لفائف الدجاج"
type input "ما الجديد - لفائف الدجاج"
click at [165, 139] on input "What’s New- Chicken Wrap" at bounding box center [211, 139] width 151 height 14
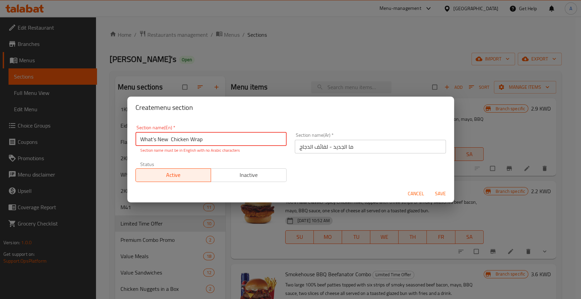
click at [151, 136] on input "What’s New Chicken Wrap" at bounding box center [211, 139] width 151 height 14
click at [218, 139] on input "What s New Chicken Wrap" at bounding box center [211, 139] width 151 height 14
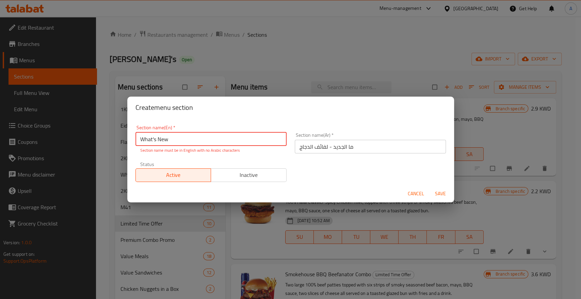
click at [267, 158] on div "Status Active Inactive" at bounding box center [210, 172] width 159 height 29
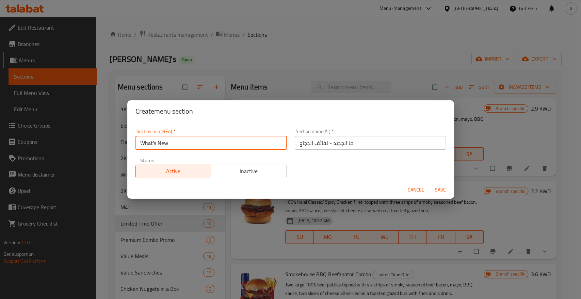
click at [207, 146] on input "What's New" at bounding box center [211, 143] width 151 height 14
type input "What's New - Chicken Wrap"
click at [310, 163] on div "Section name(En)   * What's New - Chicken Wrap Section name(En) * Section name(…" at bounding box center [290, 154] width 319 height 58
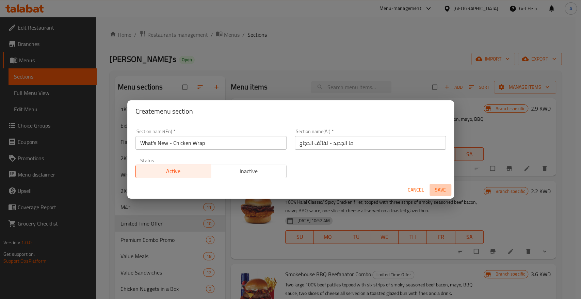
click at [441, 187] on span "Save" at bounding box center [441, 190] width 16 height 9
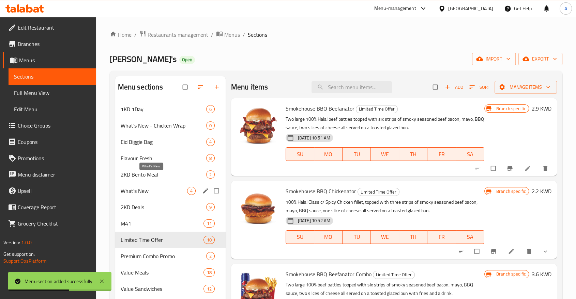
click at [161, 187] on span "What's New" at bounding box center [154, 191] width 66 height 8
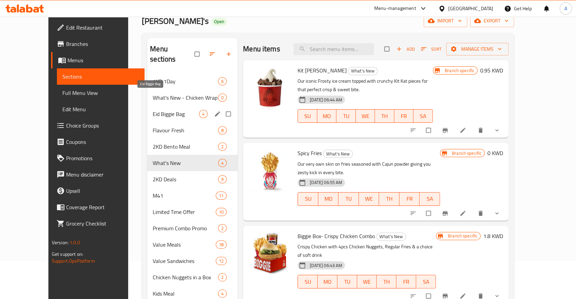
scroll to position [38, 0]
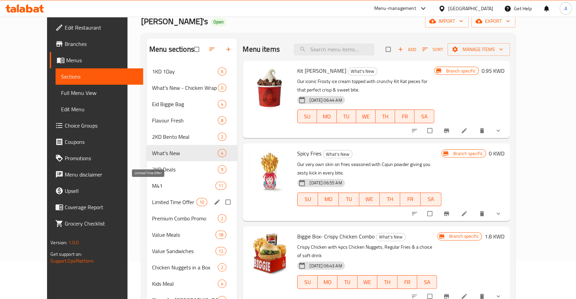
click at [152, 198] on span "Limited Time Offer" at bounding box center [174, 202] width 44 height 8
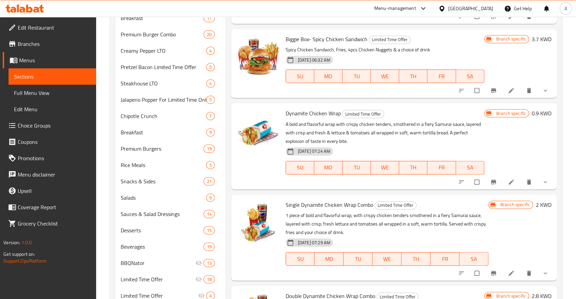
scroll to position [411, 0]
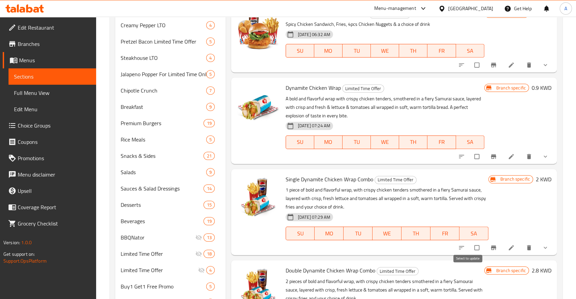
checkbox input "true"
click at [474, 241] on input "checkbox" at bounding box center [477, 247] width 14 height 13
checkbox input "true"
click at [471, 150] on input "checkbox" at bounding box center [477, 156] width 14 height 13
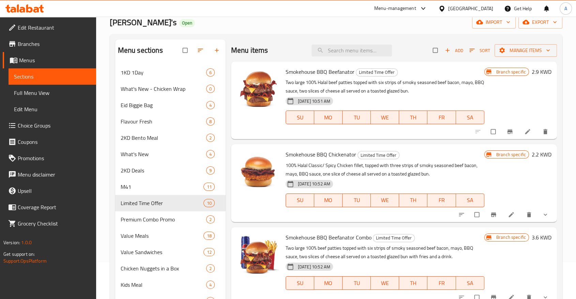
scroll to position [0, 0]
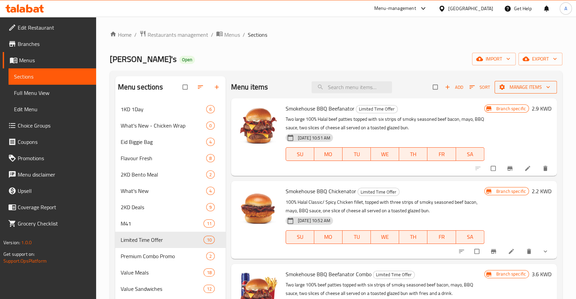
click at [511, 84] on span "Manage items" at bounding box center [525, 87] width 51 height 9
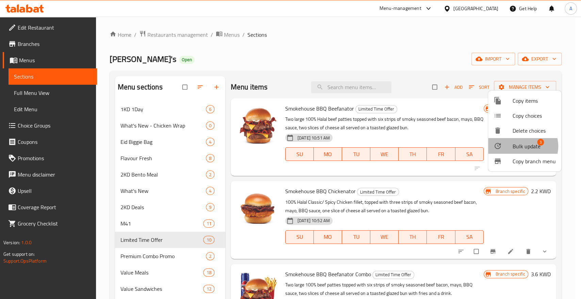
click at [523, 142] on span "Bulk update" at bounding box center [527, 146] width 28 height 8
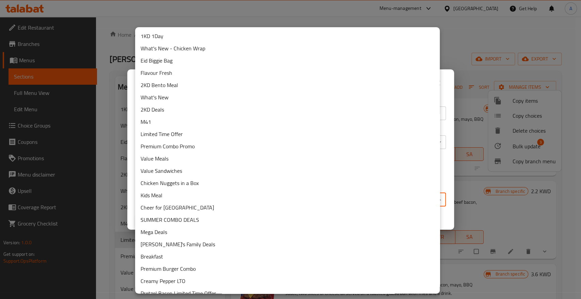
click at [243, 196] on body "​ Menu-management [GEOGRAPHIC_DATA] Get Help A Edit Restaurant Branches Menus S…" at bounding box center [290, 158] width 581 height 283
click at [174, 47] on li "What's New - Chicken Wrap" at bounding box center [287, 48] width 305 height 12
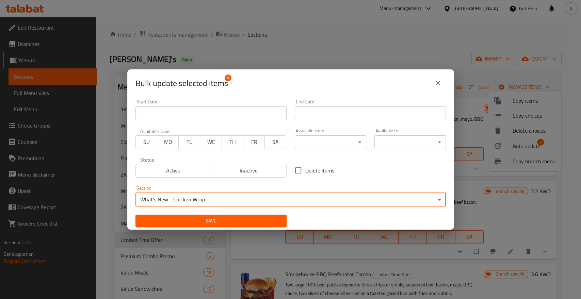
click at [243, 218] on span "Save" at bounding box center [211, 221] width 140 height 9
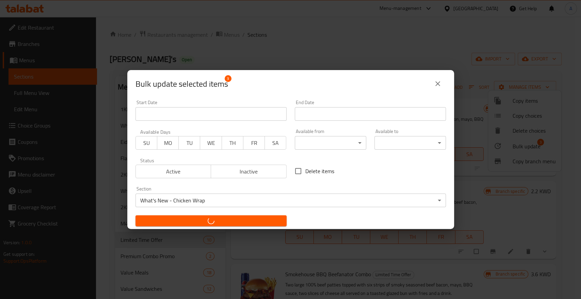
checkbox input "false"
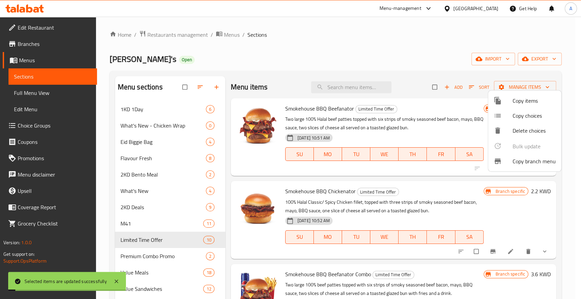
click at [301, 45] on div at bounding box center [290, 149] width 581 height 299
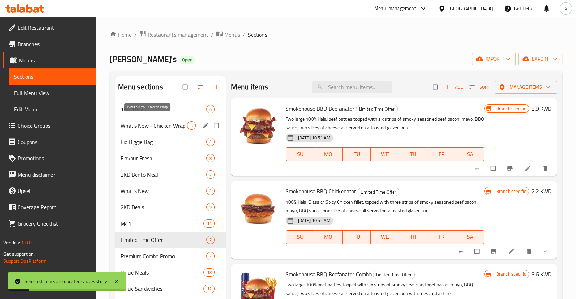
click at [159, 122] on span "What's New - Chicken Wrap" at bounding box center [154, 126] width 66 height 8
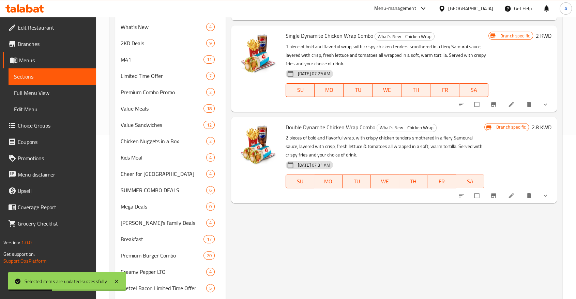
scroll to position [151, 0]
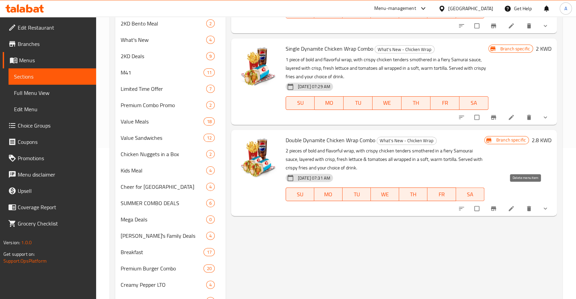
click at [528, 206] on icon "delete" at bounding box center [529, 208] width 4 height 5
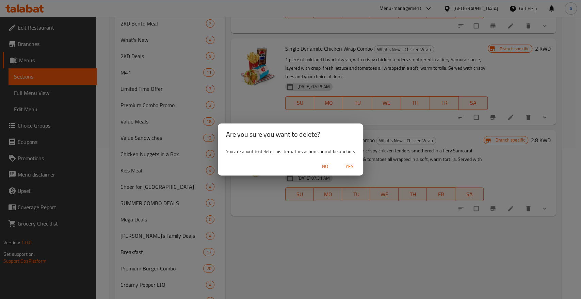
click at [350, 164] on span "Yes" at bounding box center [350, 166] width 16 height 9
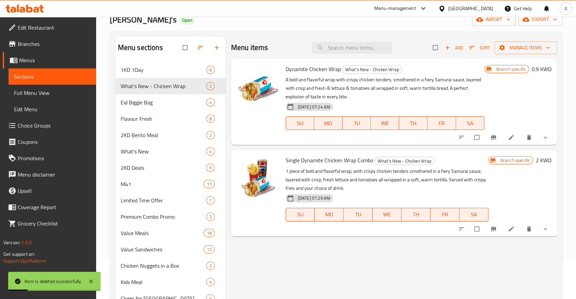
scroll to position [38, 0]
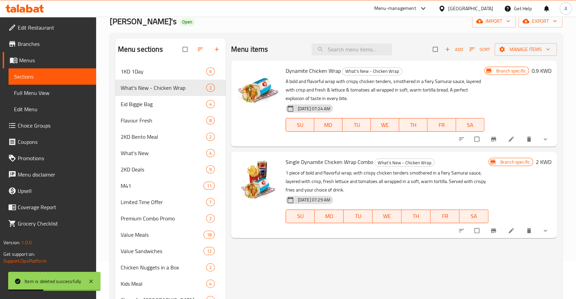
click at [545, 132] on button "show more" at bounding box center [545, 139] width 16 height 15
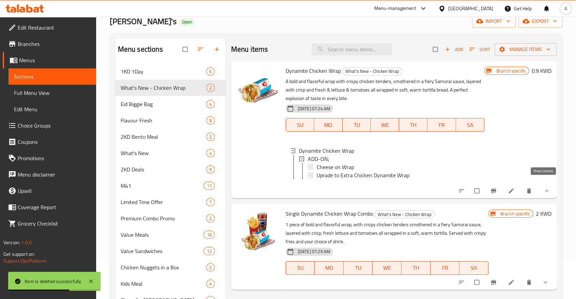
click at [548, 188] on icon "show more" at bounding box center [546, 191] width 7 height 7
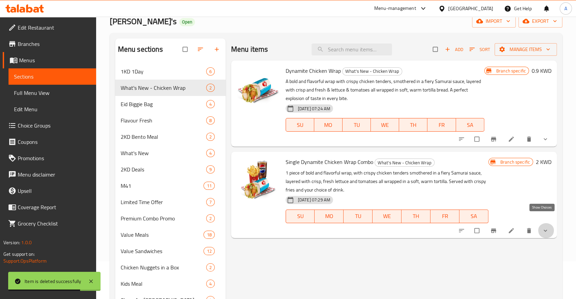
click at [547, 228] on icon "show more" at bounding box center [545, 231] width 7 height 7
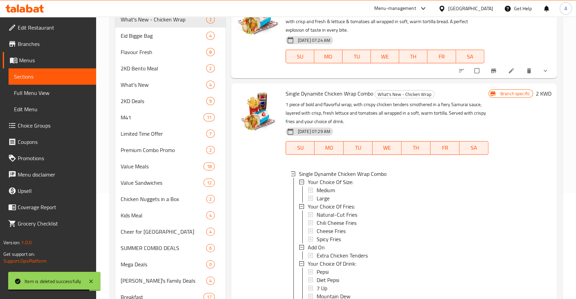
scroll to position [227, 0]
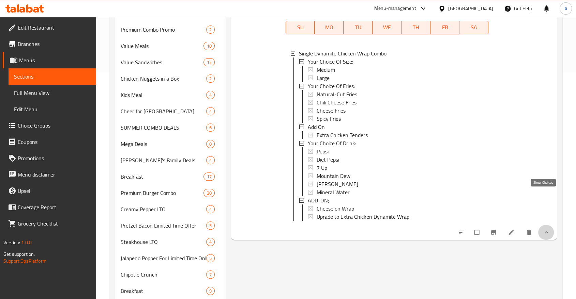
click at [549, 229] on icon "show more" at bounding box center [546, 232] width 7 height 7
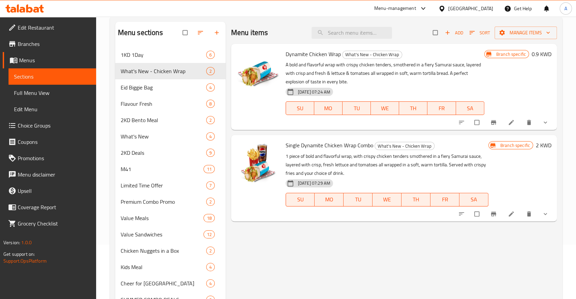
scroll to position [38, 0]
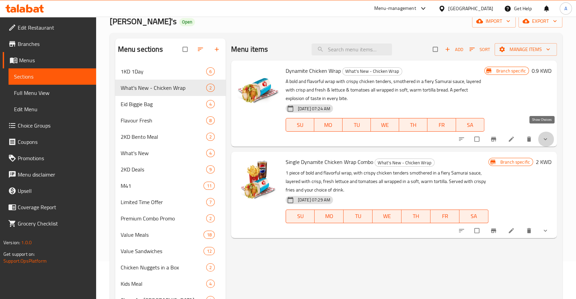
click at [547, 136] on icon "show more" at bounding box center [545, 139] width 7 height 7
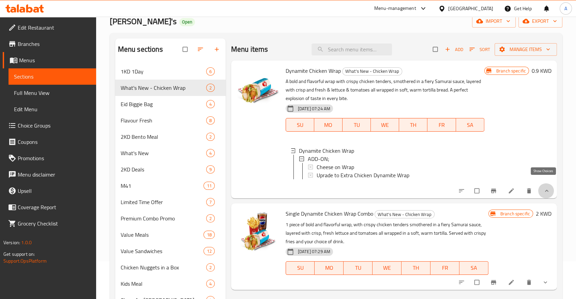
click at [545, 188] on icon "show more" at bounding box center [546, 191] width 7 height 7
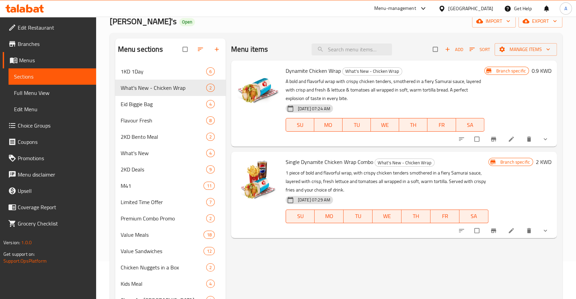
click at [548, 228] on span "show more" at bounding box center [546, 231] width 8 height 7
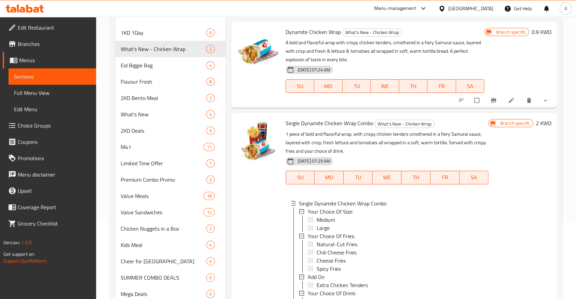
scroll to position [151, 0]
